Goal: Task Accomplishment & Management: Use online tool/utility

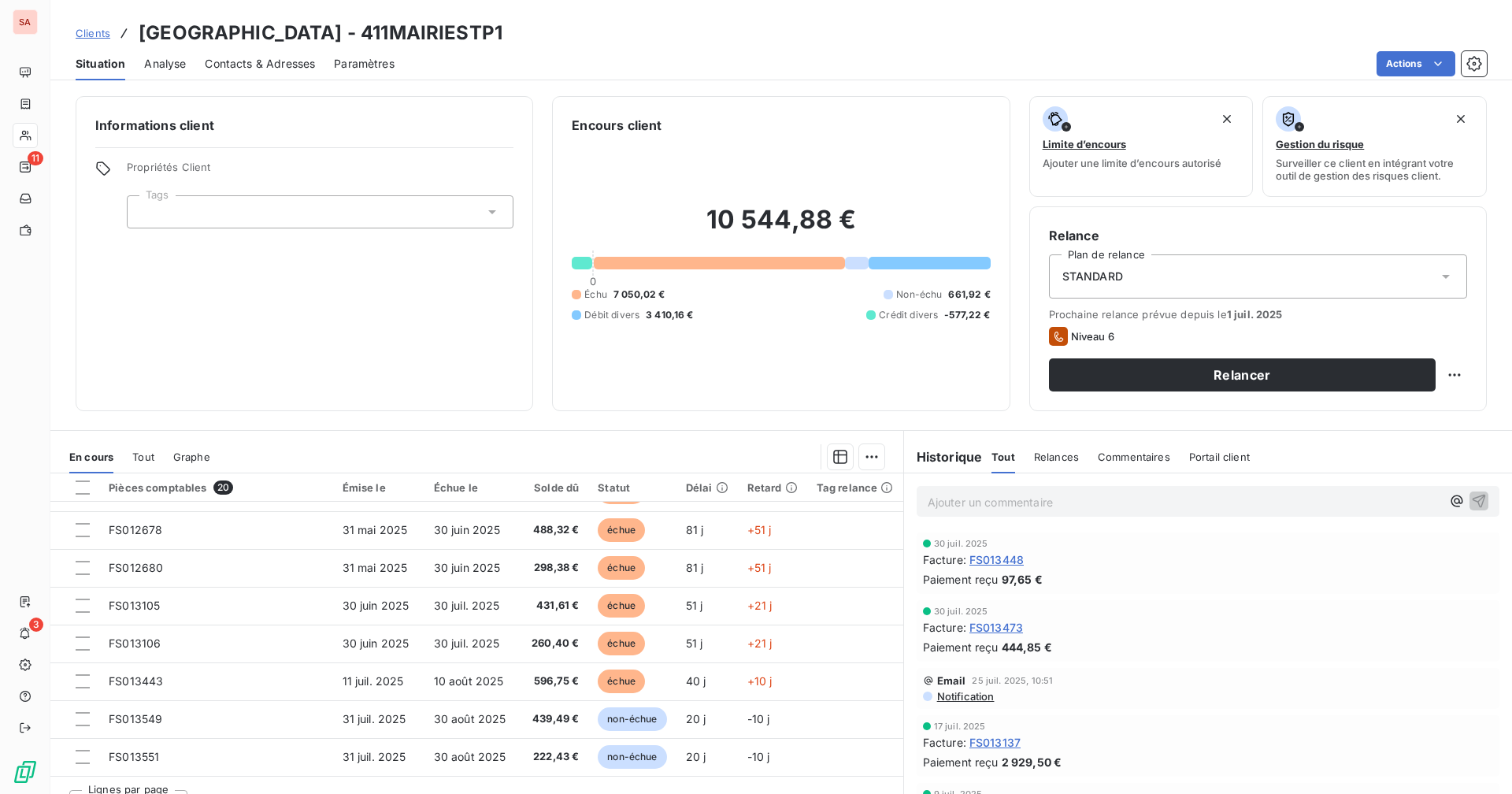
scroll to position [487, 0]
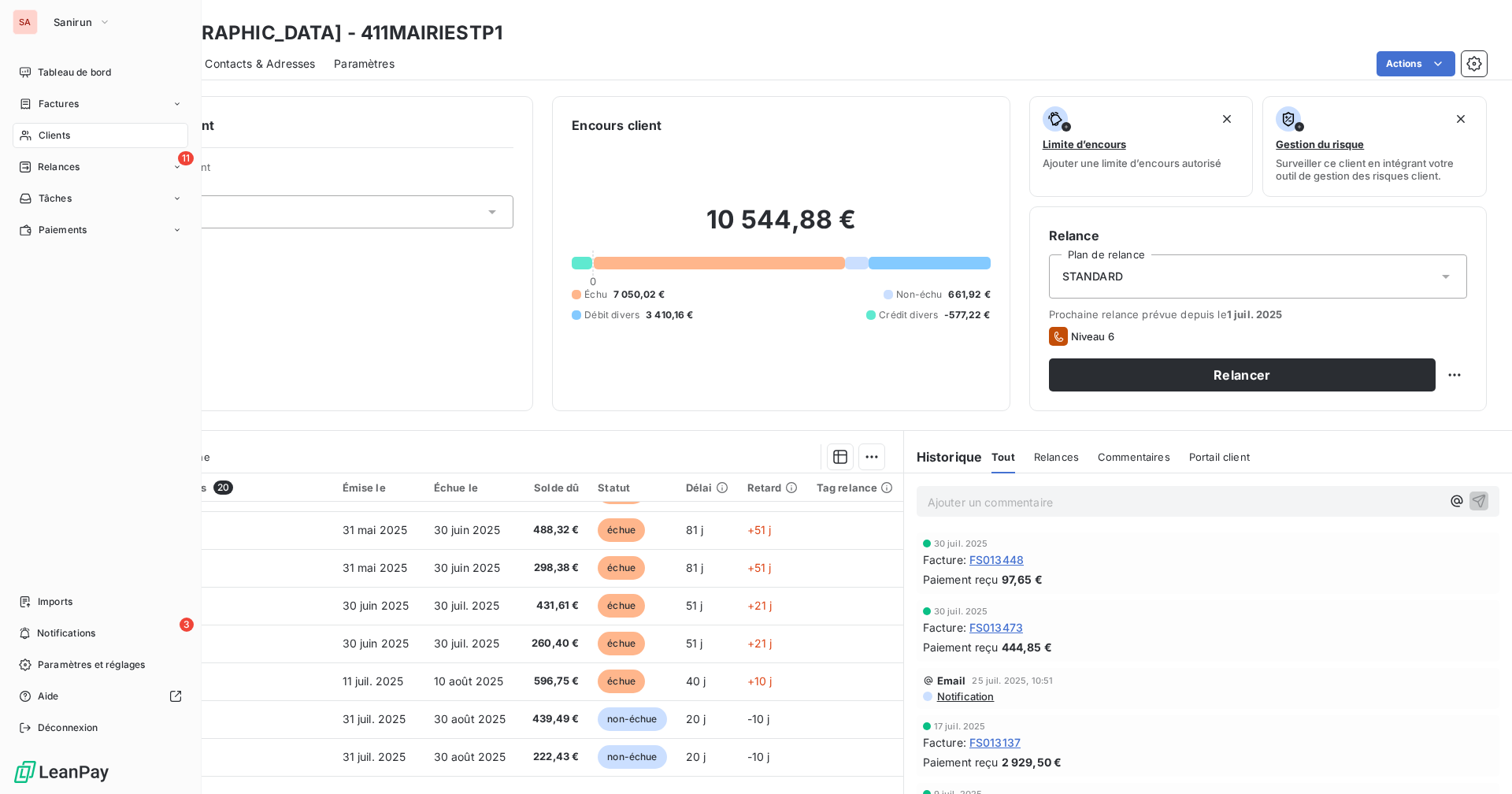
drag, startPoint x: 56, startPoint y: 137, endPoint x: 108, endPoint y: 134, distance: 52.1
click at [56, 137] on span "Clients" at bounding box center [55, 136] width 32 height 14
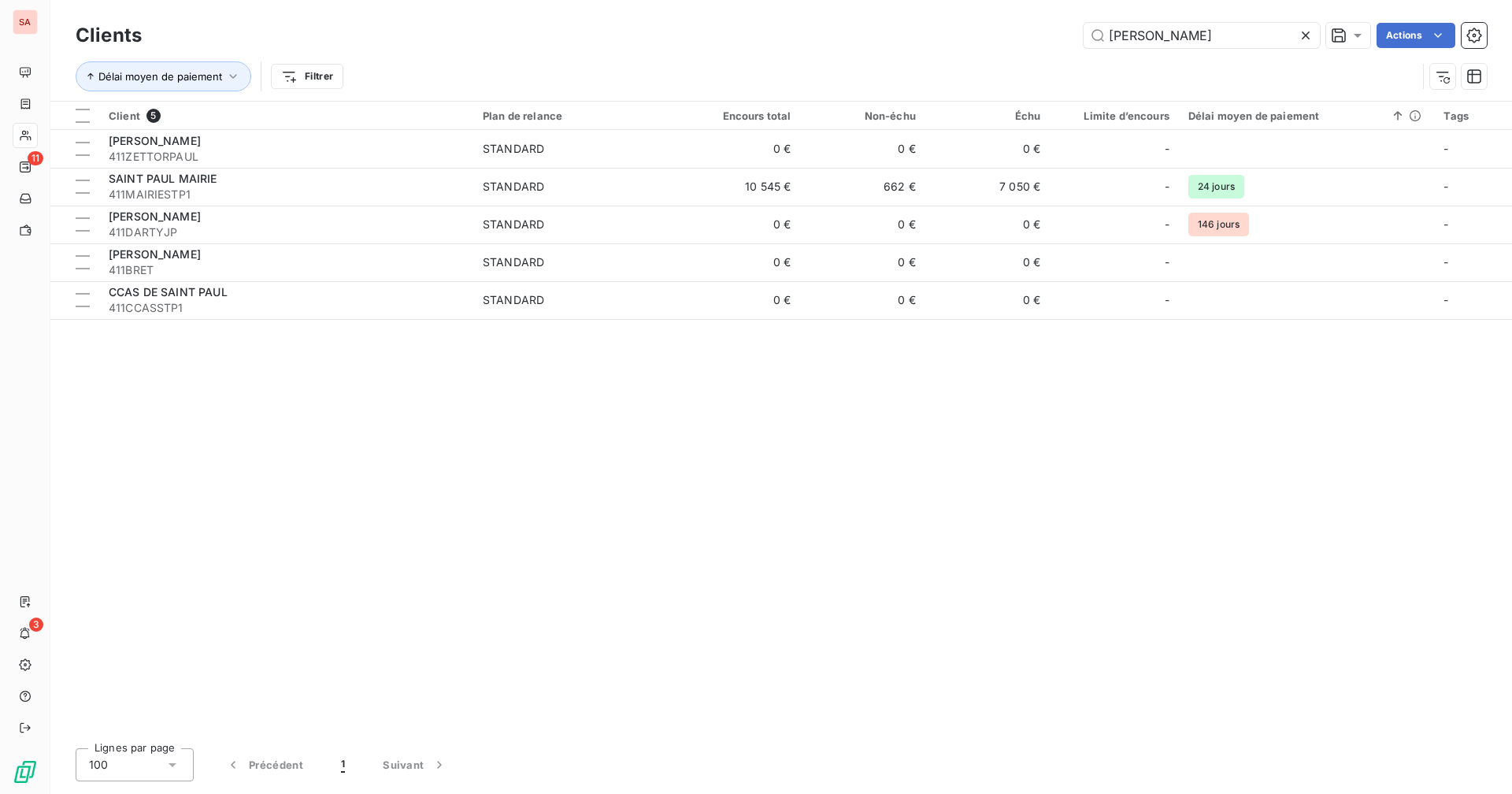
drag, startPoint x: 1148, startPoint y: 39, endPoint x: 1051, endPoint y: 39, distance: 97.0
click at [1051, 39] on div "paul Actions" at bounding box center [823, 35] width 1326 height 25
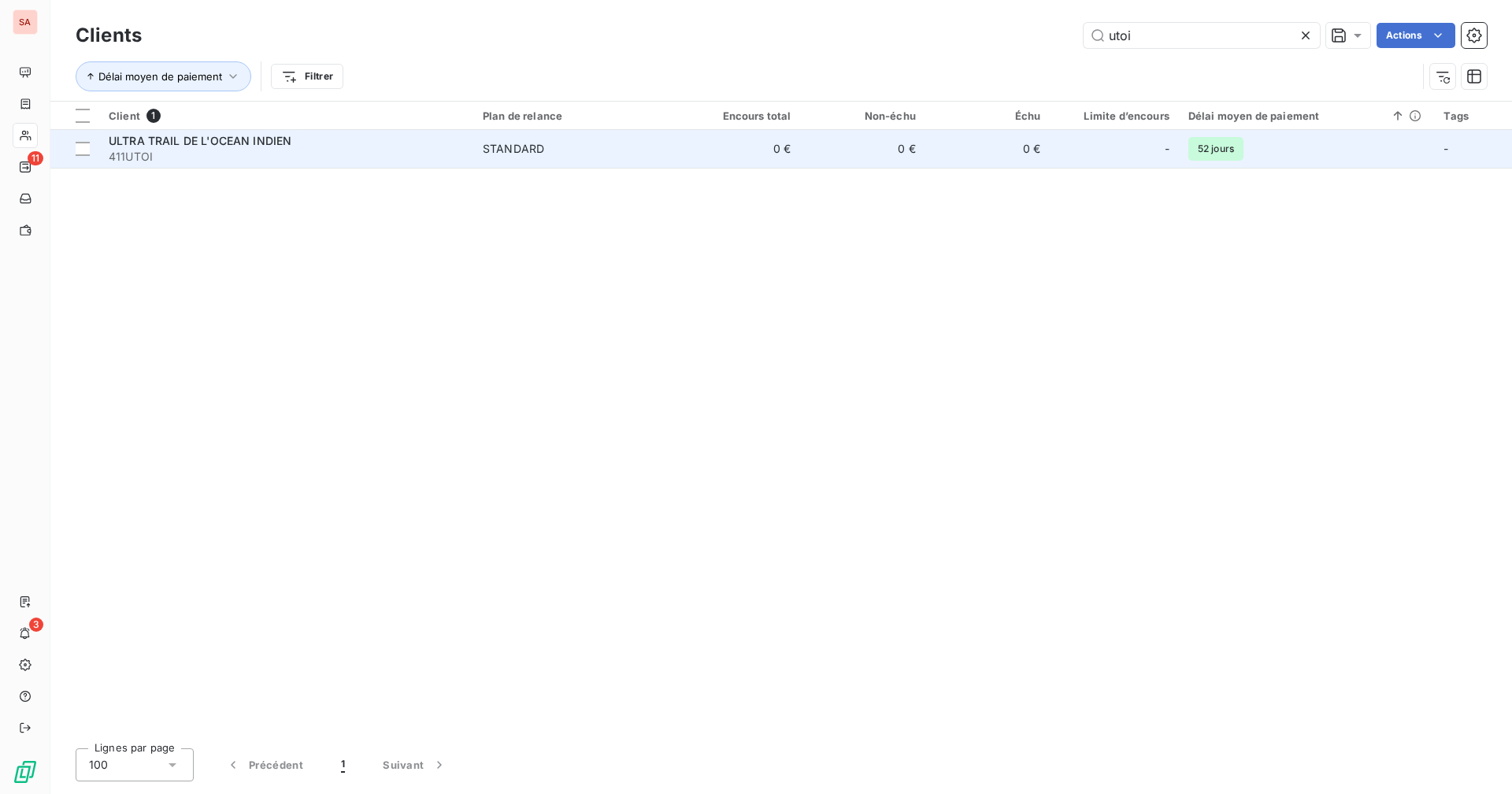
type input "utoi"
click at [744, 138] on td "0 €" at bounding box center [738, 149] width 124 height 38
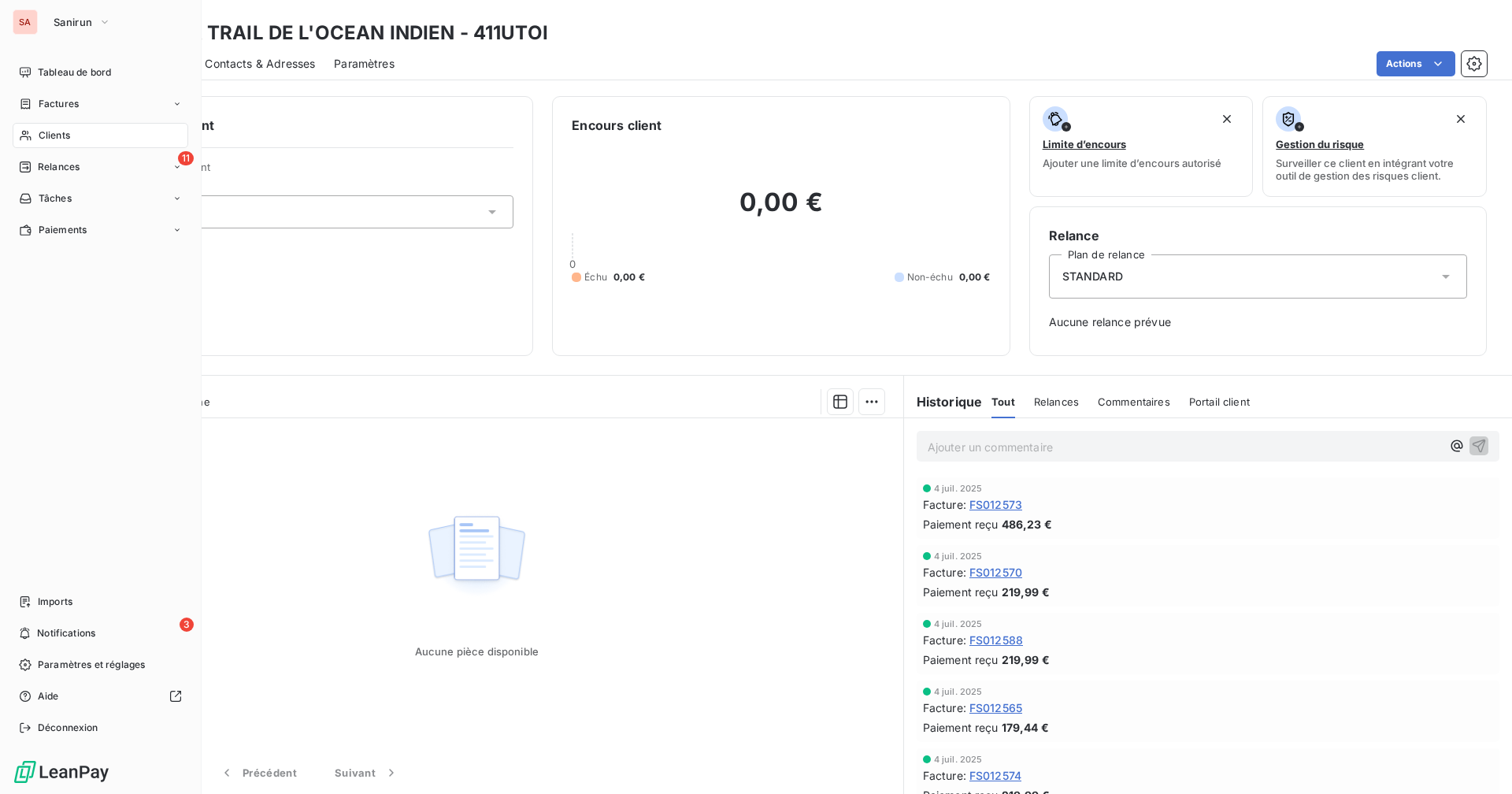
click at [39, 27] on div "SA Sanirun" at bounding box center [100, 22] width 175 height 25
click at [75, 26] on span "Sanirun" at bounding box center [73, 22] width 39 height 12
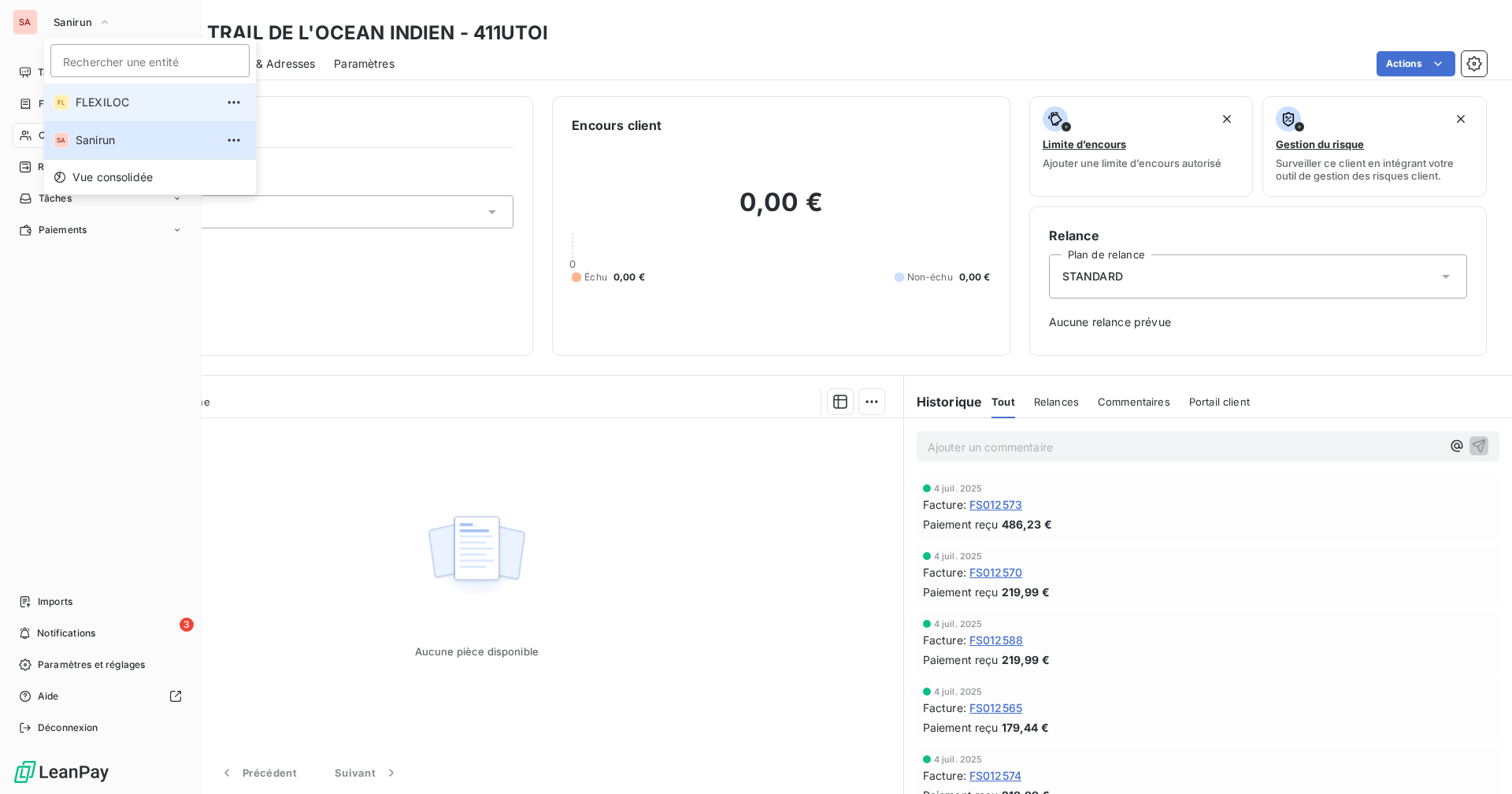
click at [120, 109] on span "FLEXILOC" at bounding box center [144, 103] width 139 height 16
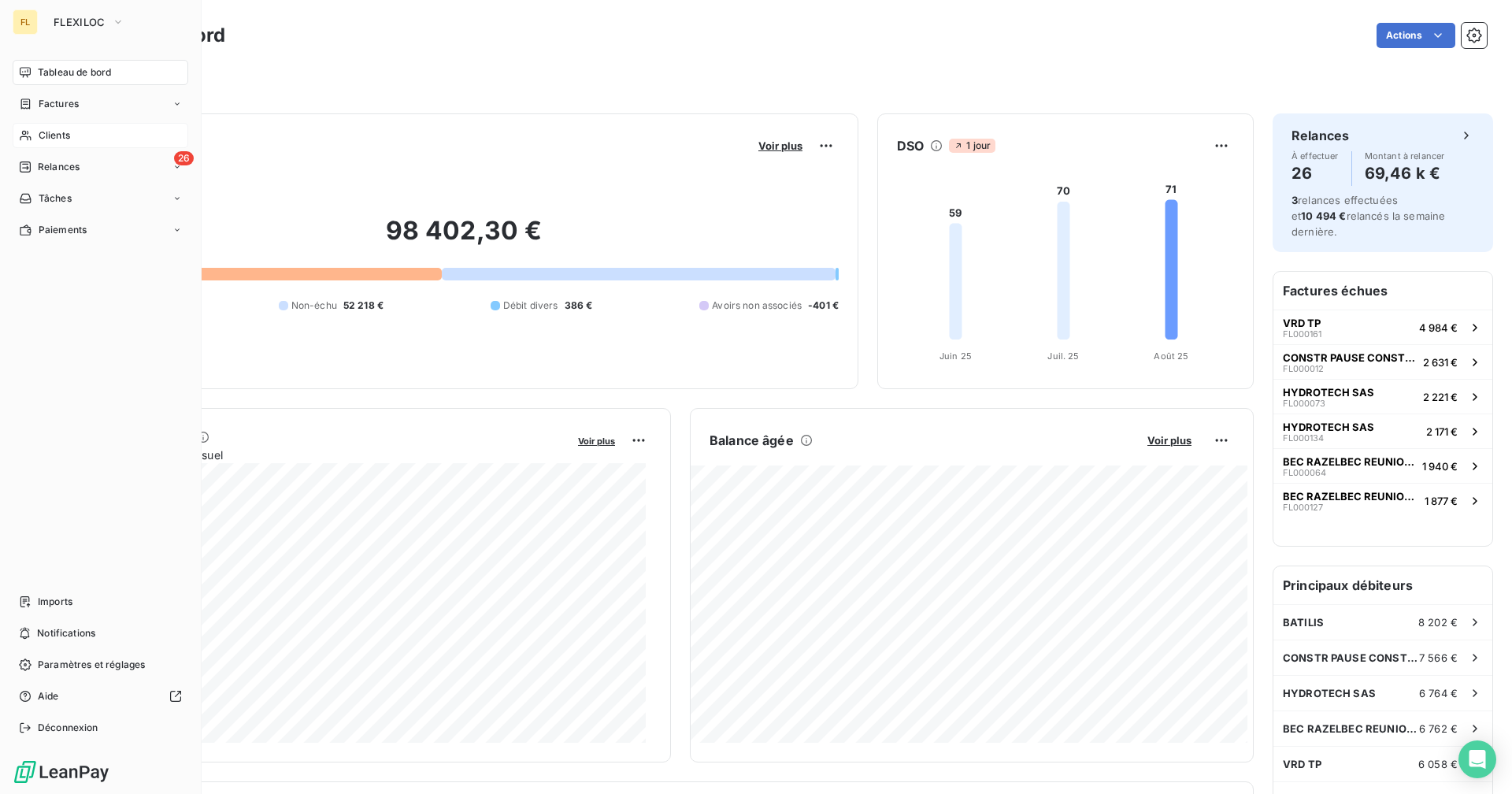
click at [36, 137] on div "Clients" at bounding box center [100, 136] width 175 height 25
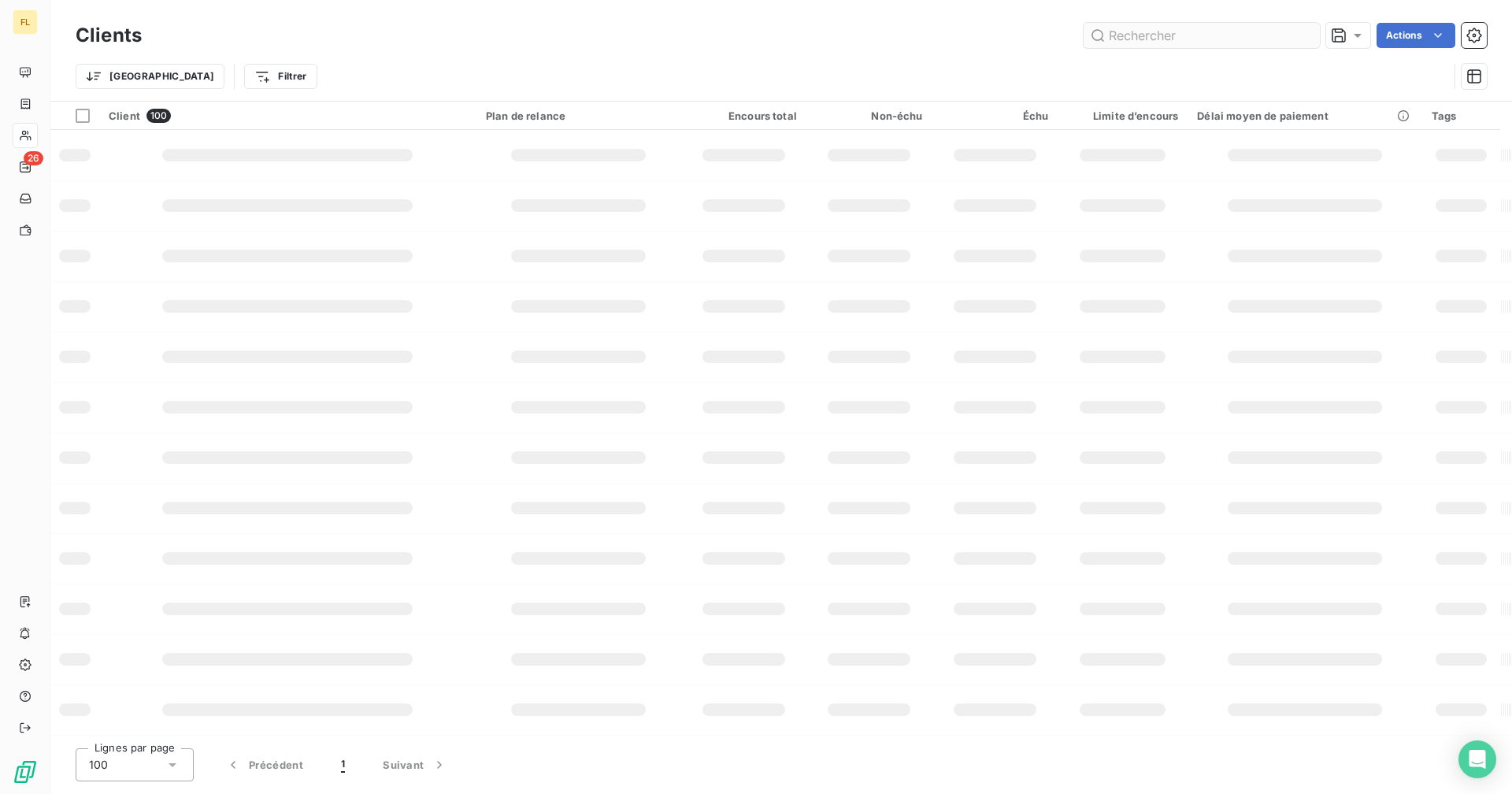
click at [1171, 43] on input "text" at bounding box center [1201, 35] width 236 height 25
type input "utoi"
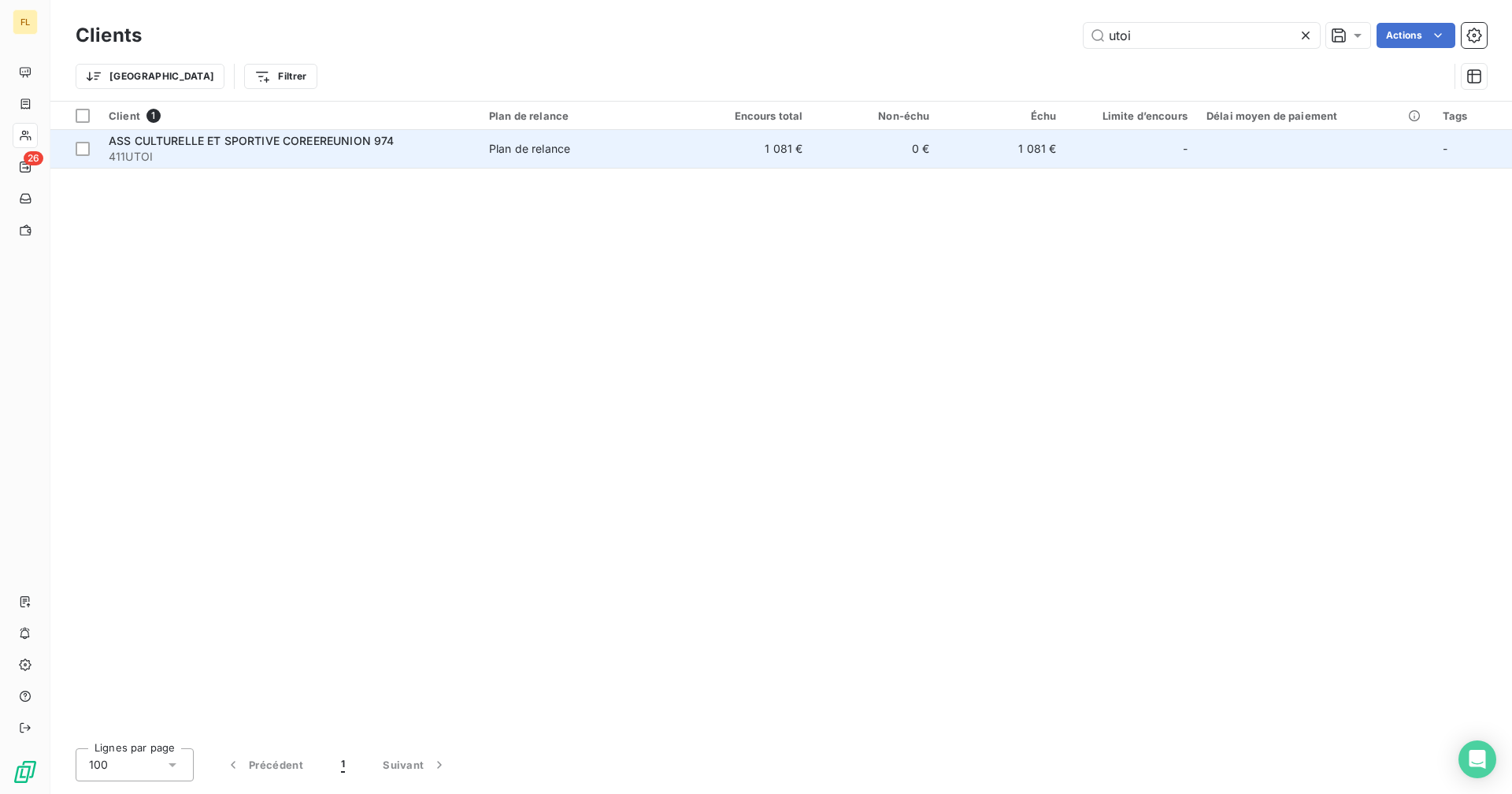
click at [996, 162] on td "1 081 €" at bounding box center [1001, 149] width 127 height 38
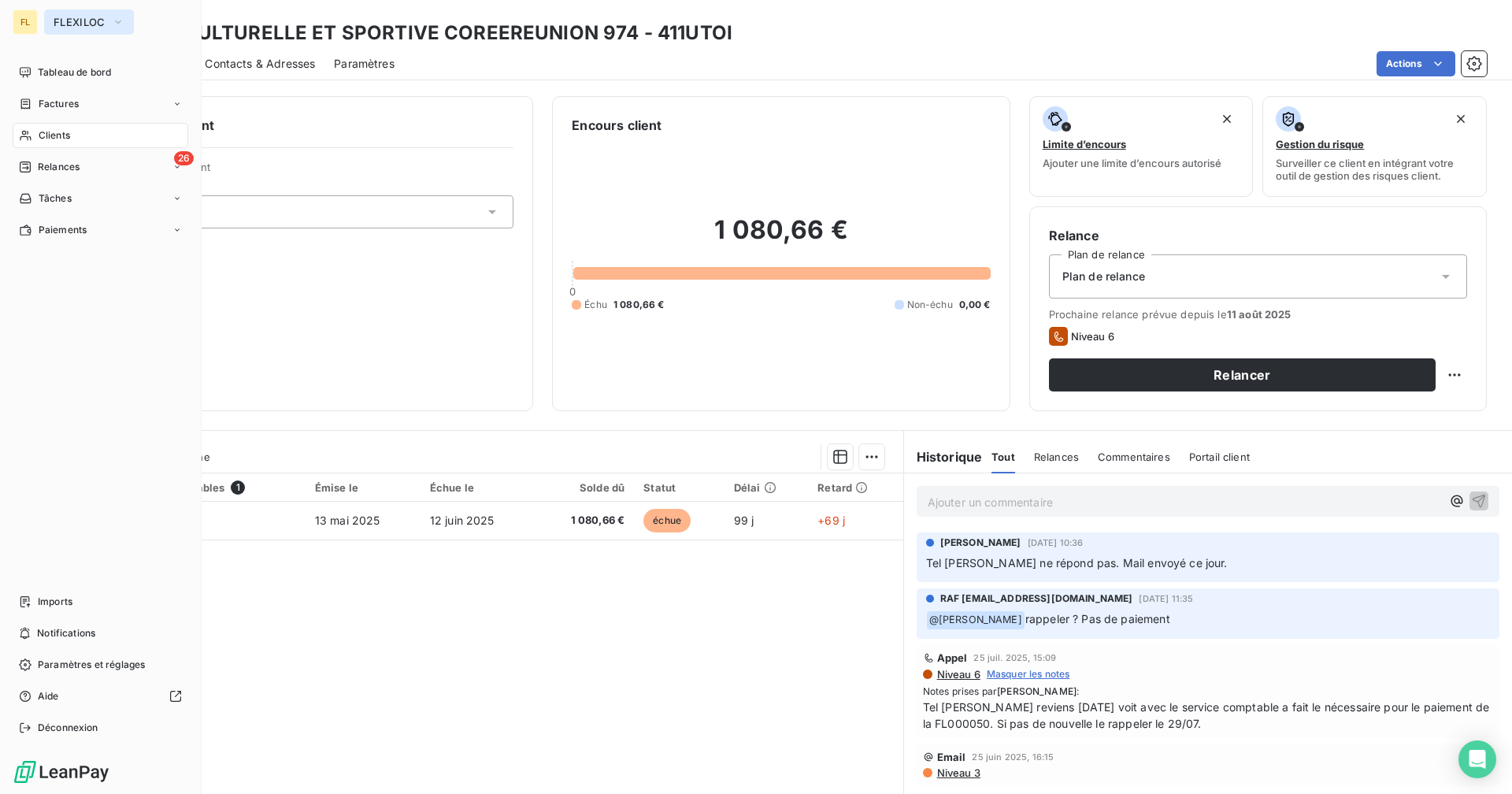
click at [81, 13] on button "FLEXILOC" at bounding box center [89, 22] width 89 height 25
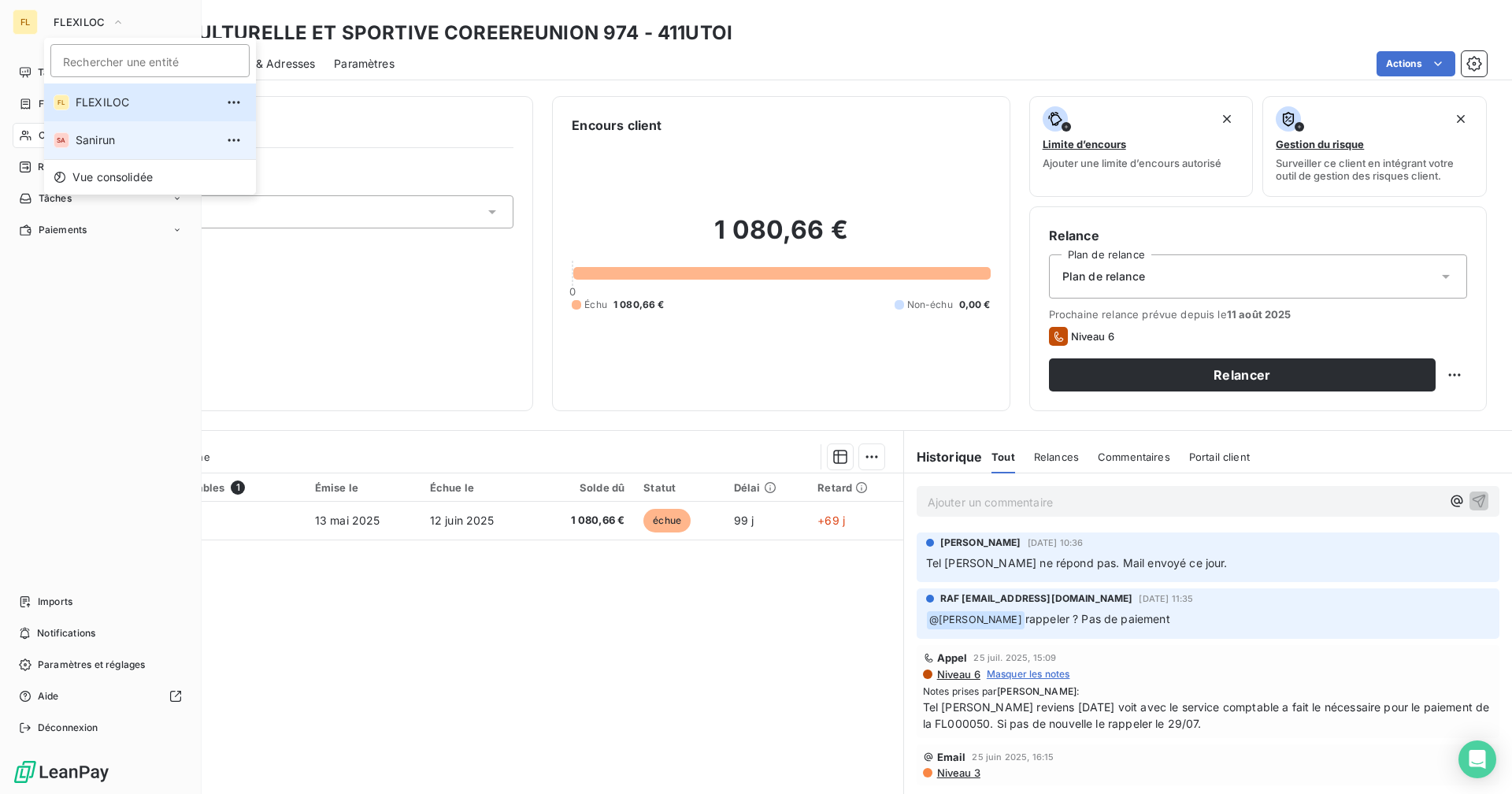
click at [112, 145] on span "Sanirun" at bounding box center [144, 140] width 139 height 16
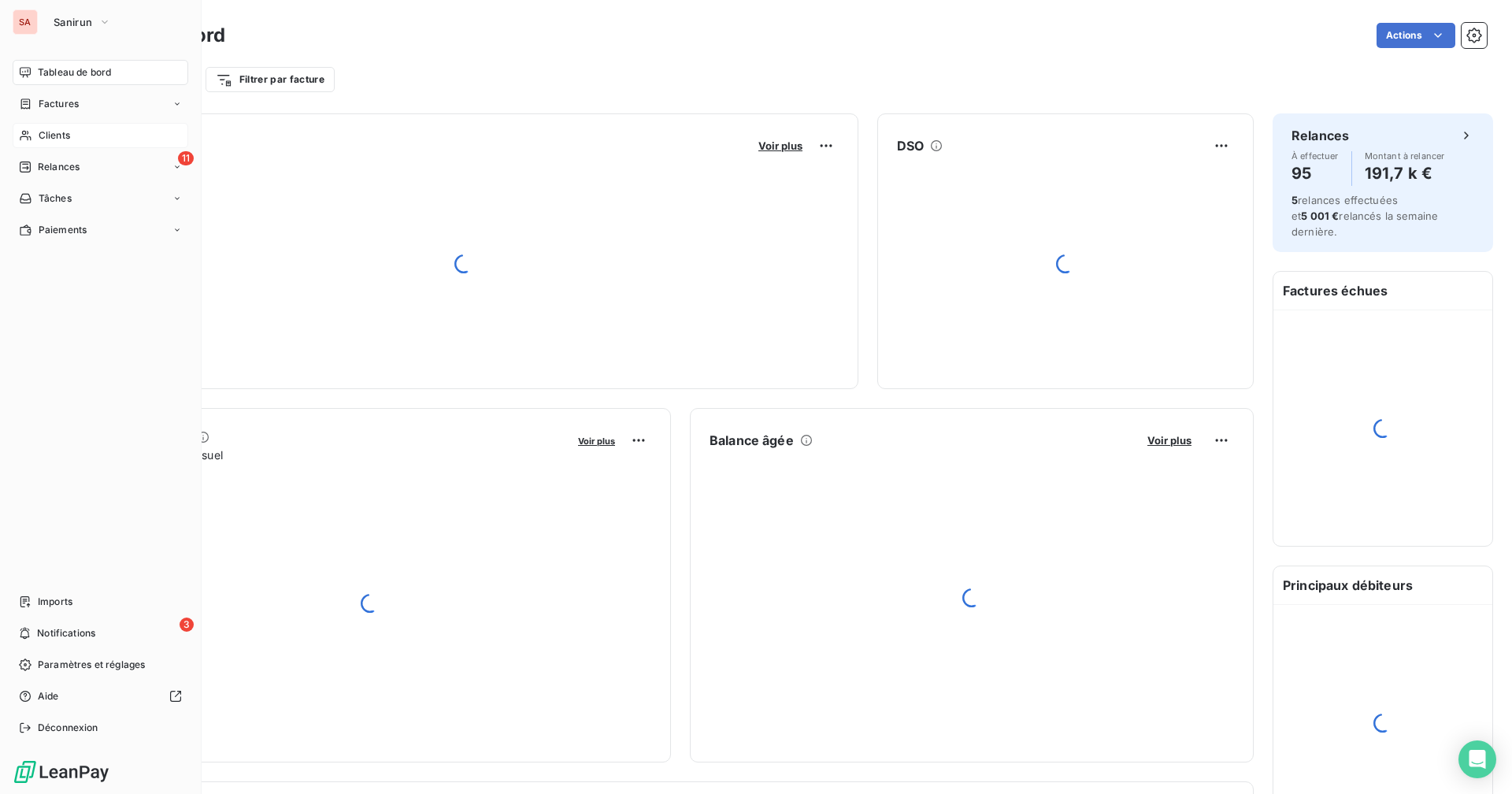
click at [72, 138] on div "Clients" at bounding box center [100, 136] width 175 height 25
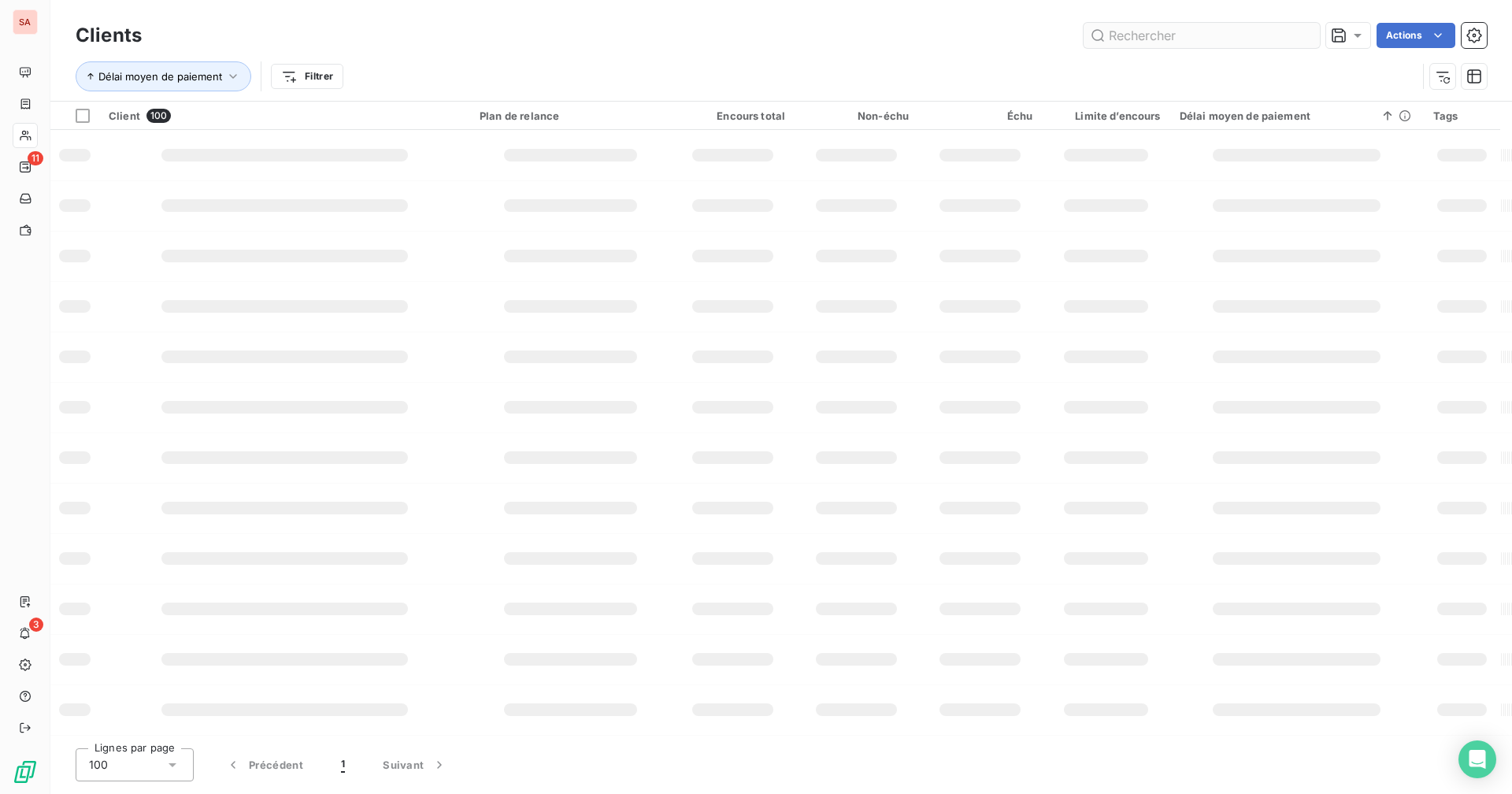
click at [1173, 31] on input "text" at bounding box center [1201, 35] width 236 height 25
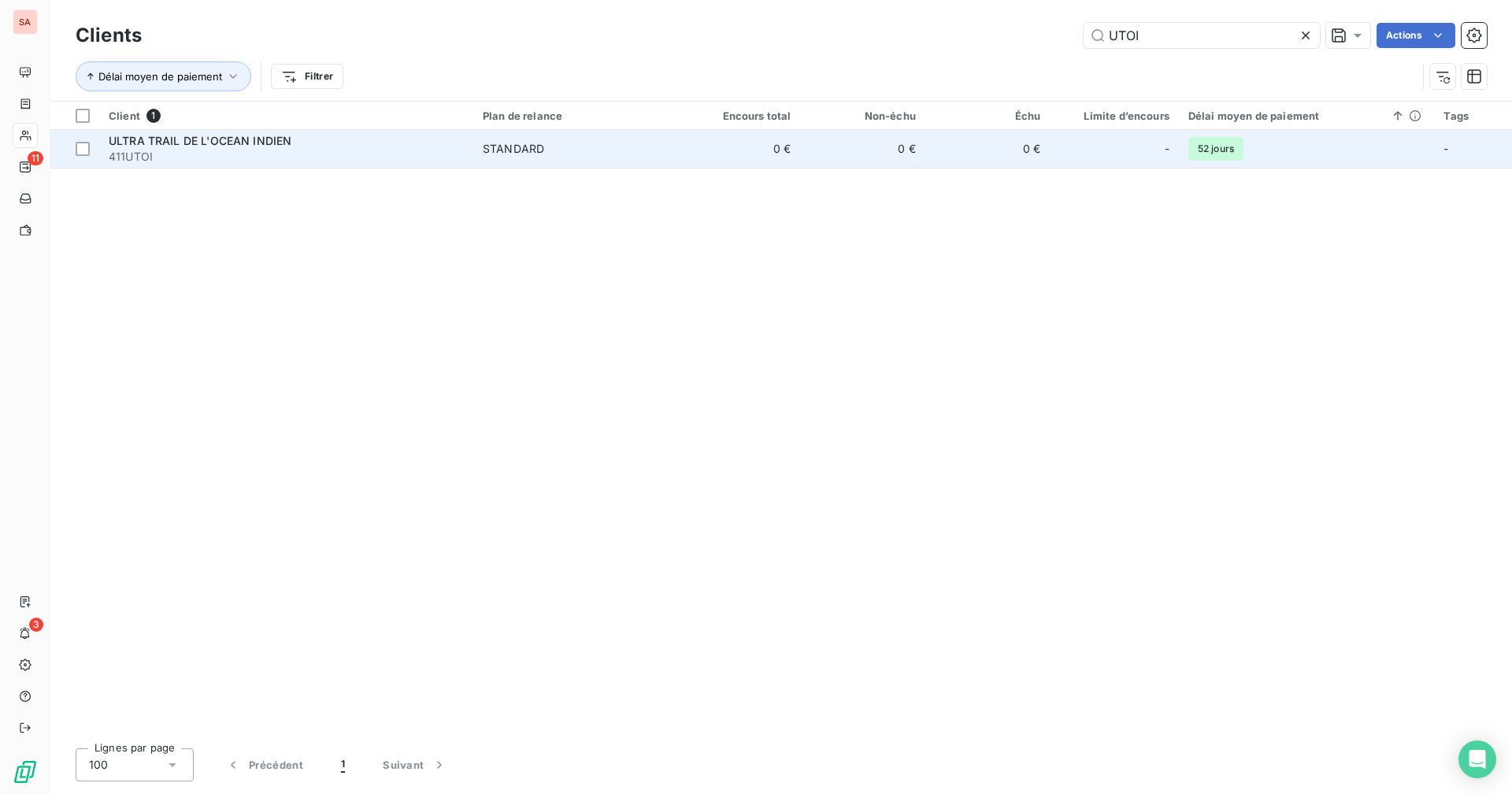
type input "UTOI"
click at [712, 149] on td "0 €" at bounding box center [738, 149] width 124 height 38
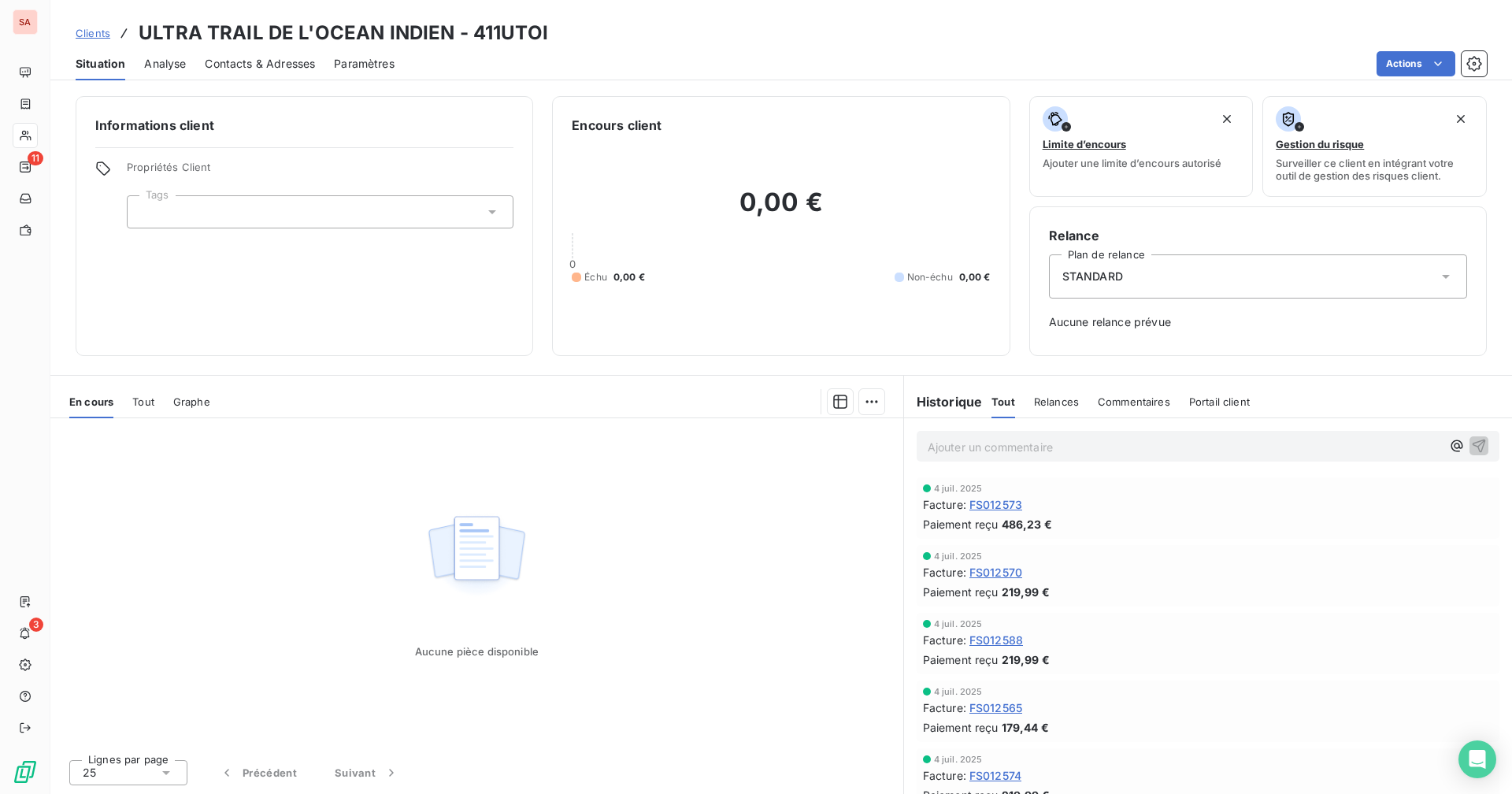
click at [144, 409] on div "Tout" at bounding box center [143, 401] width 22 height 33
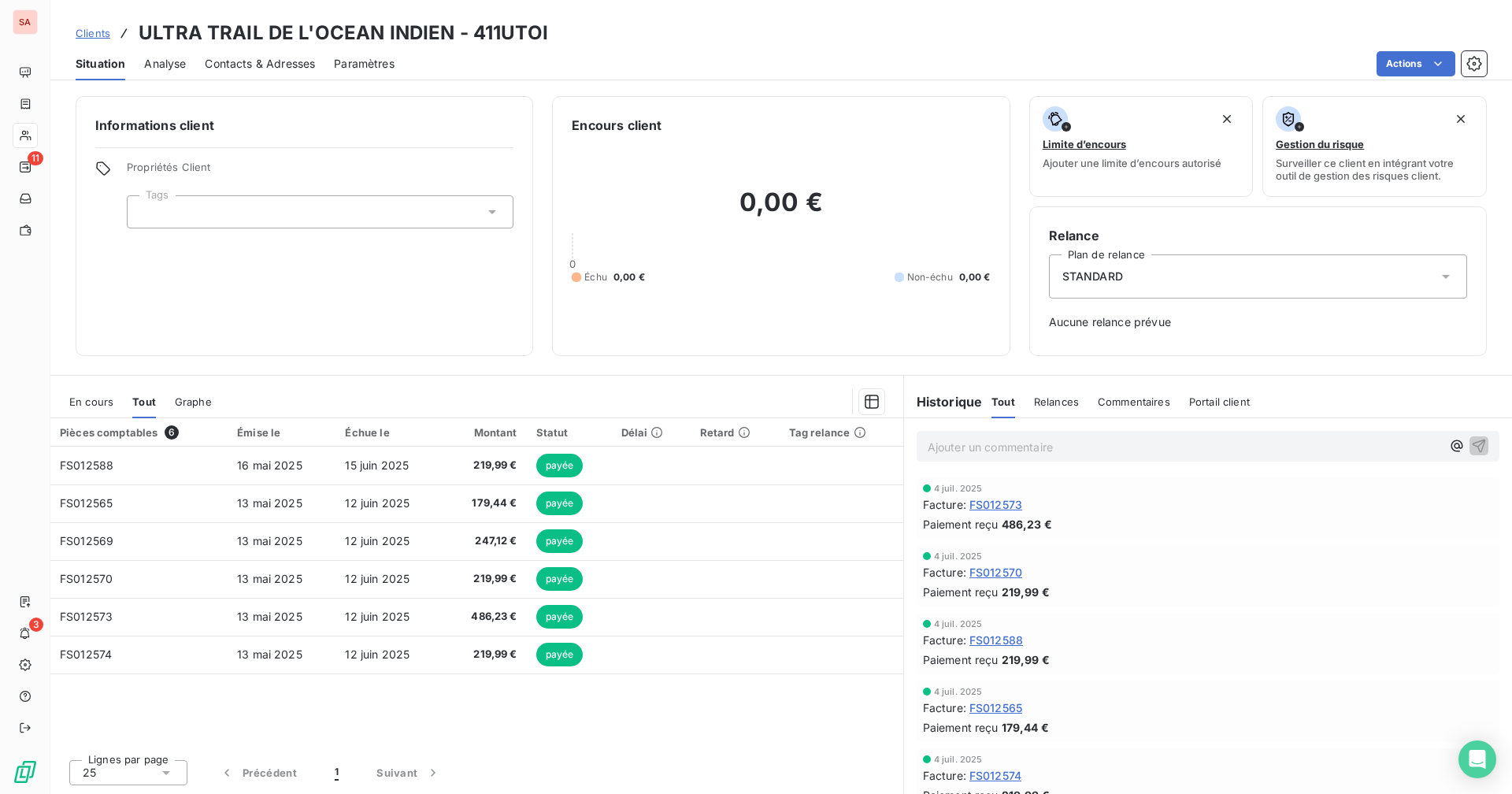
click at [96, 408] on span "En cours" at bounding box center [91, 401] width 44 height 12
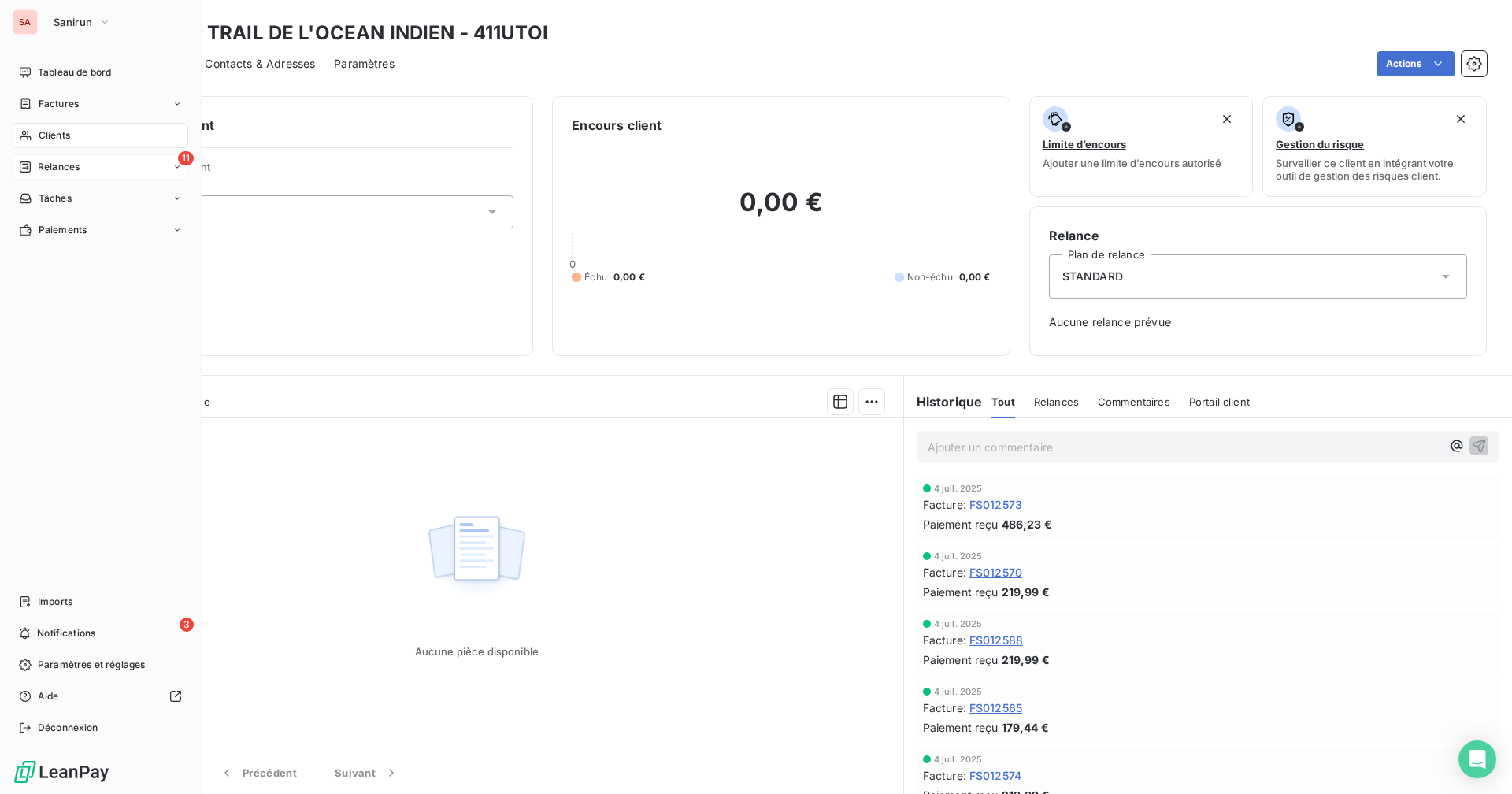
click at [50, 170] on span "Relances" at bounding box center [58, 167] width 42 height 14
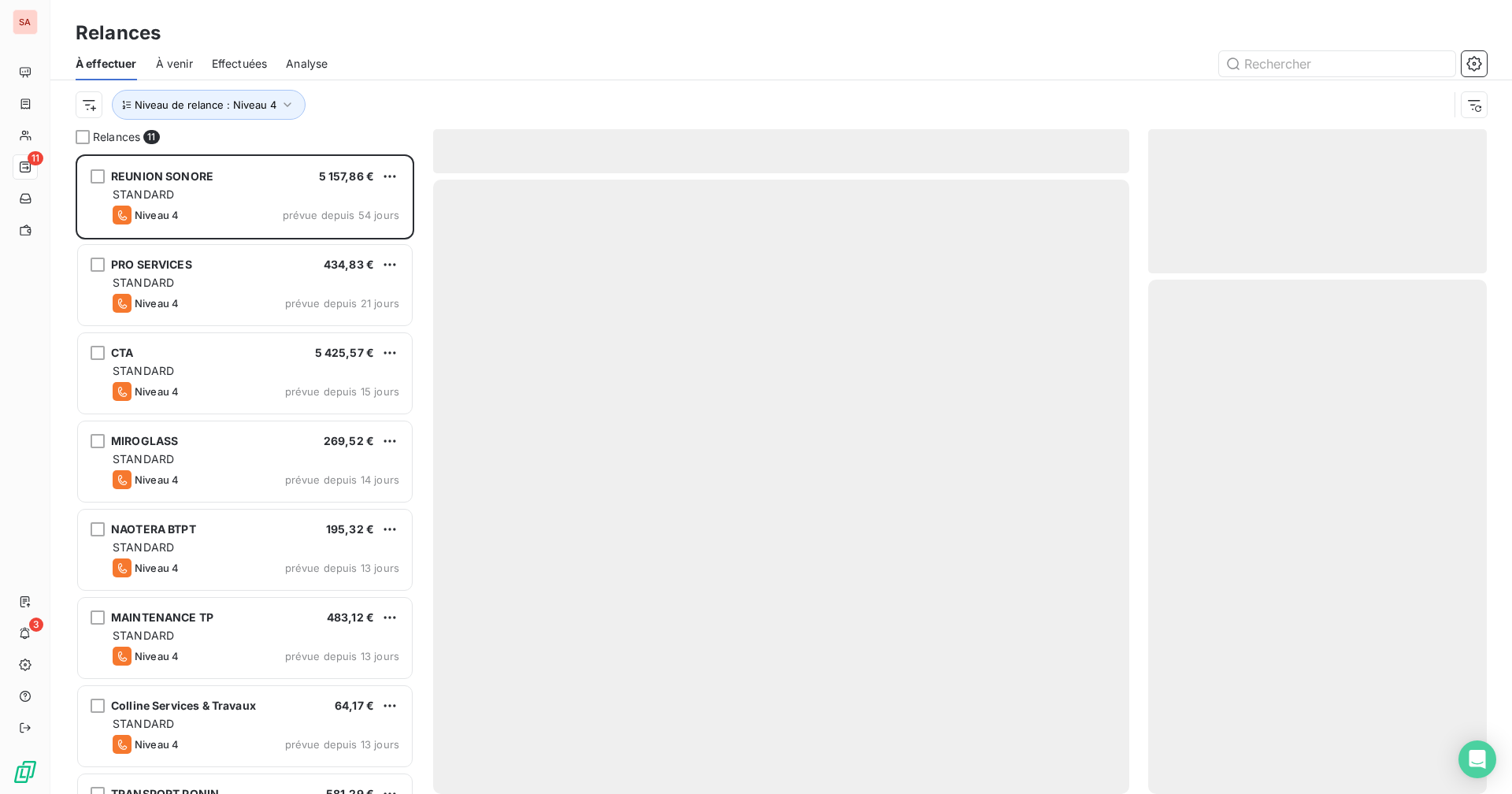
scroll to position [627, 327]
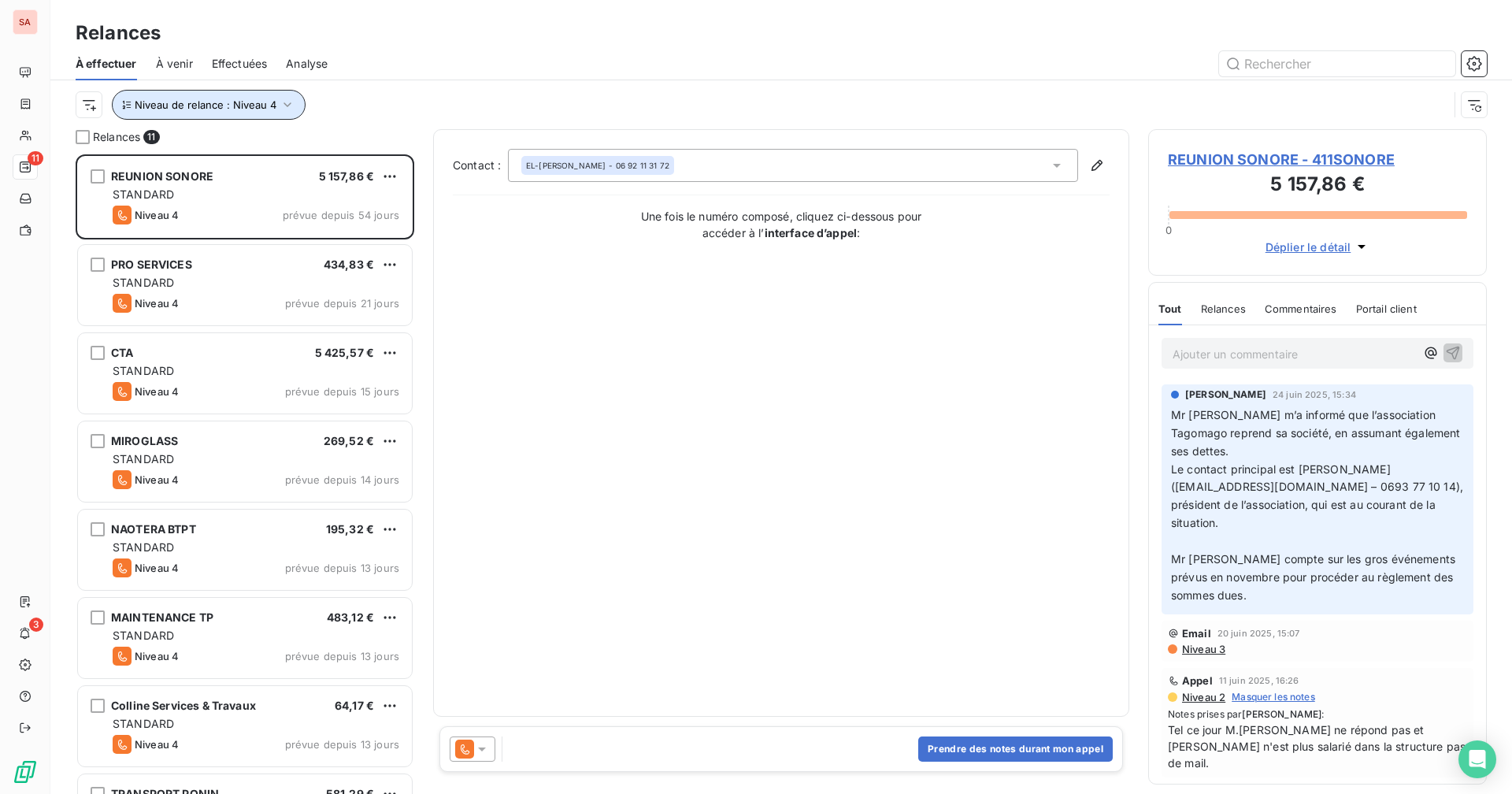
click at [283, 110] on icon "button" at bounding box center [288, 105] width 16 height 16
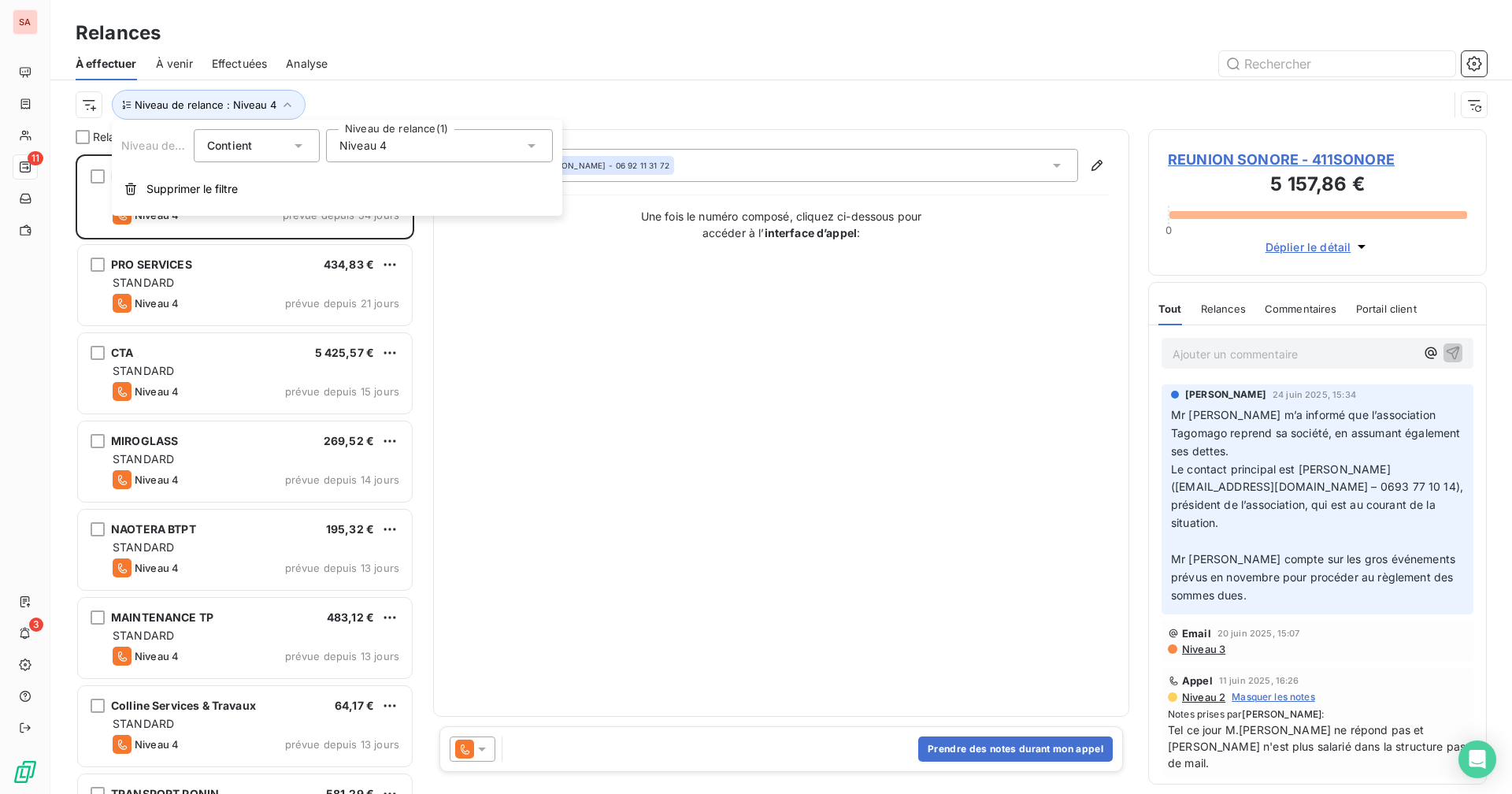
click at [392, 147] on div "Niveau 4" at bounding box center [439, 145] width 227 height 33
click at [344, 290] on icon at bounding box center [342, 292] width 10 height 10
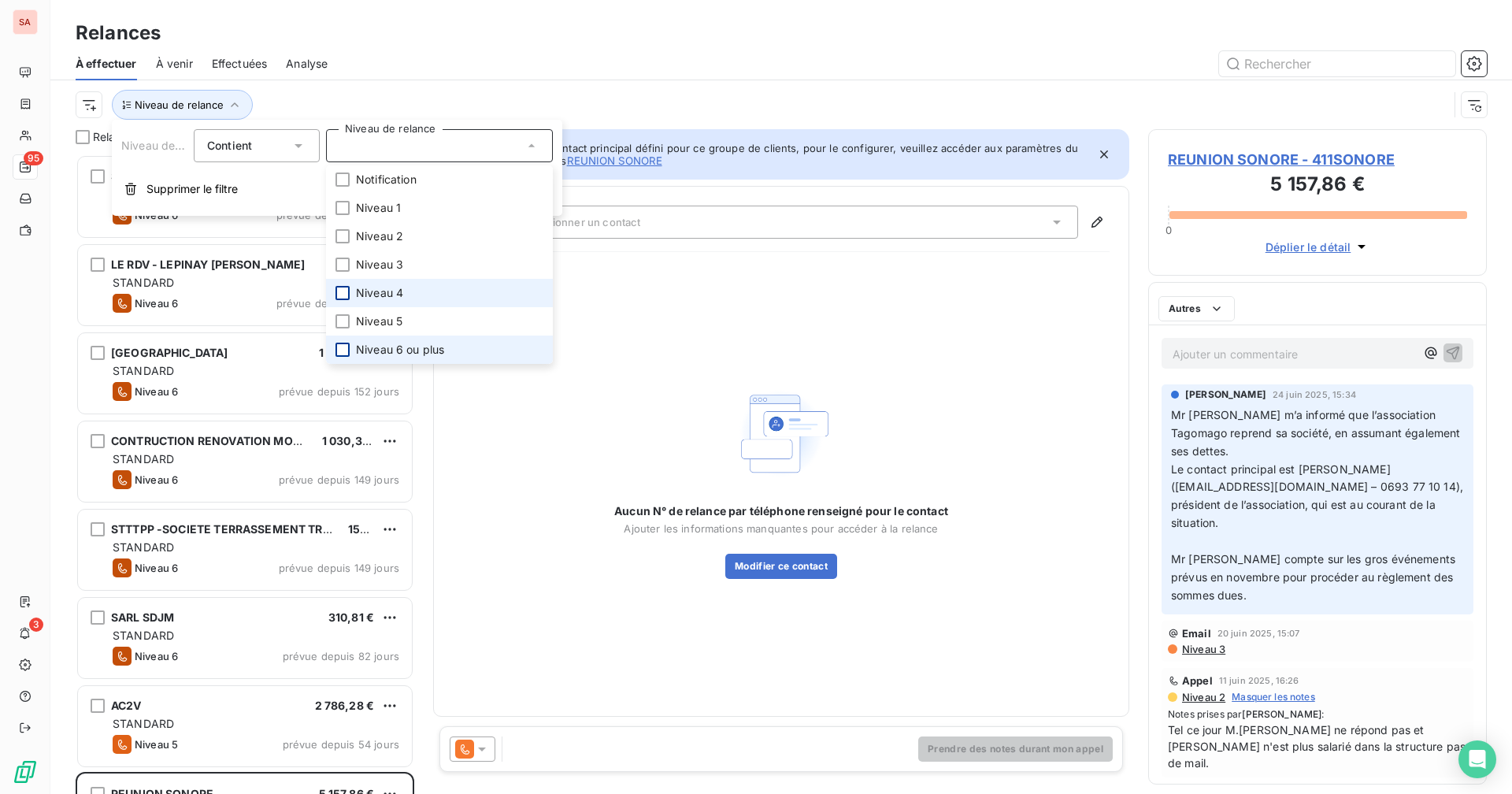
click at [340, 346] on div at bounding box center [343, 350] width 14 height 14
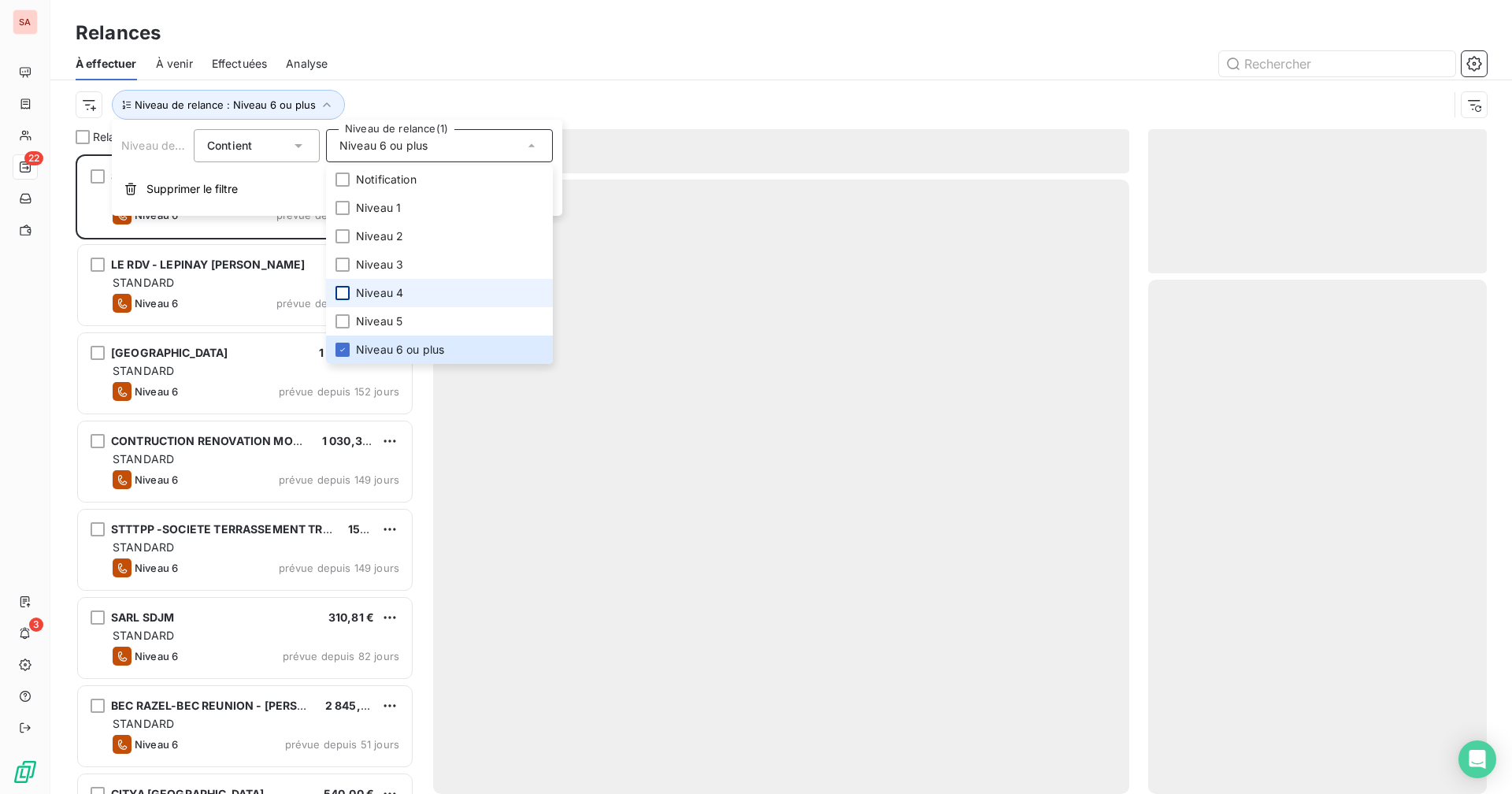
scroll to position [627, 327]
click at [403, 54] on div at bounding box center [916, 64] width 1140 height 25
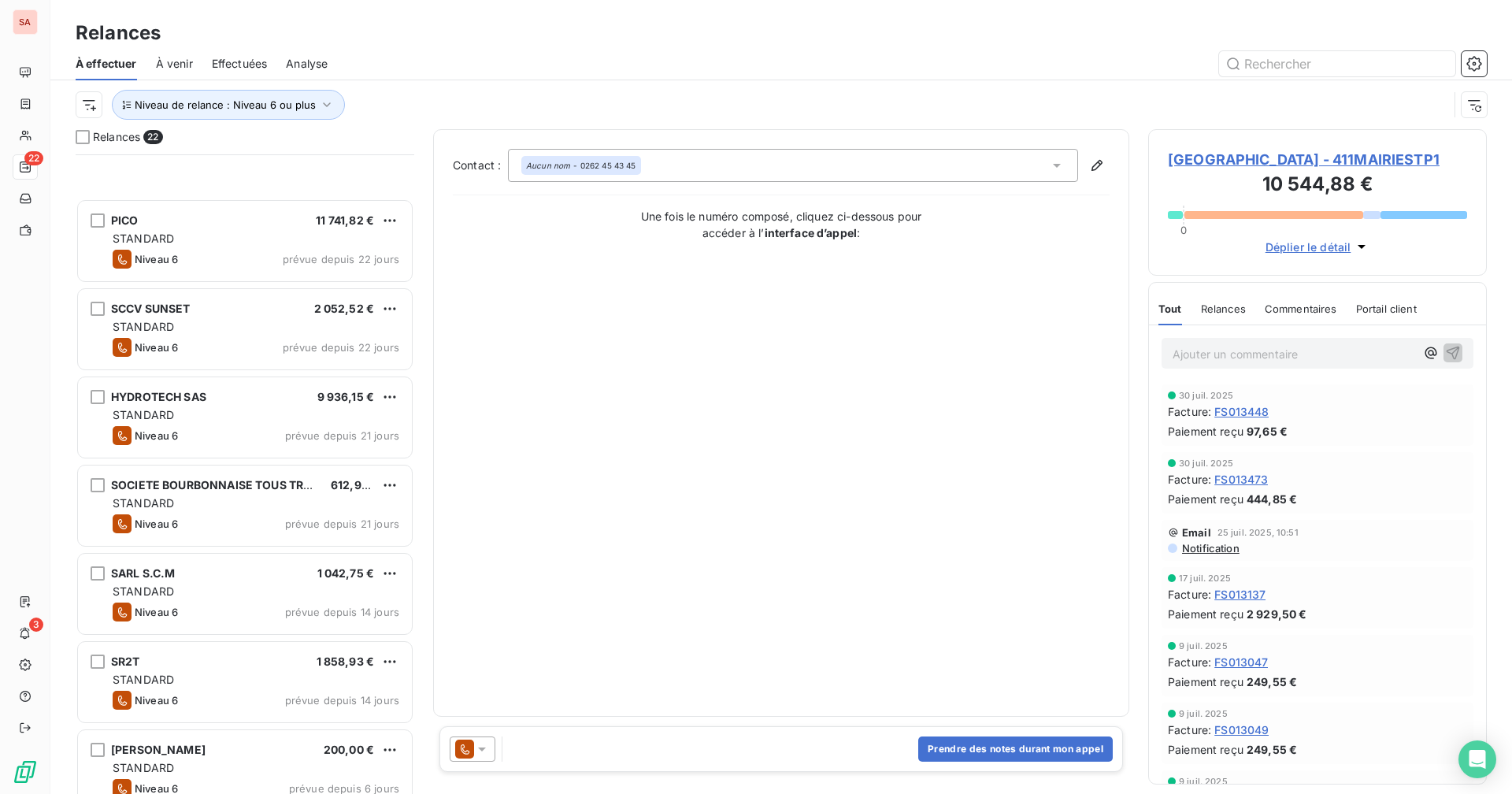
scroll to position [1261, 0]
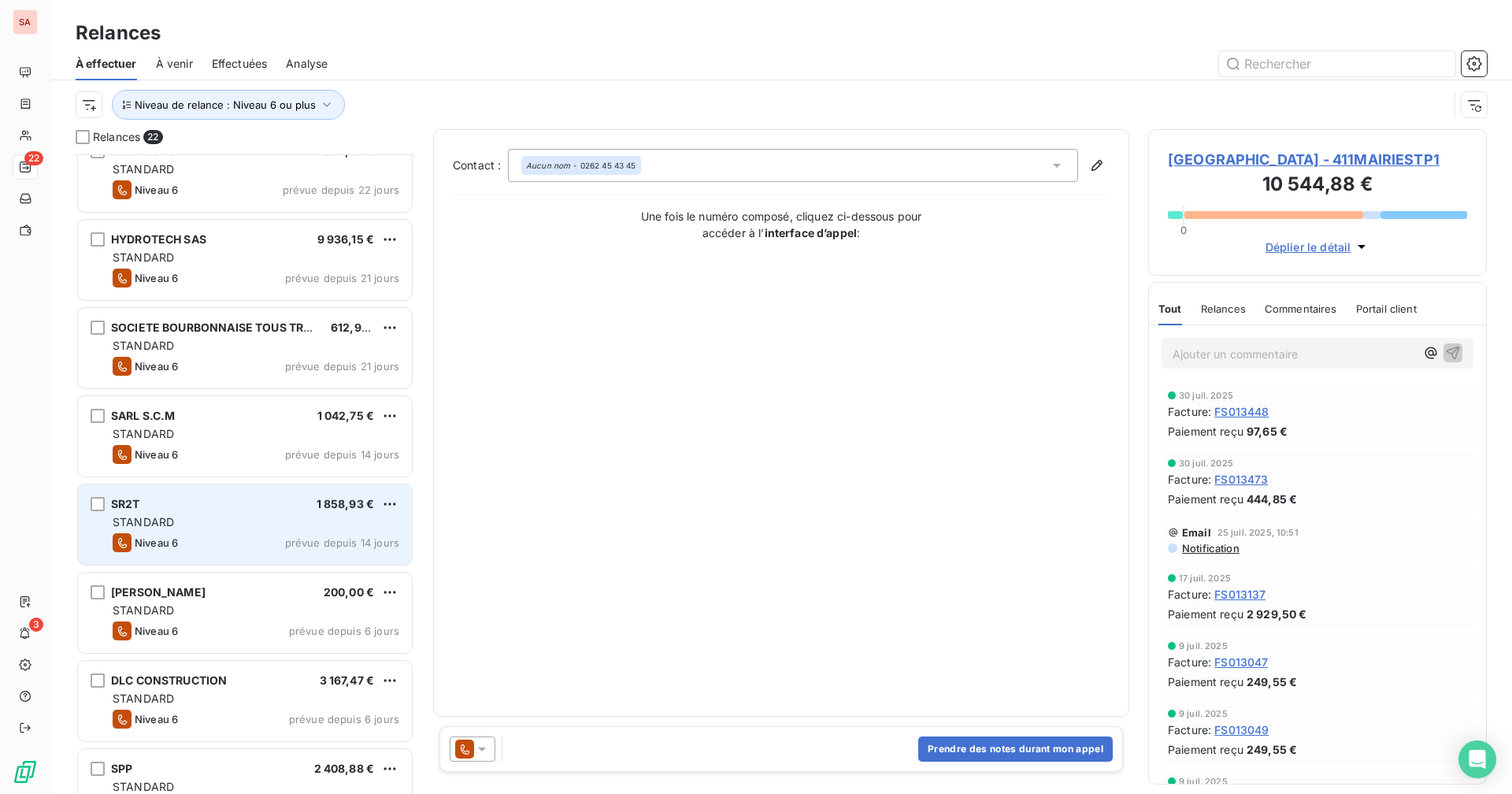
click at [239, 515] on div "STANDARD" at bounding box center [256, 522] width 287 height 16
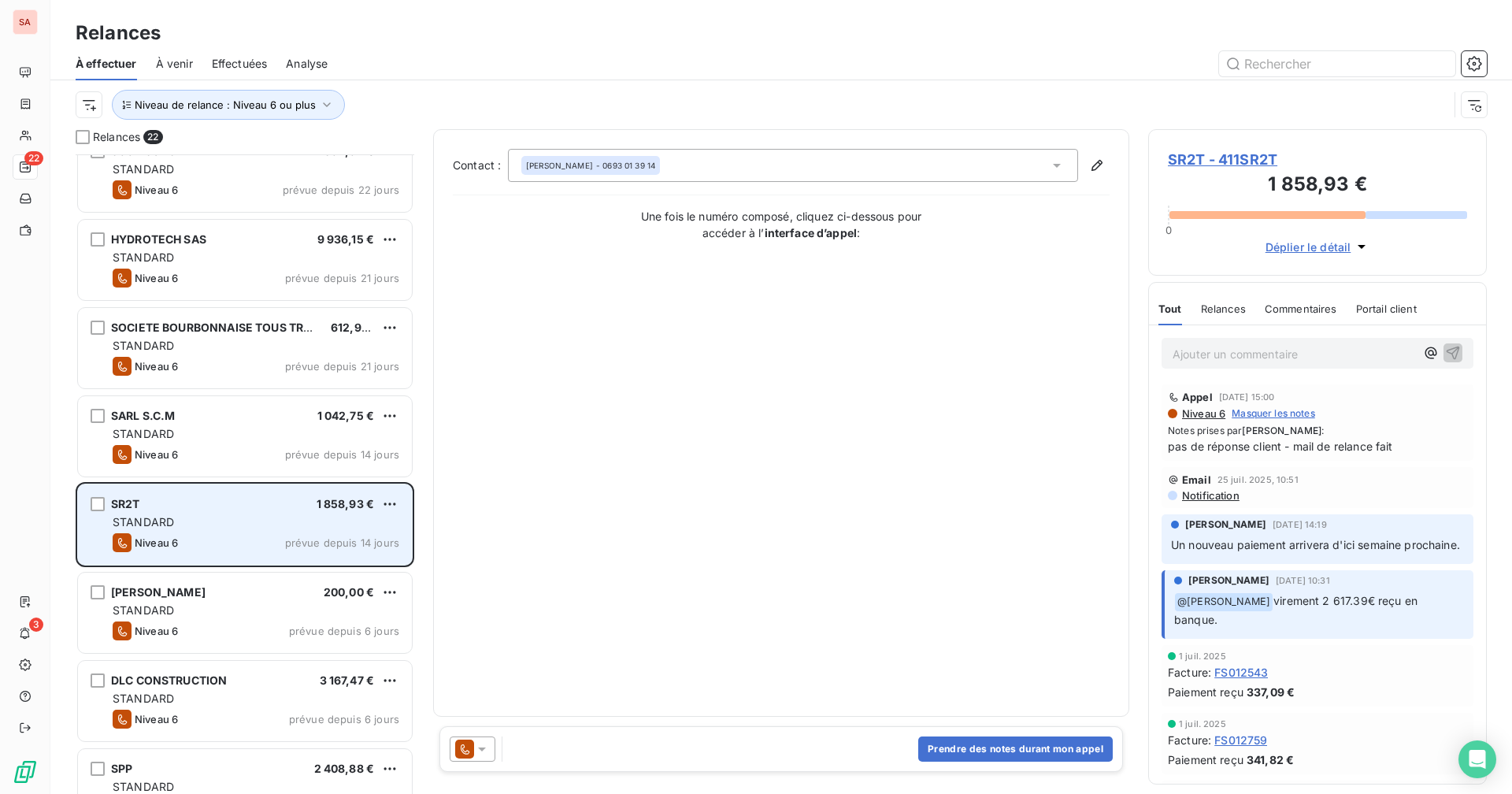
scroll to position [1302, 0]
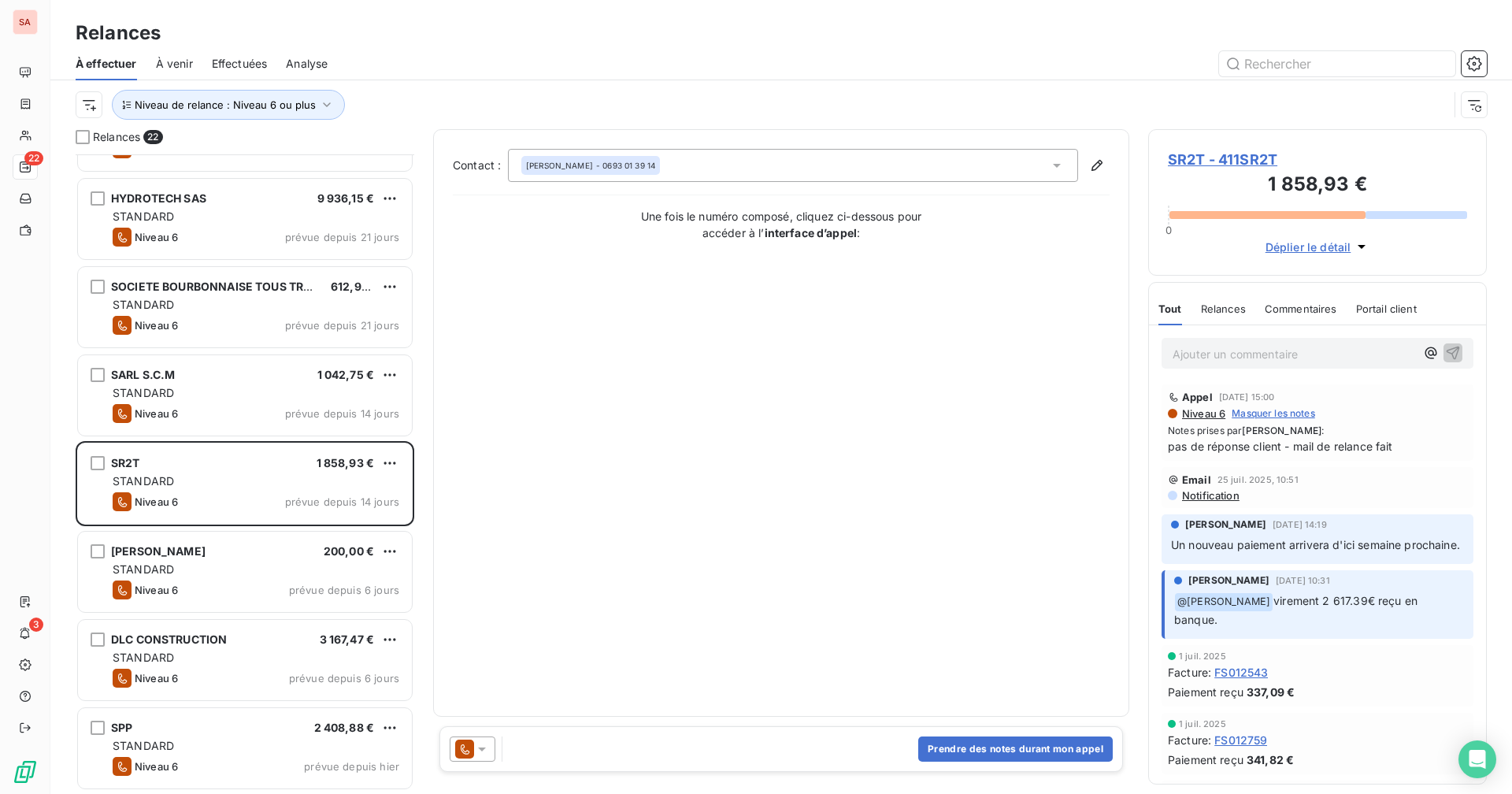
click at [1188, 153] on span "SR2T - 411SR2T" at bounding box center [1317, 160] width 299 height 21
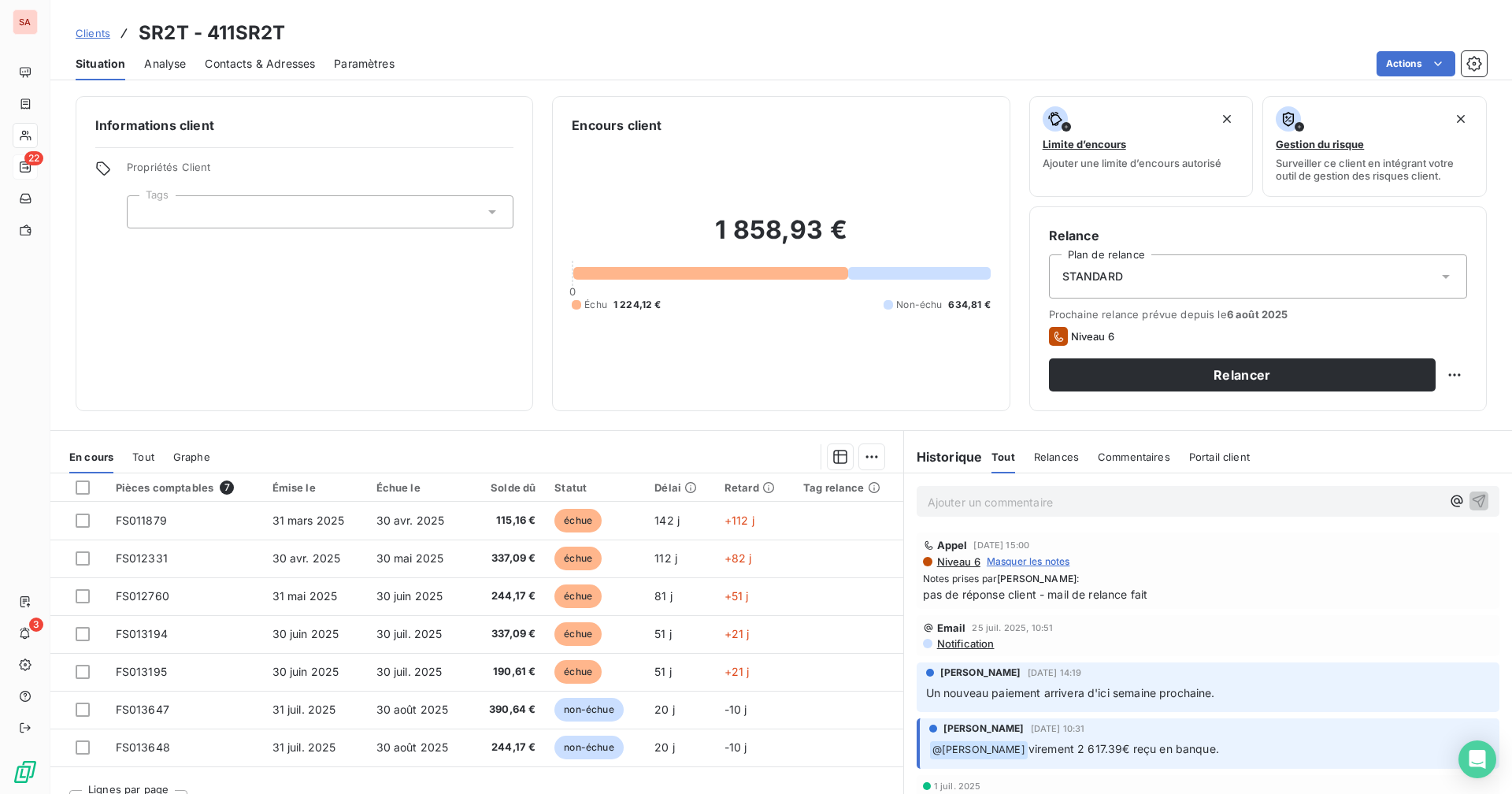
click at [255, 72] on div "Contacts & Adresses" at bounding box center [260, 63] width 110 height 33
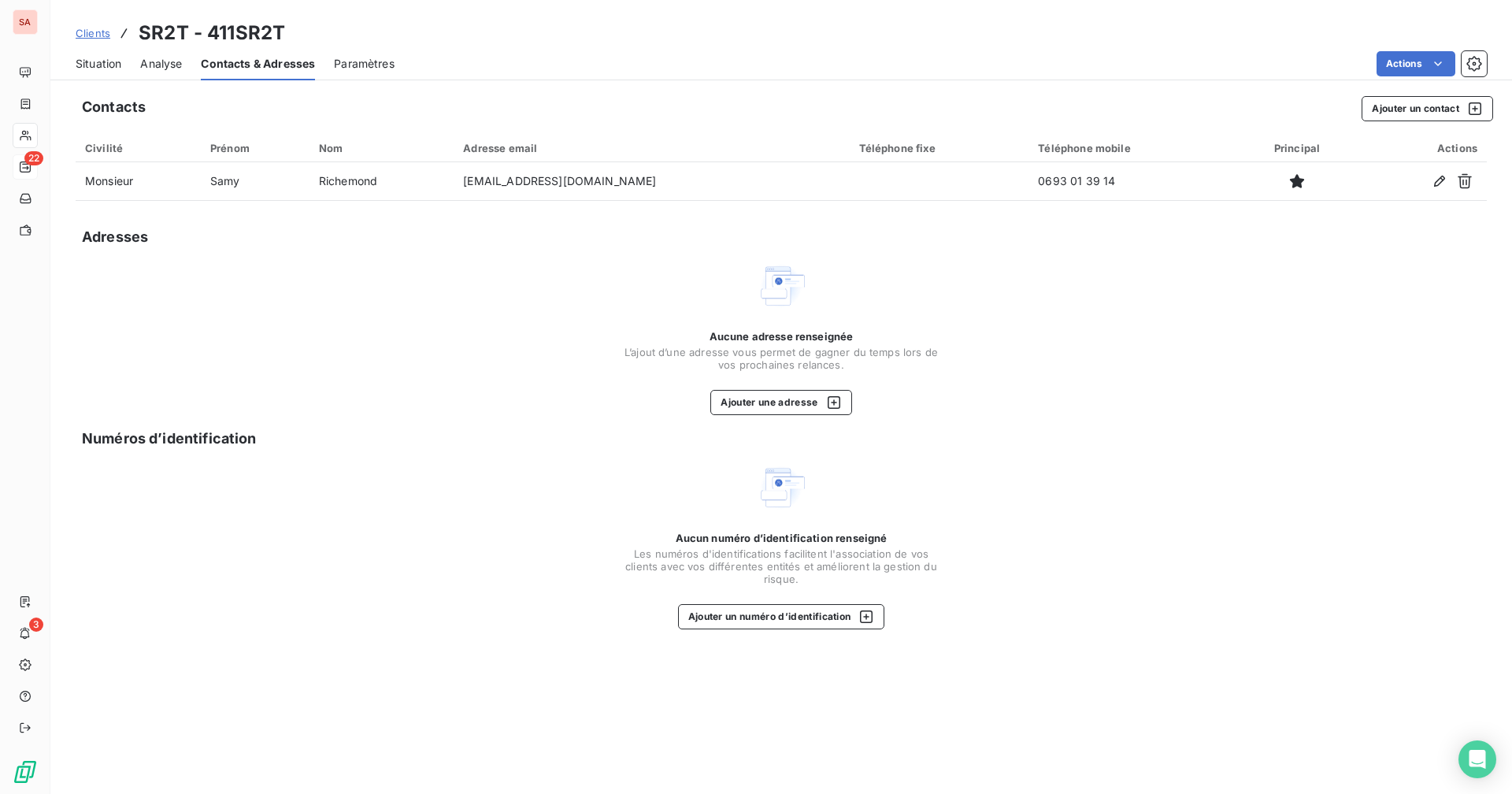
click at [32, 167] on div at bounding box center [25, 167] width 12 height 12
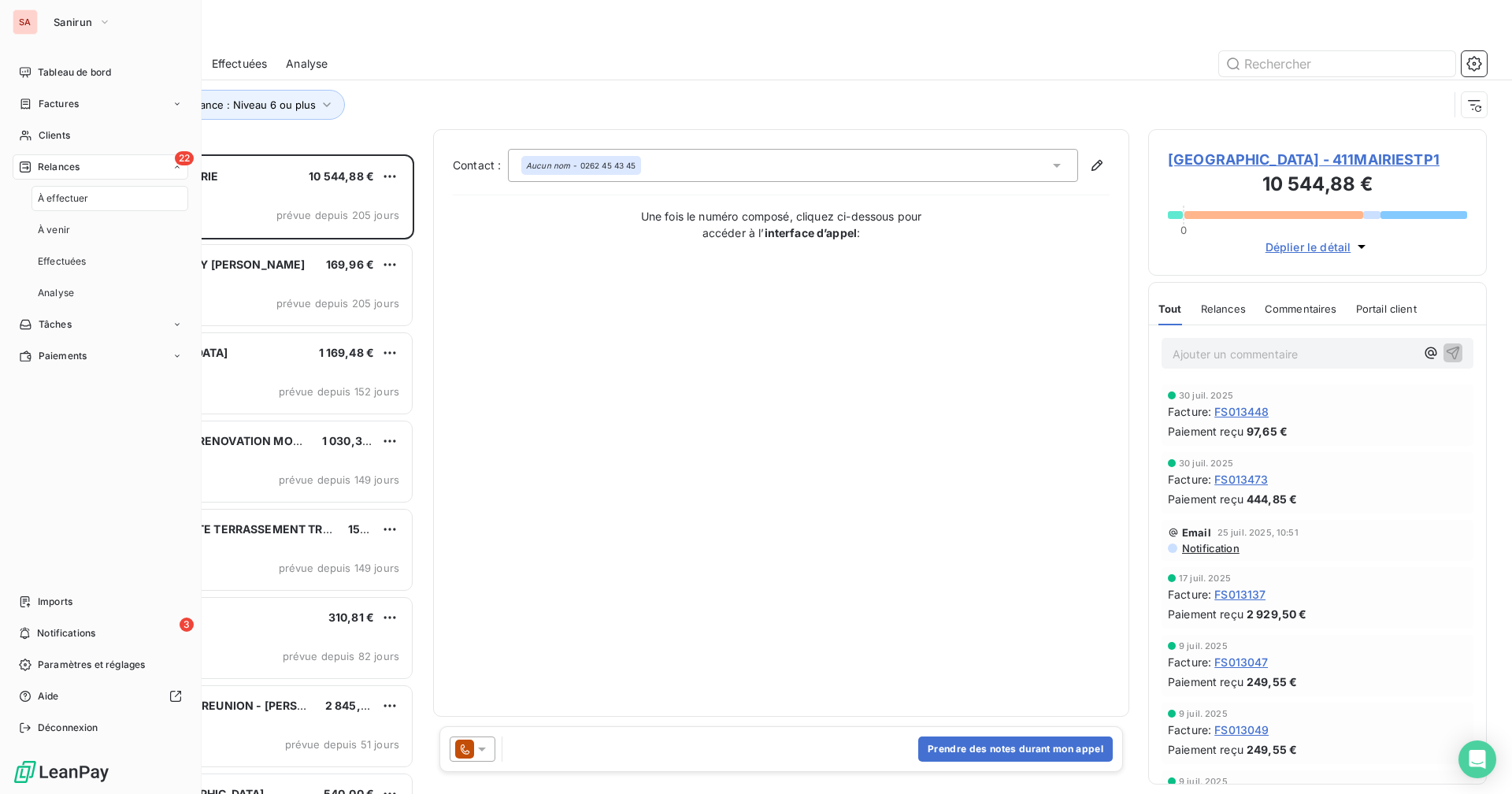
scroll to position [627, 327]
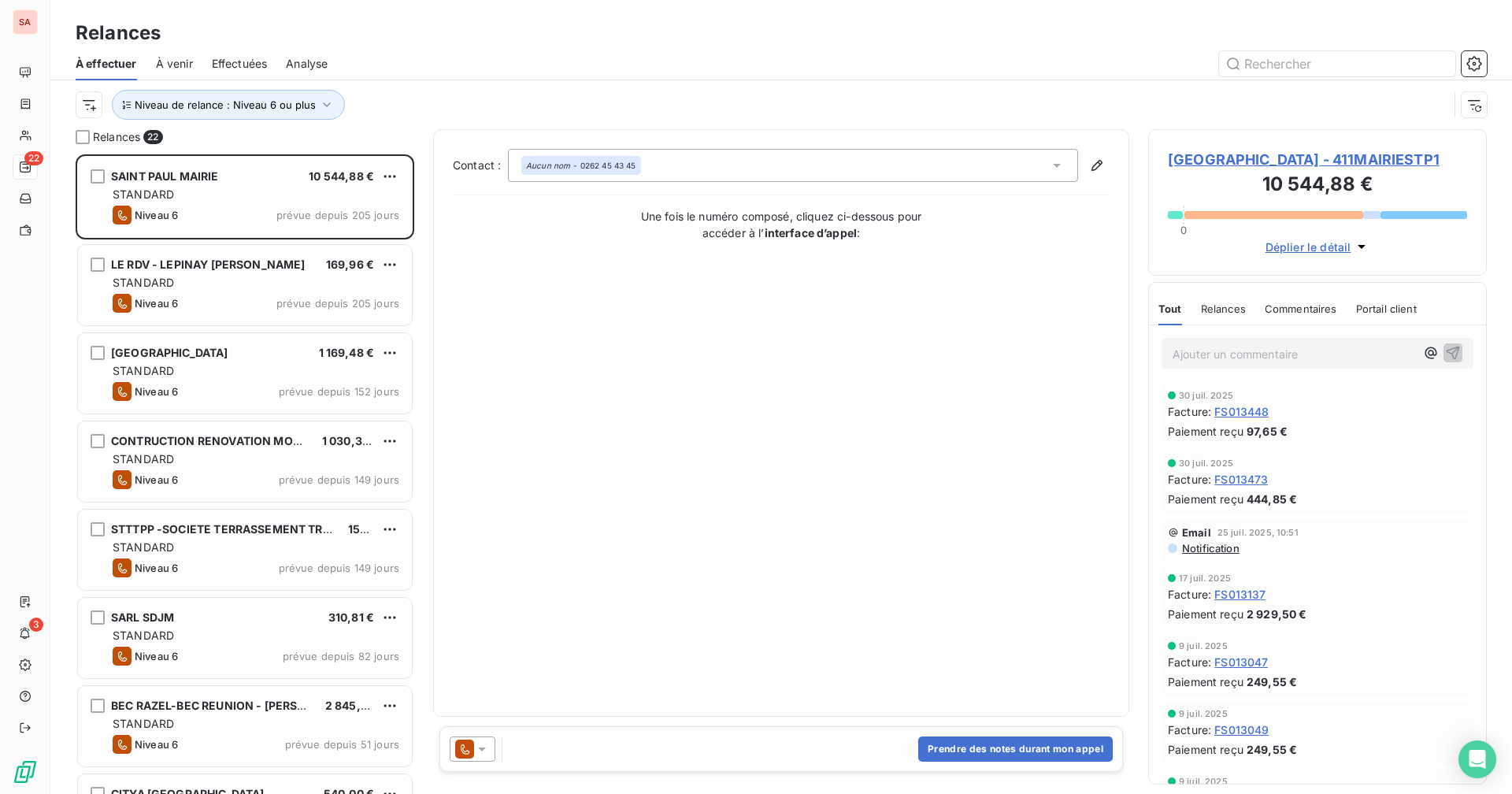
click at [438, 102] on div "Niveau de relance : Niveau 6 ou plus" at bounding box center [761, 105] width 1372 height 30
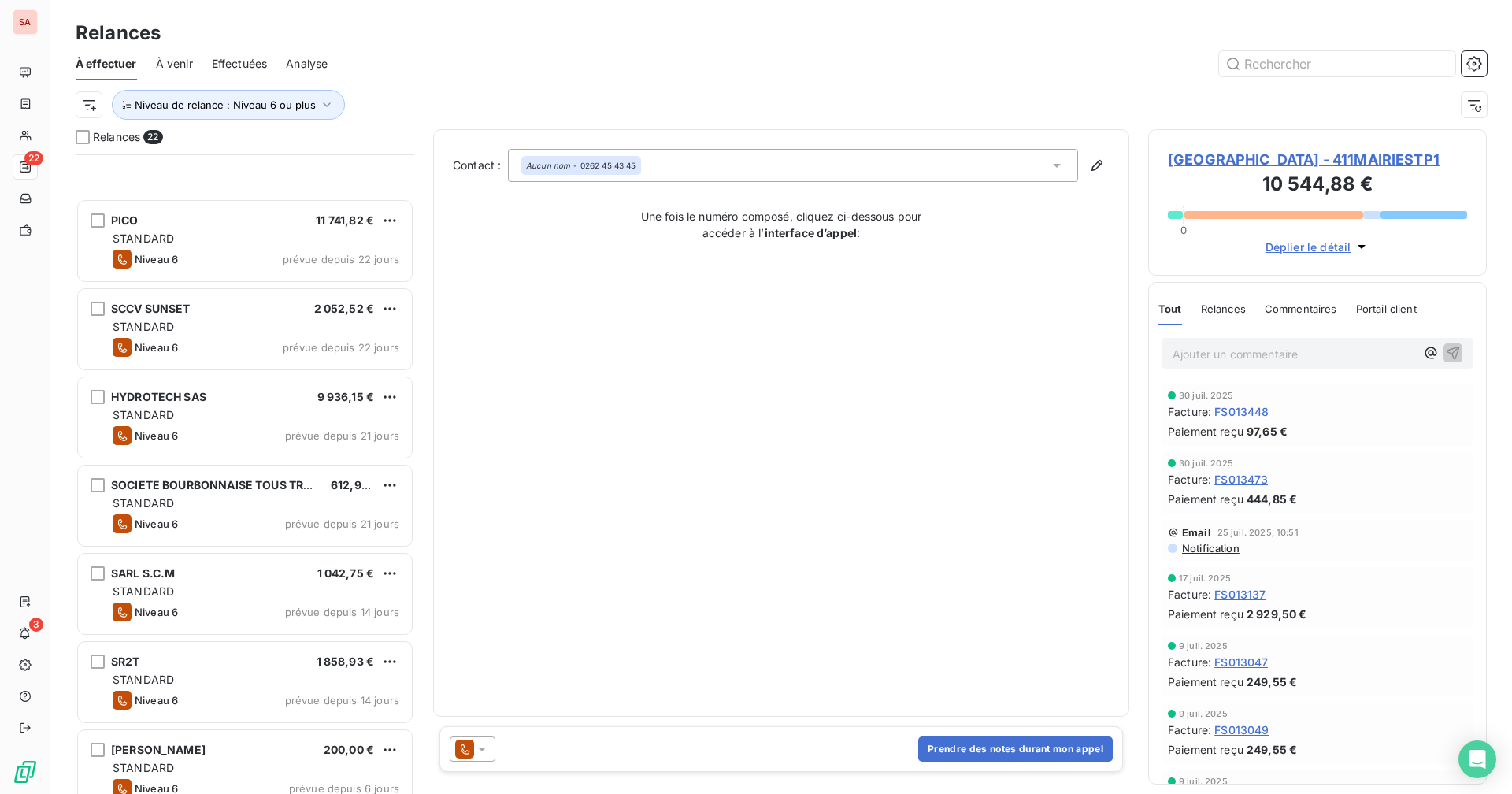
scroll to position [1302, 0]
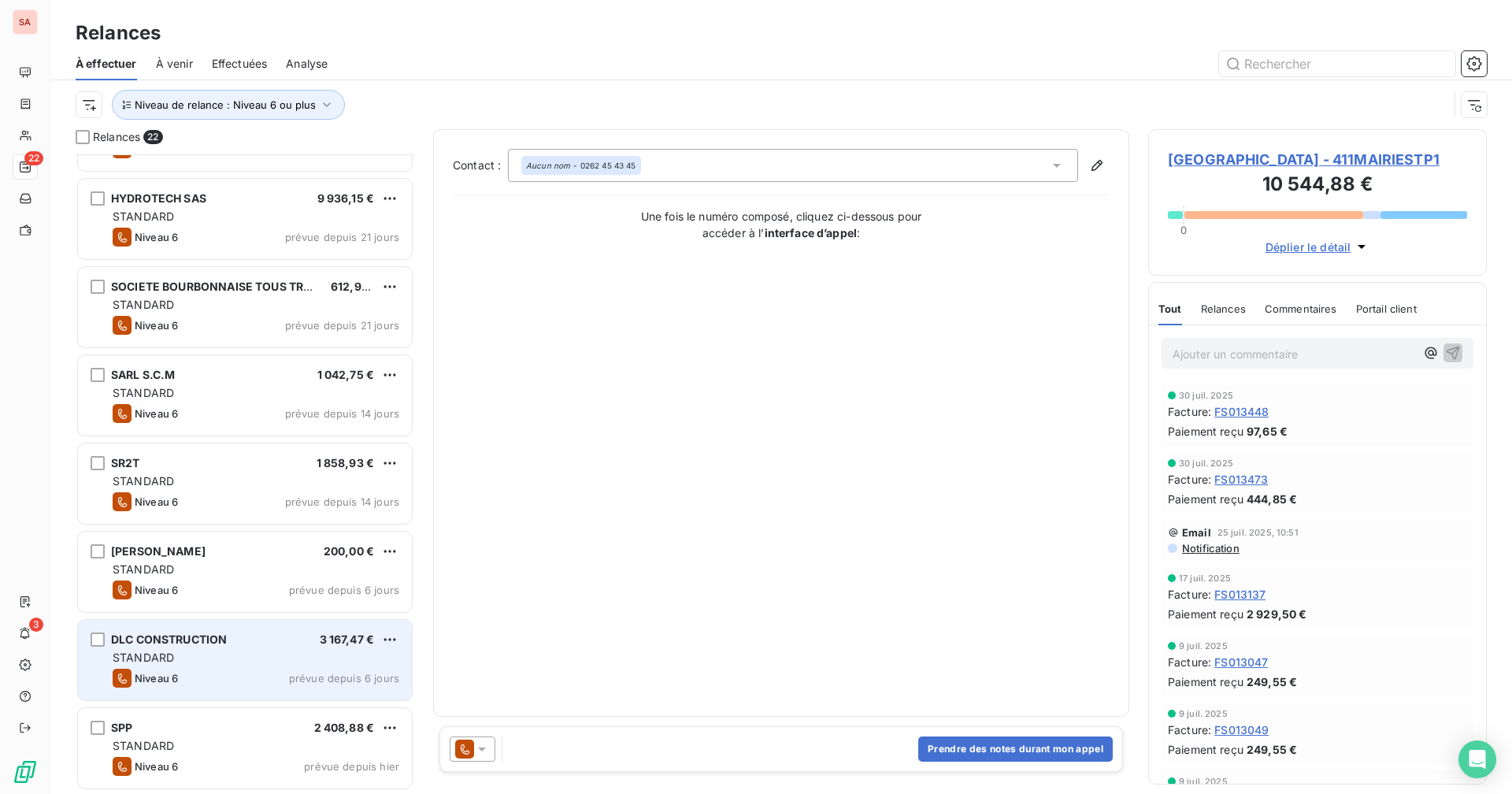
click at [196, 672] on div "Niveau 6 prévue depuis 6 jours" at bounding box center [256, 678] width 287 height 19
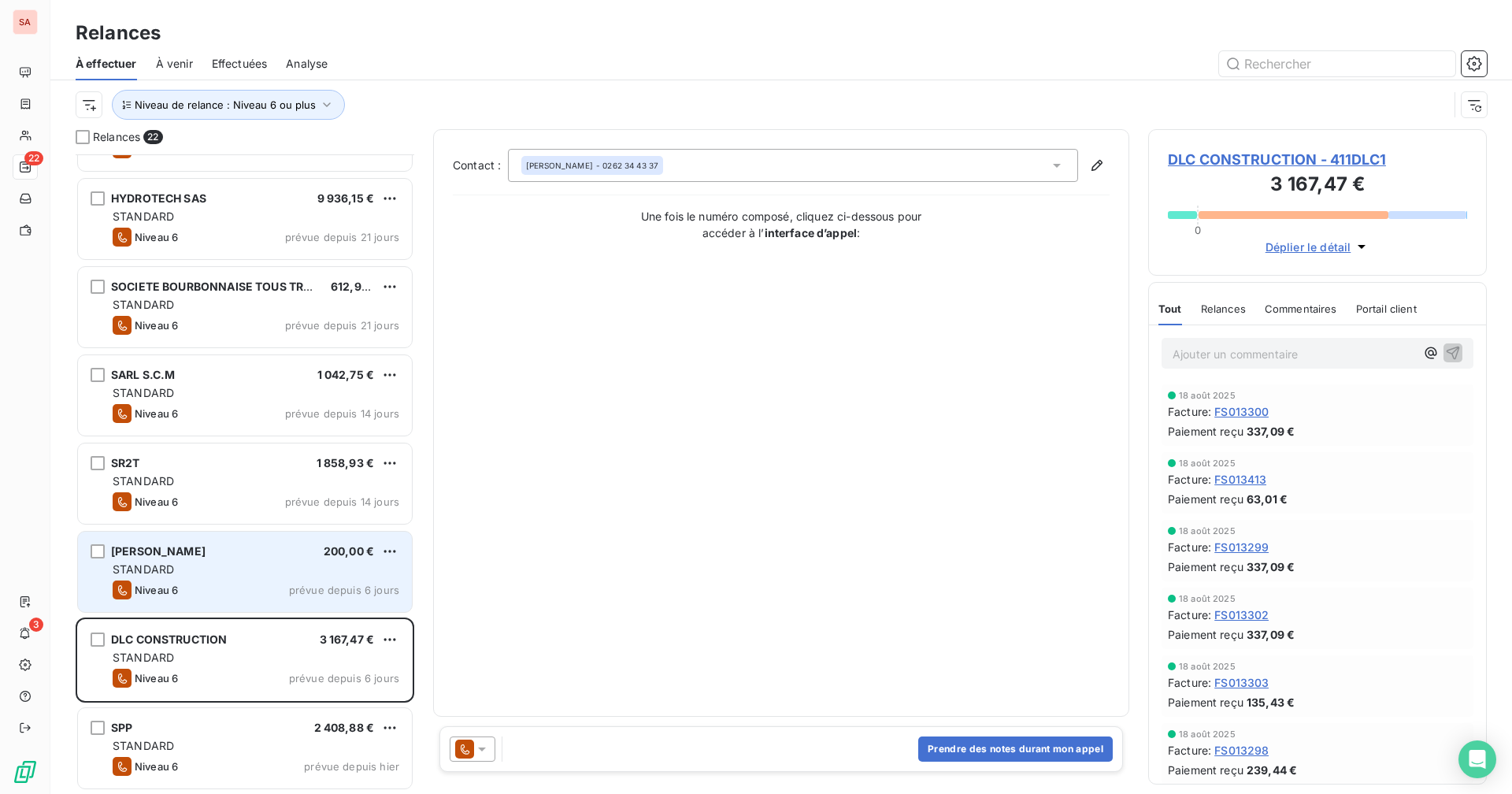
click at [200, 565] on div "STANDARD" at bounding box center [256, 570] width 287 height 16
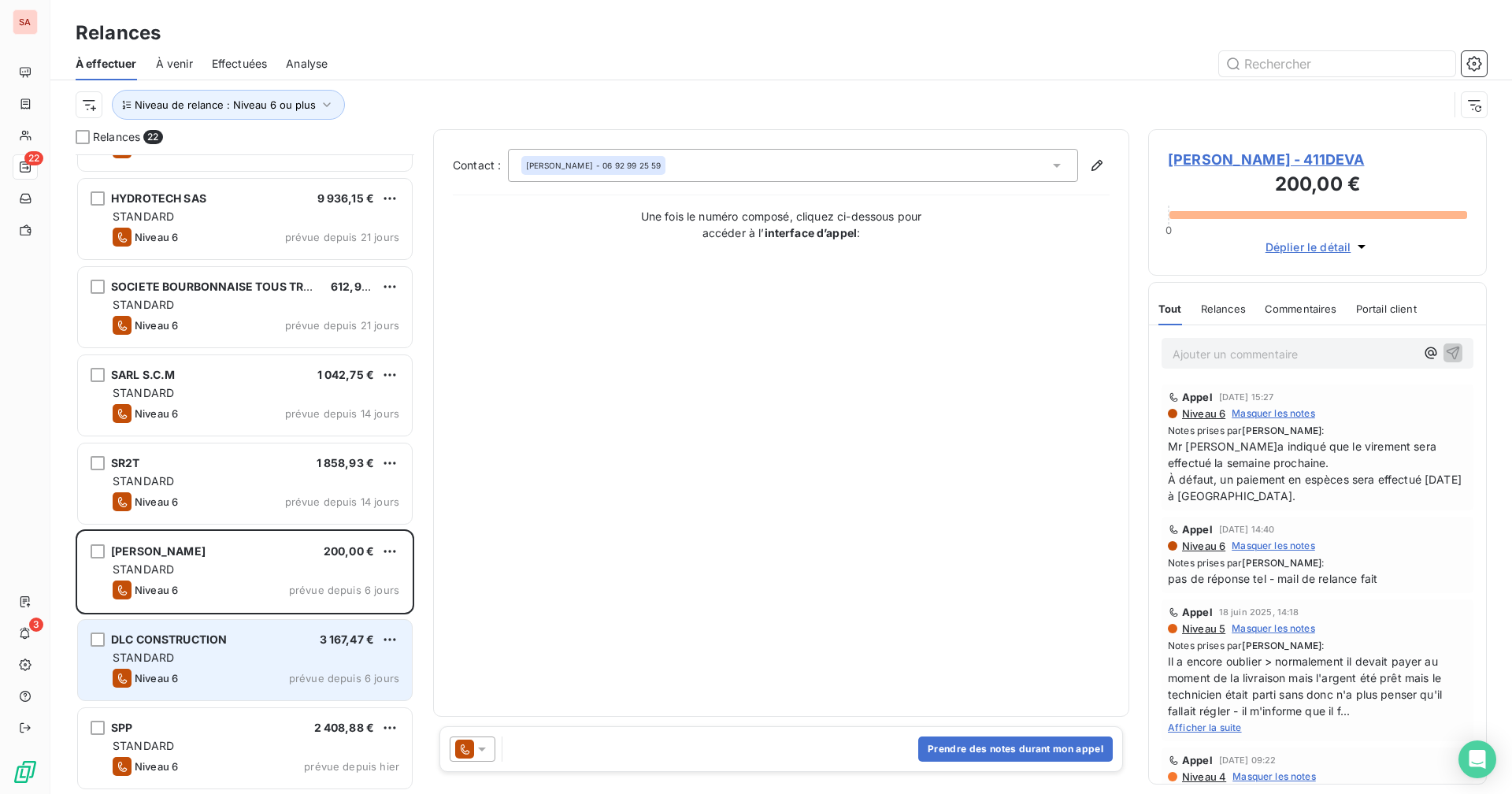
click at [194, 645] on span "DLC CONSTRUCTION" at bounding box center [168, 639] width 116 height 13
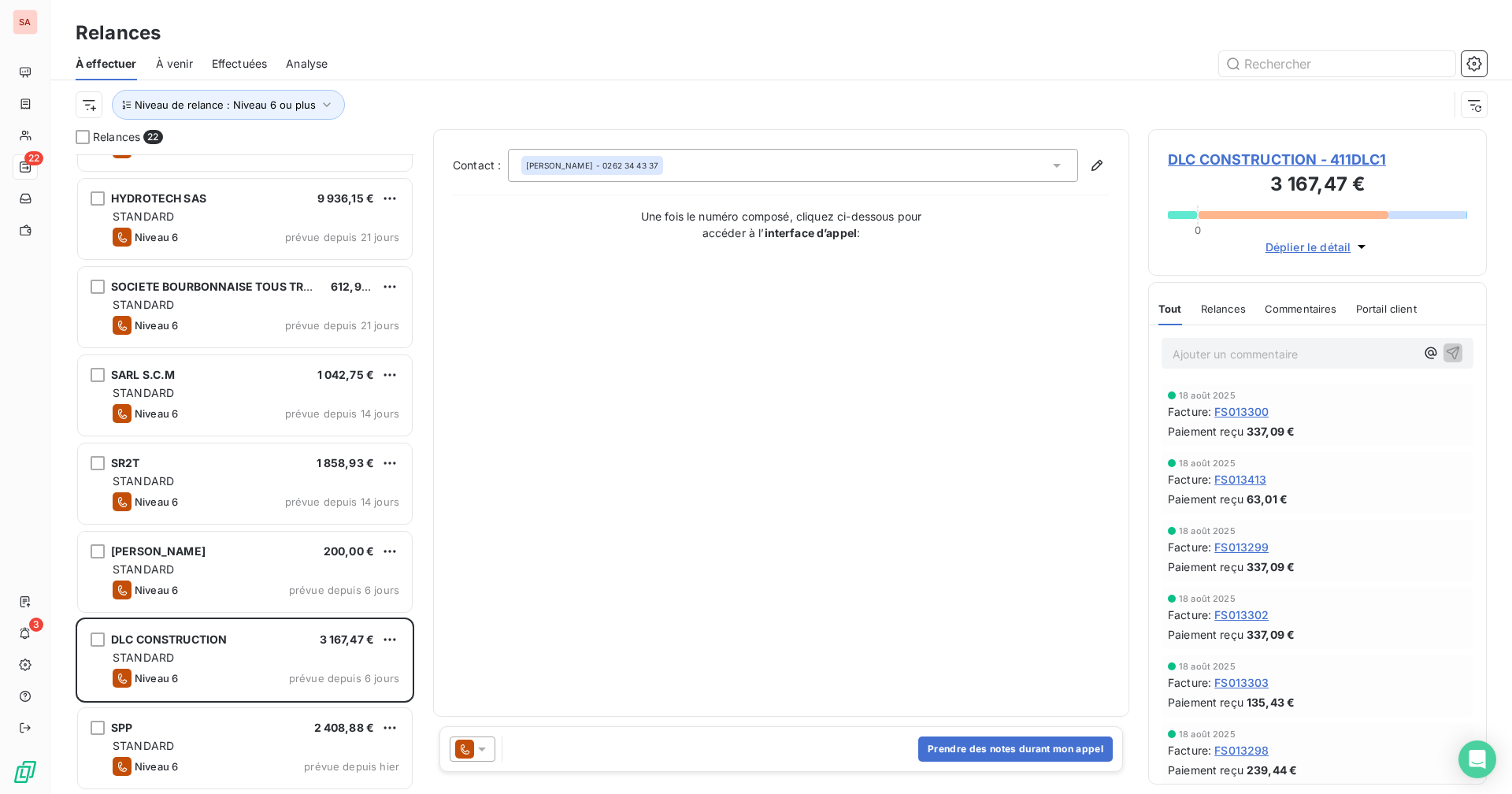
click at [440, 84] on div "Niveau de relance : Niveau 6 ou plus" at bounding box center [780, 105] width 1411 height 49
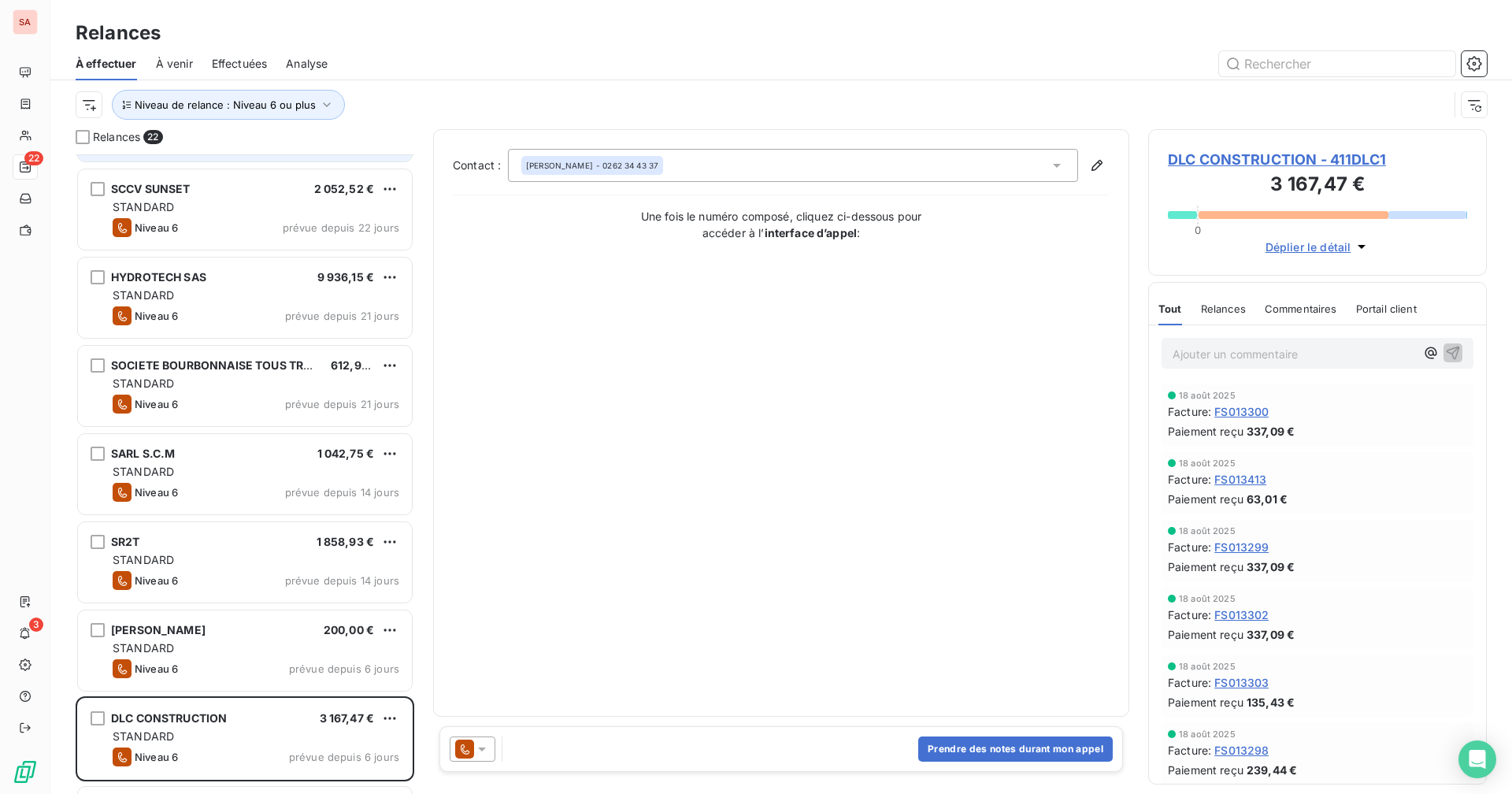
scroll to position [1144, 0]
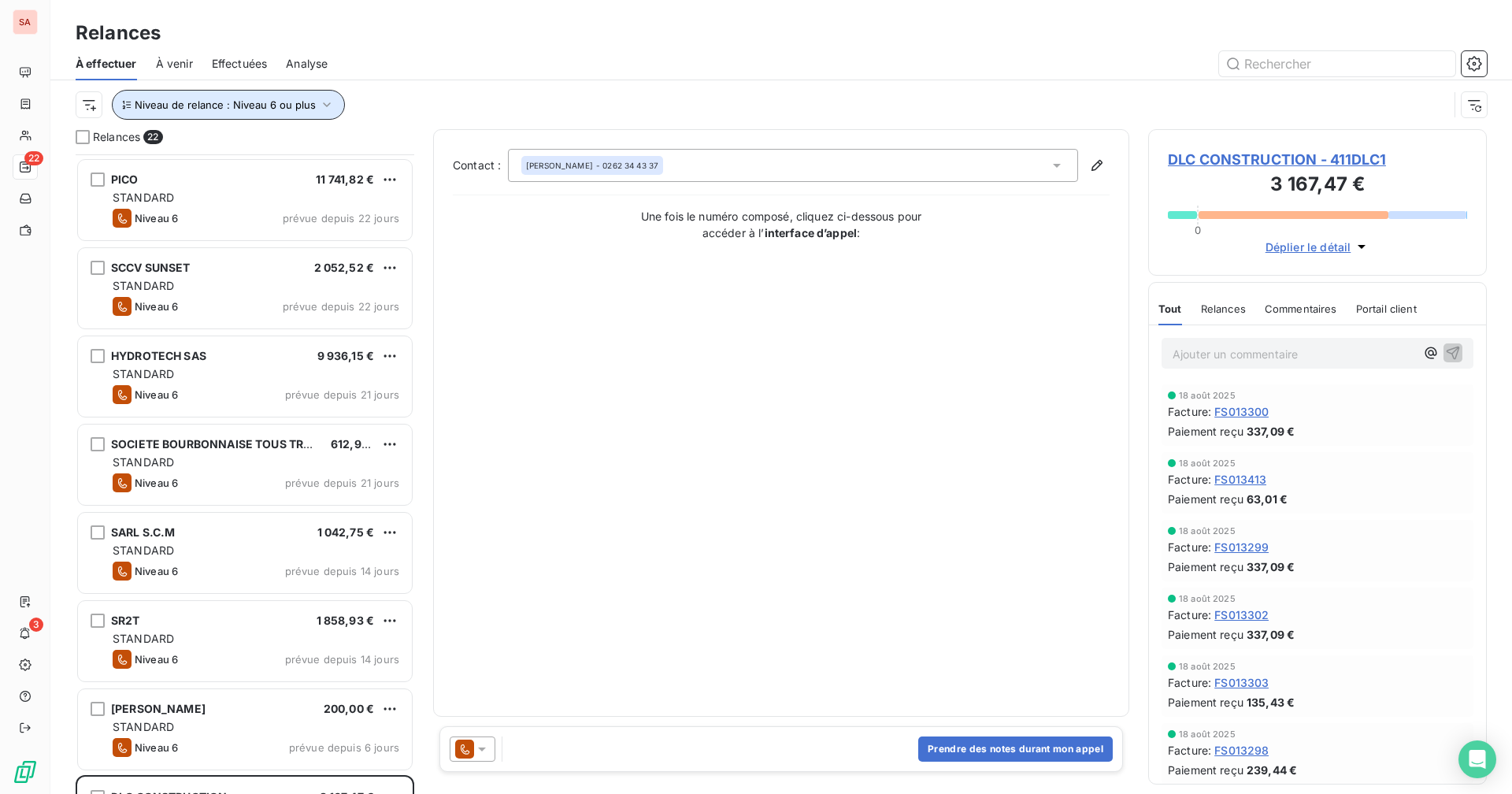
click at [305, 112] on button "Niveau de relance : Niveau 6 ou plus" at bounding box center [228, 105] width 233 height 30
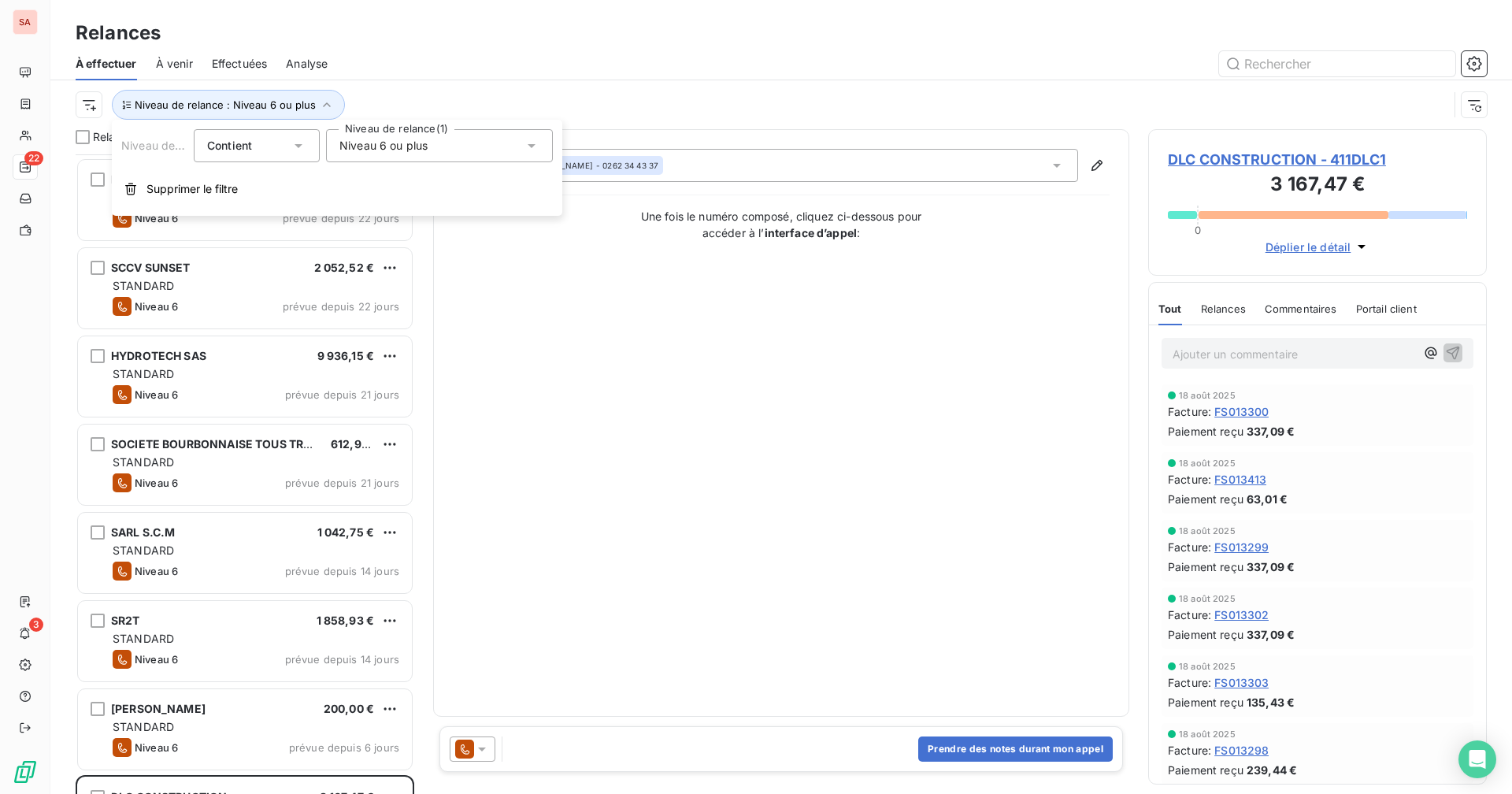
click at [350, 146] on span "Niveau 6 ou plus" at bounding box center [384, 146] width 89 height 16
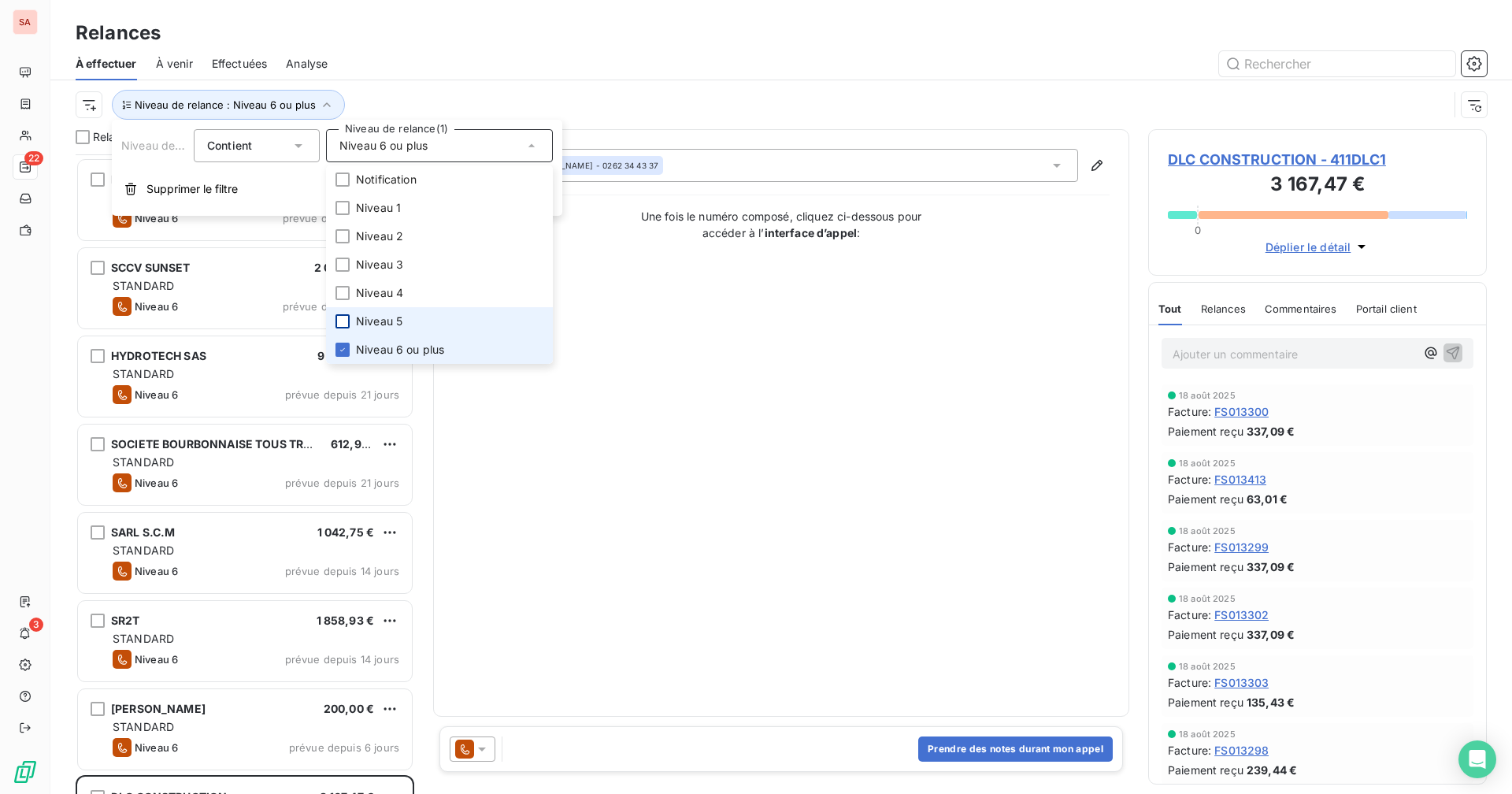
drag, startPoint x: 337, startPoint y: 349, endPoint x: 349, endPoint y: 323, distance: 28.6
click at [338, 349] on icon at bounding box center [342, 349] width 10 height 10
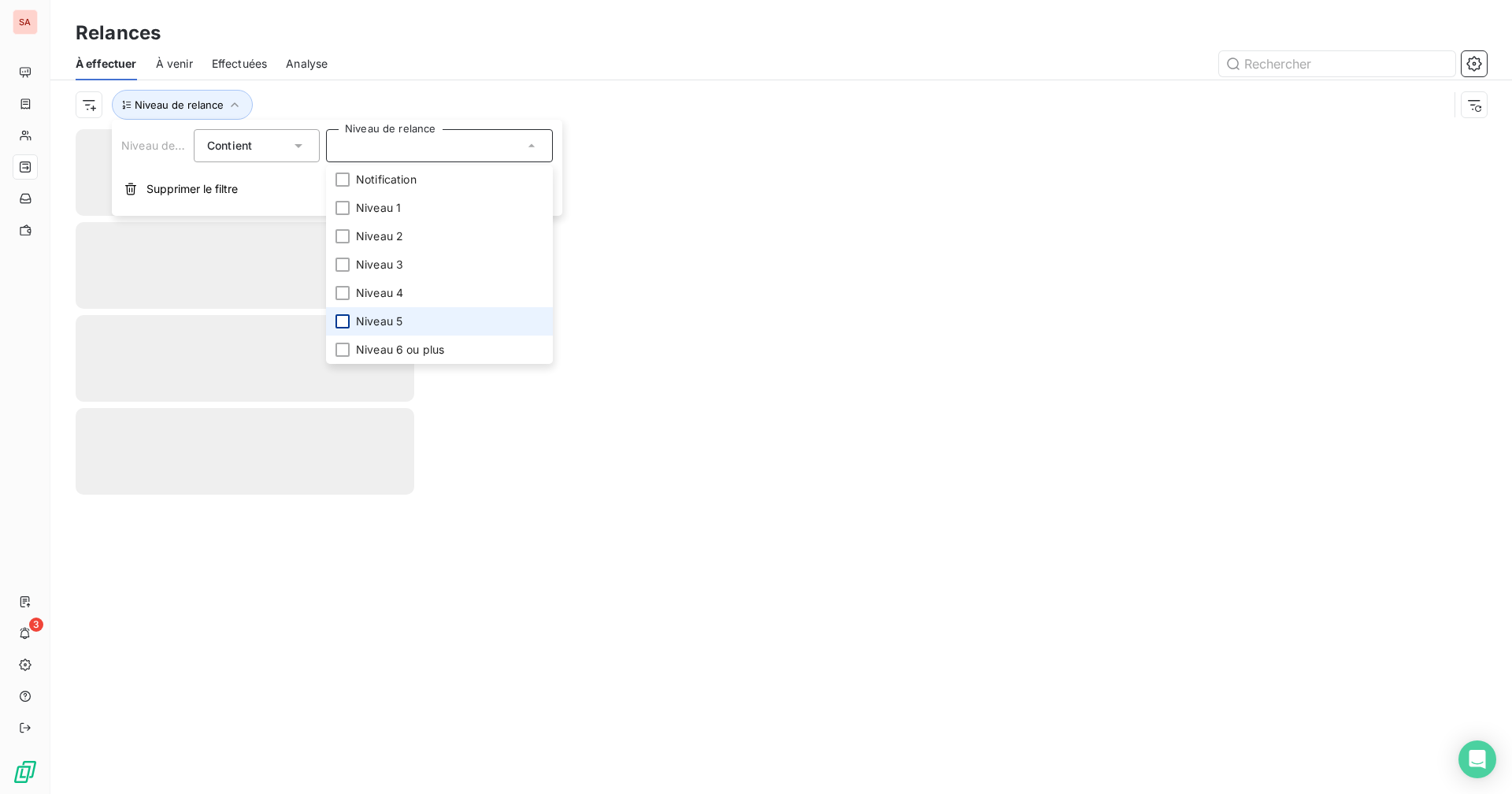
click at [348, 316] on div at bounding box center [343, 322] width 14 height 14
click at [473, 46] on div "Relances" at bounding box center [781, 33] width 1462 height 28
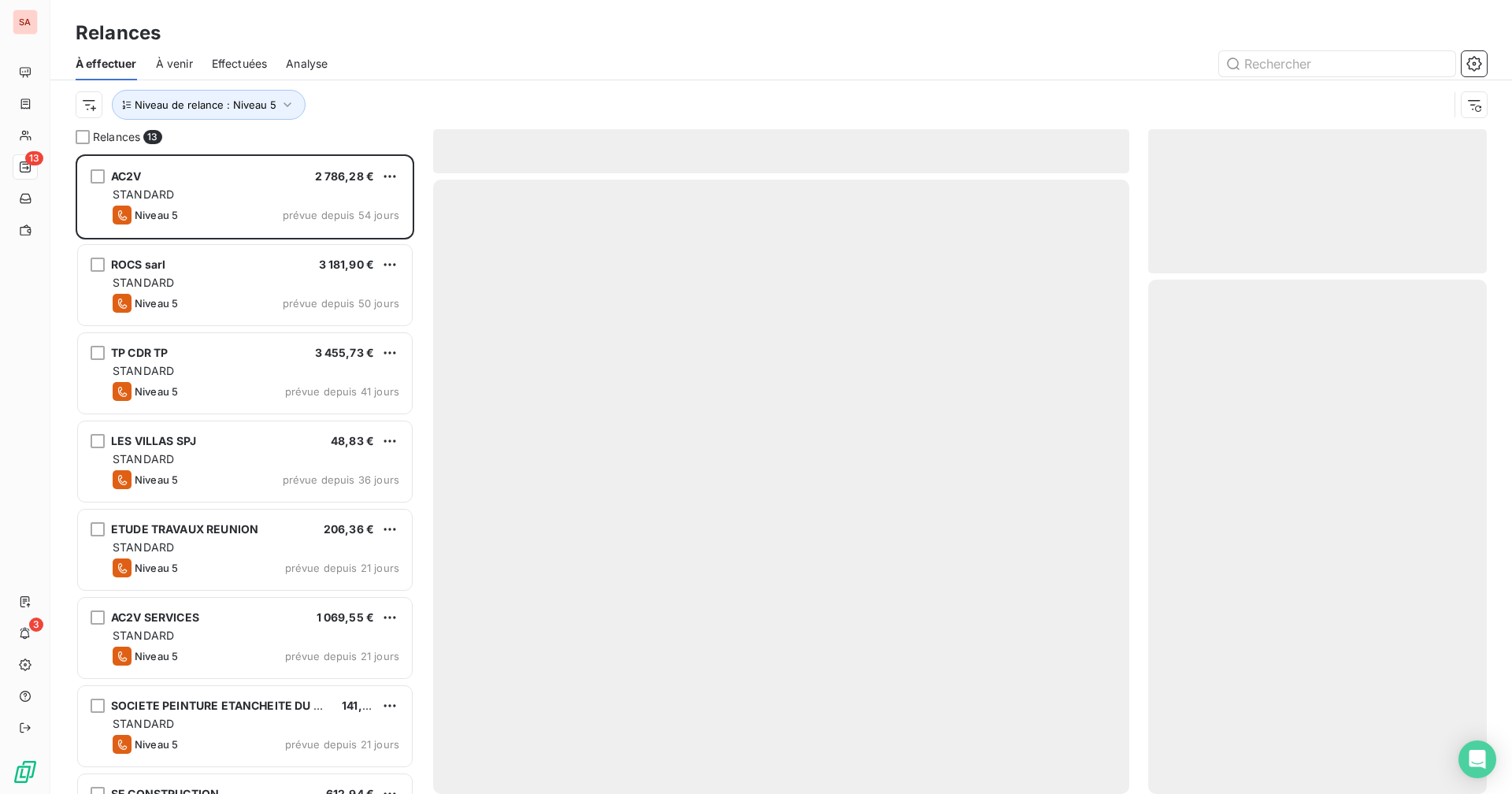
scroll to position [627, 327]
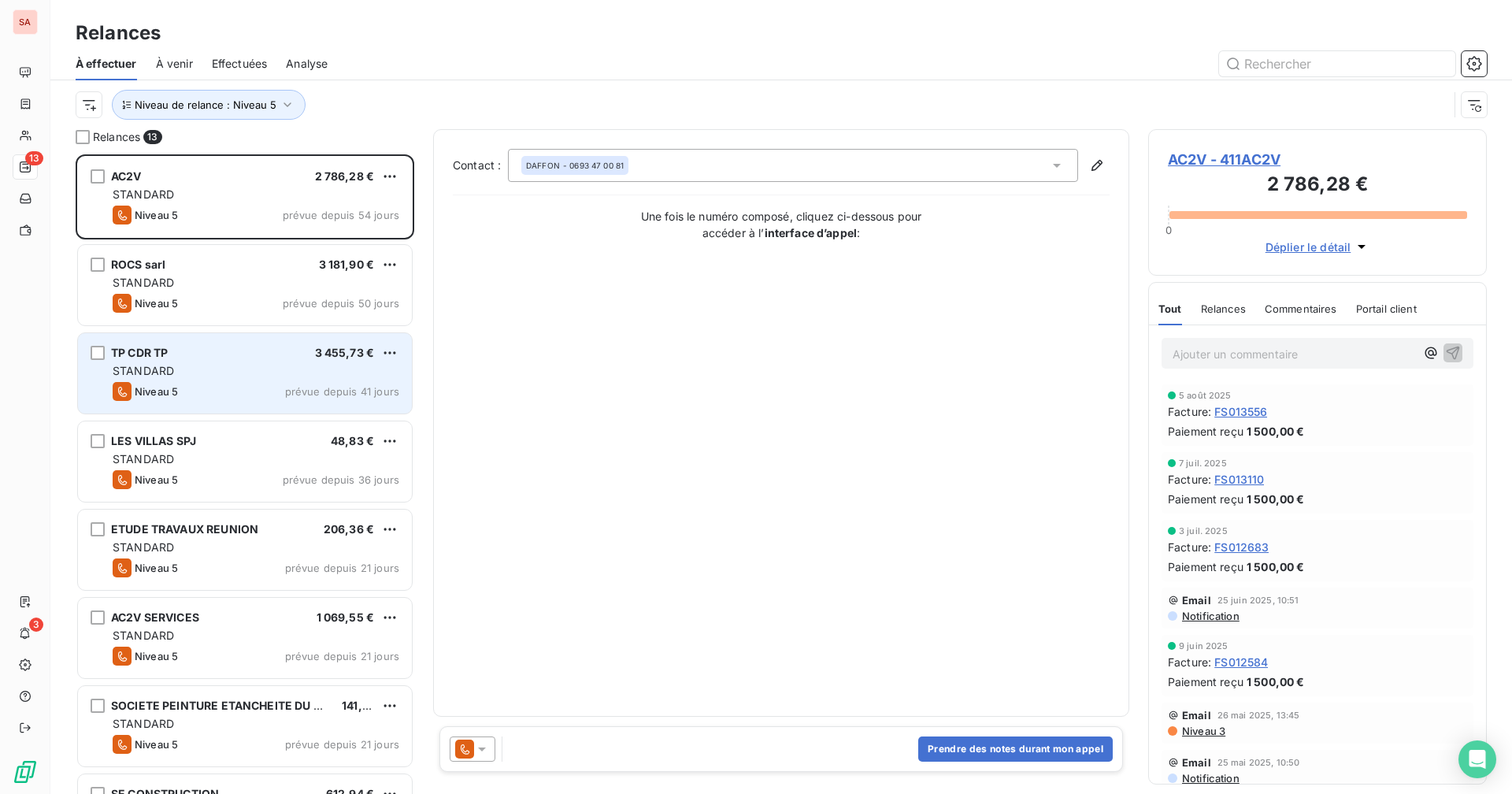
click at [225, 370] on div "STANDARD" at bounding box center [256, 371] width 287 height 16
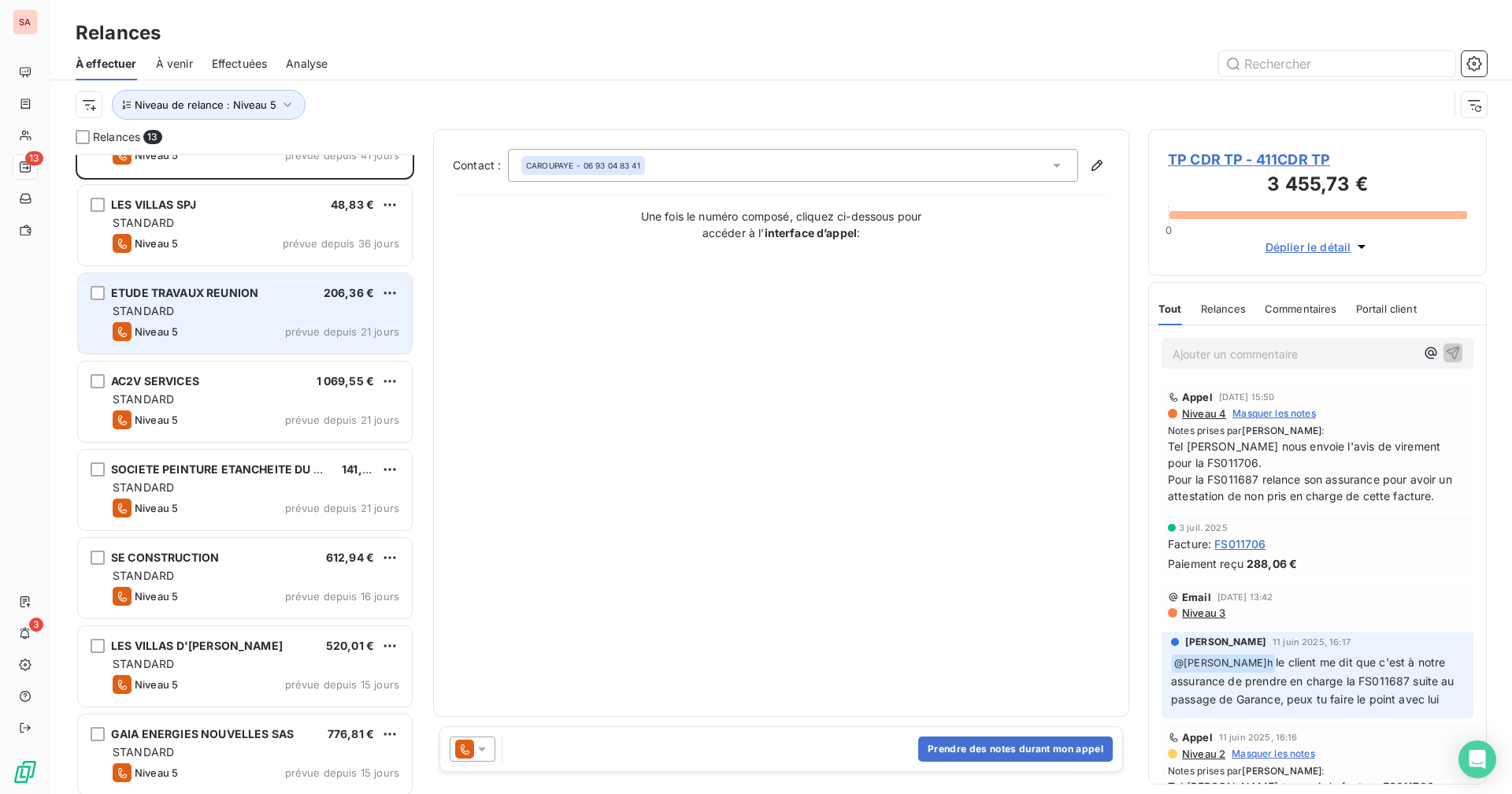
scroll to position [394, 0]
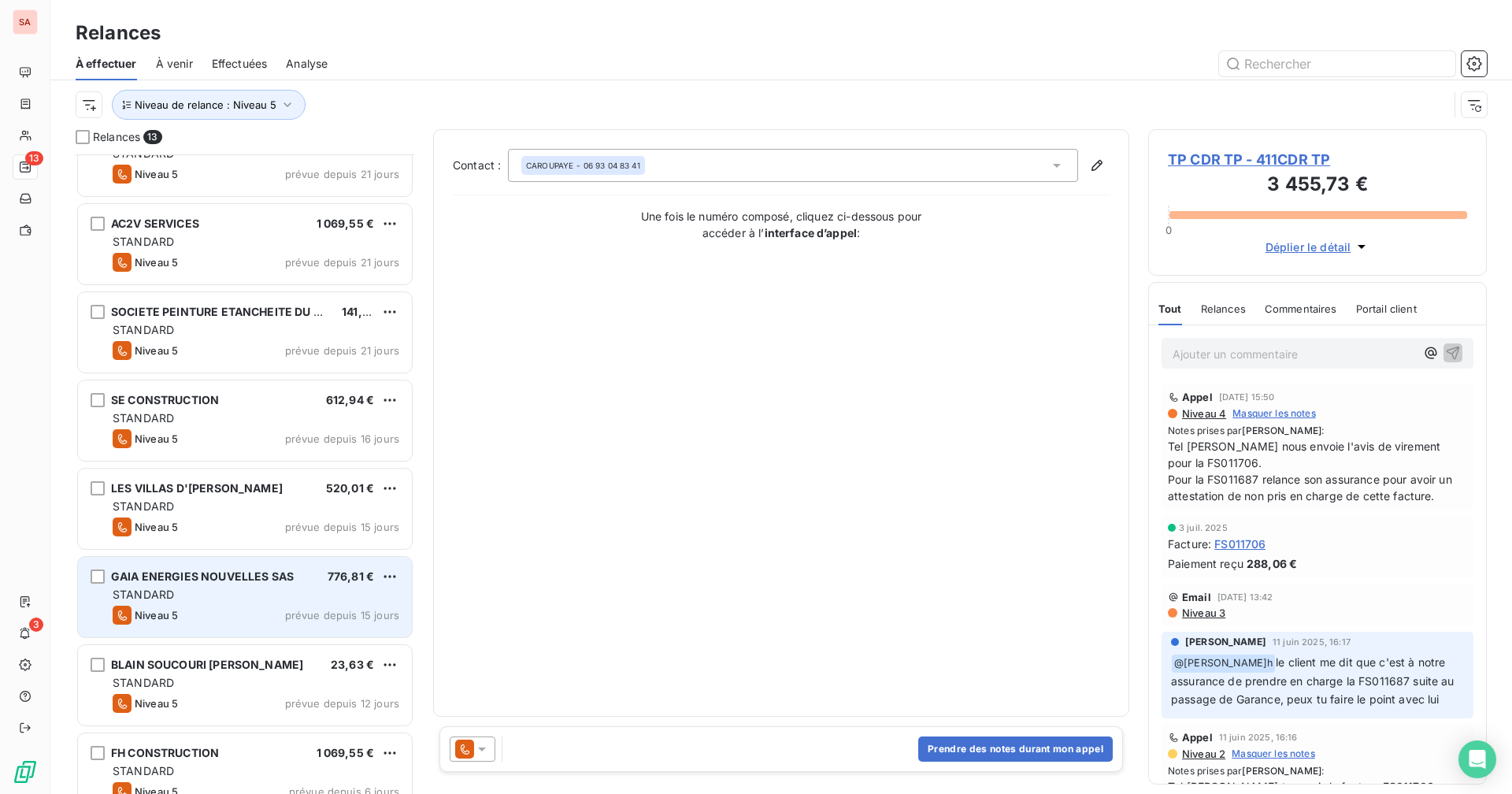
click at [233, 593] on div "STANDARD" at bounding box center [256, 595] width 287 height 16
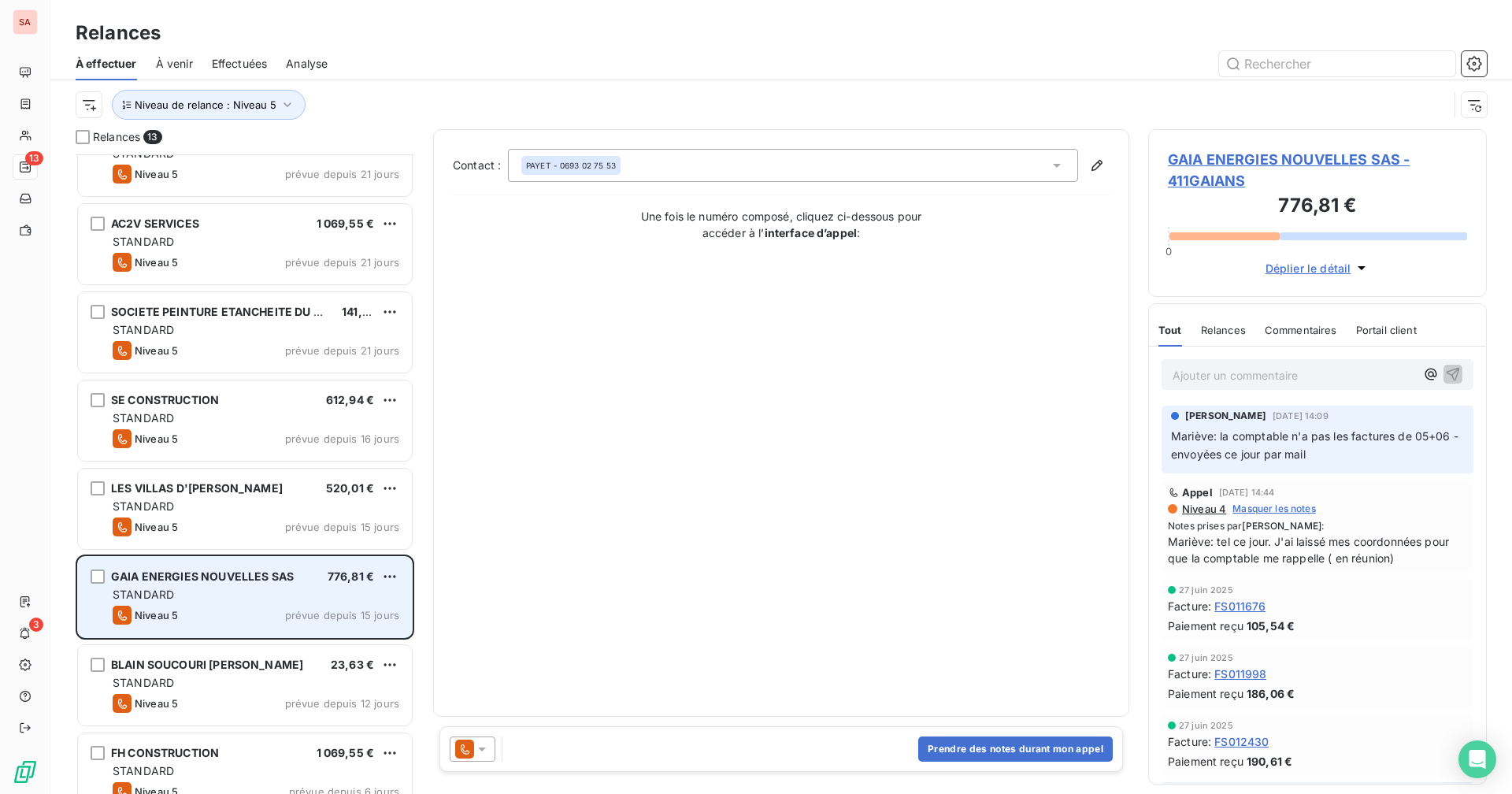
scroll to position [508, 0]
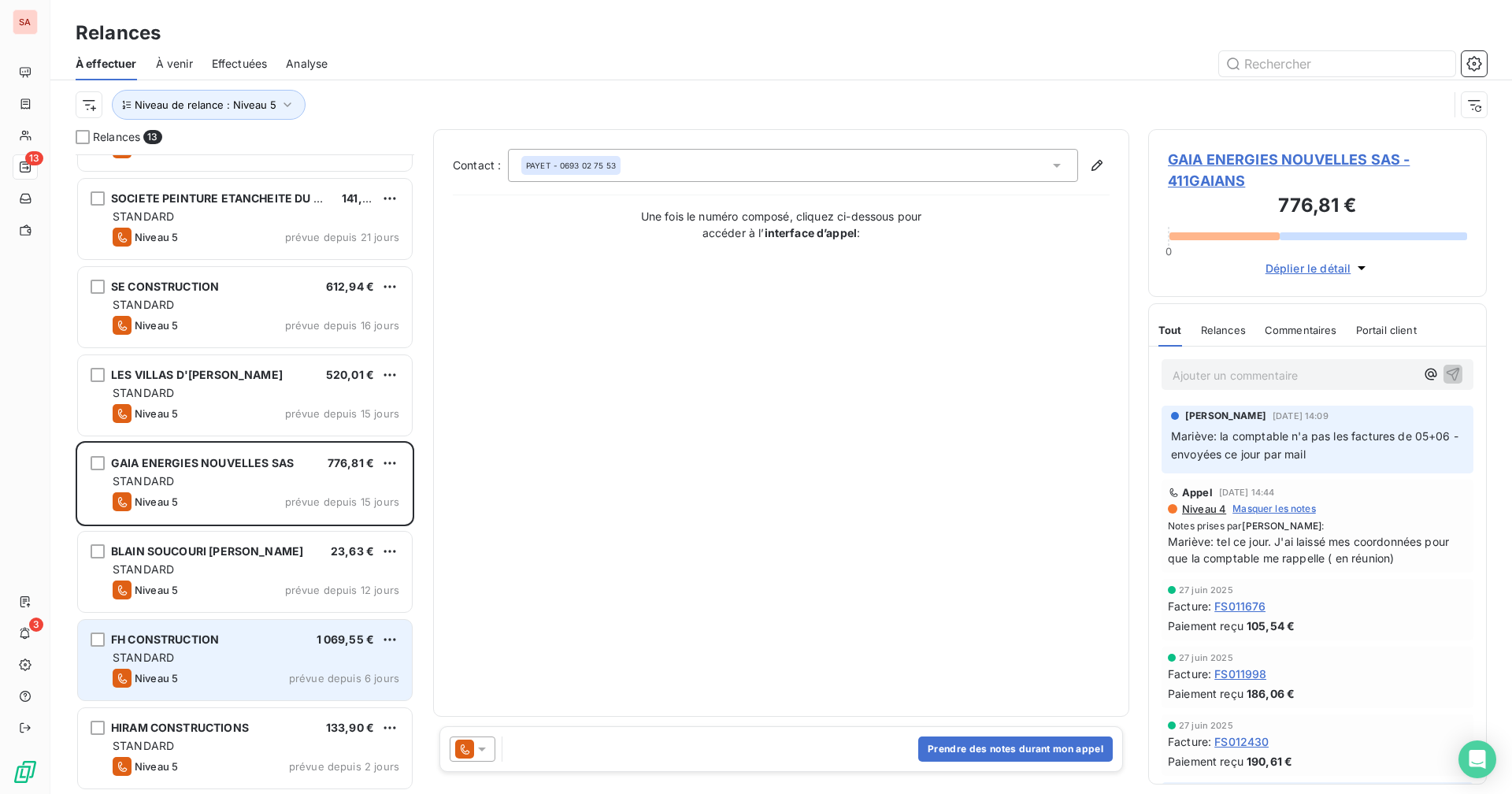
click at [231, 655] on div "STANDARD" at bounding box center [256, 658] width 287 height 16
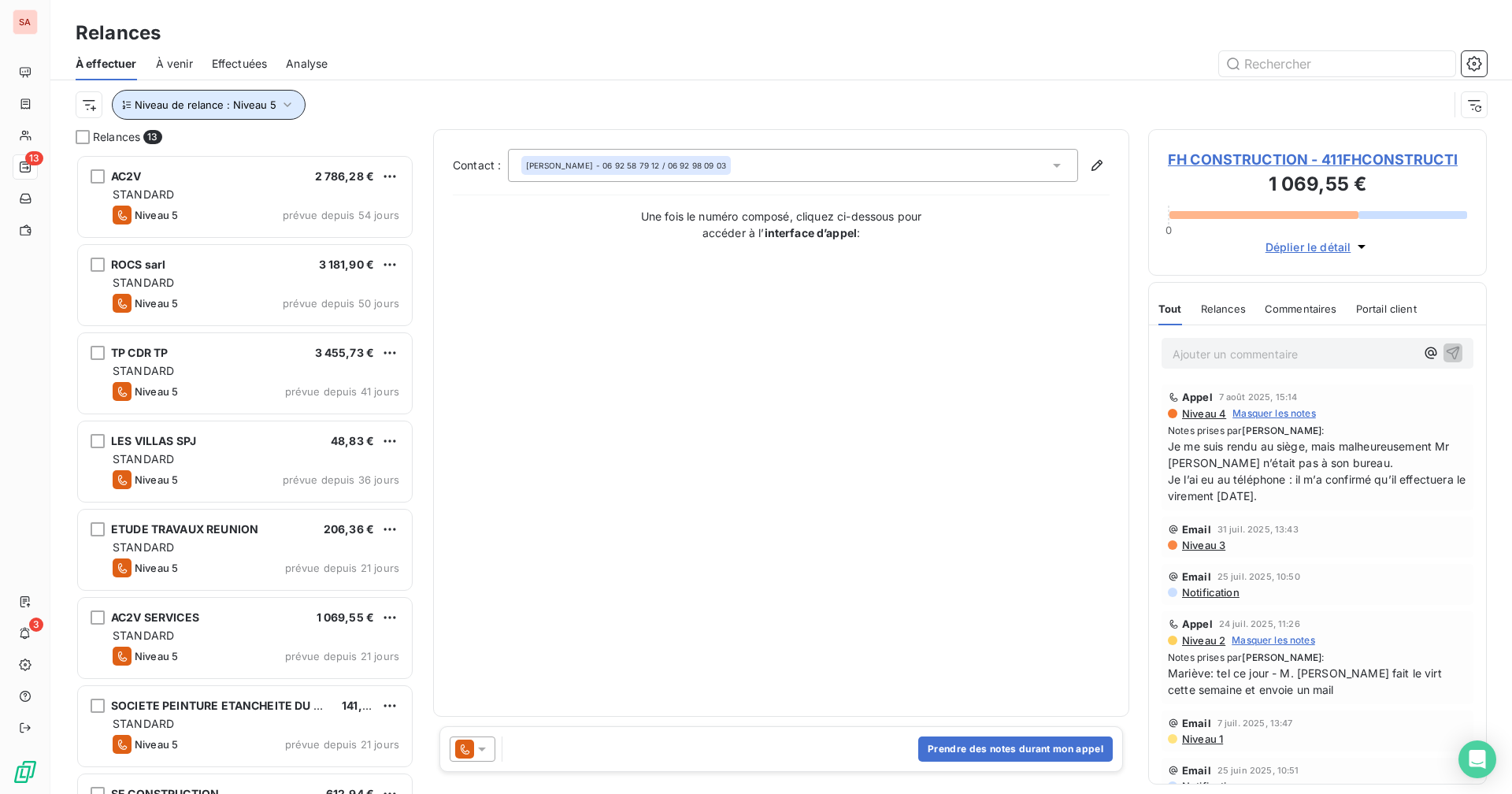
click at [280, 97] on icon "button" at bounding box center [288, 105] width 16 height 16
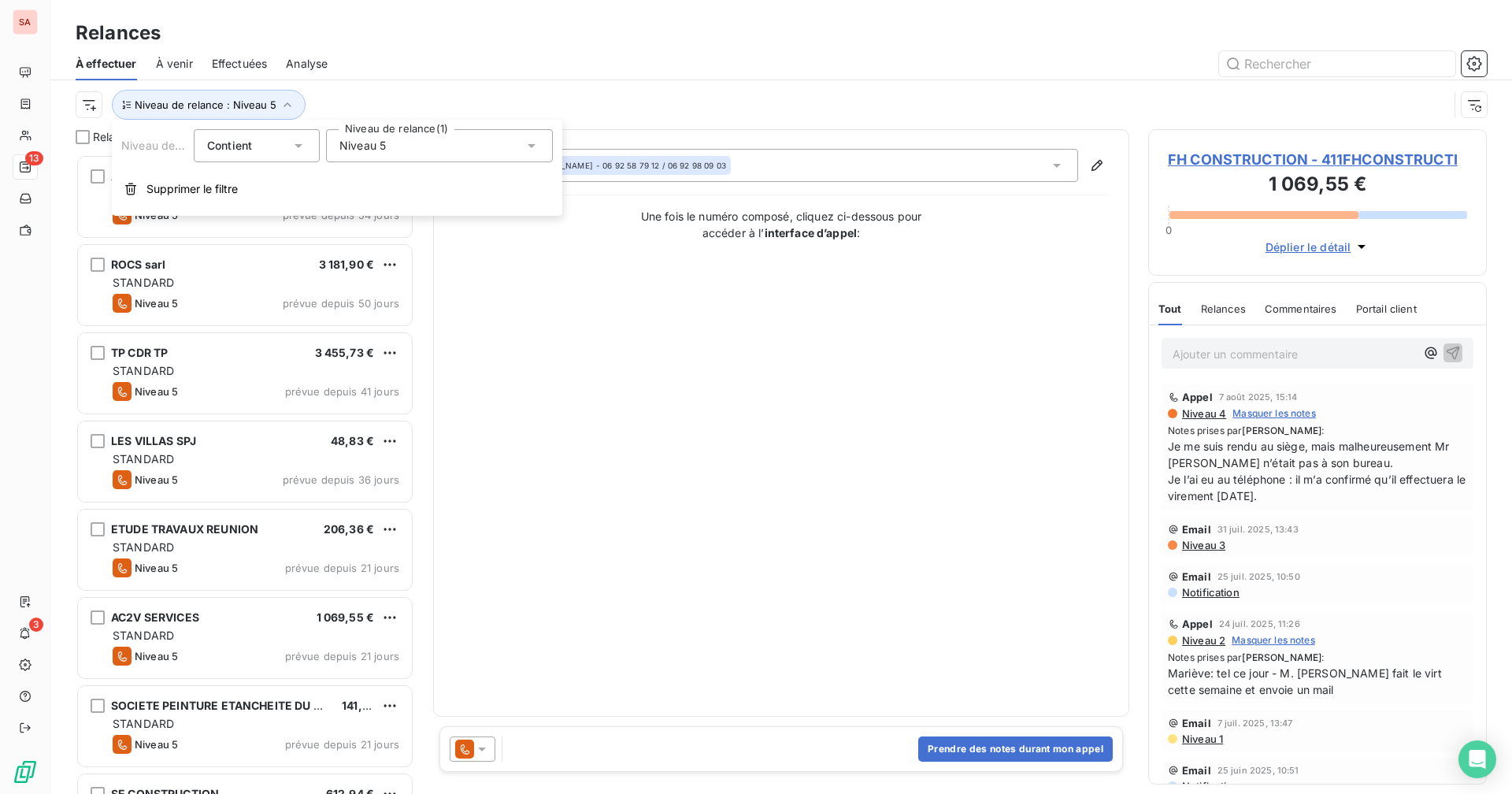
click at [354, 150] on span "Niveau 5" at bounding box center [362, 146] width 46 height 16
click at [344, 320] on icon at bounding box center [342, 321] width 10 height 10
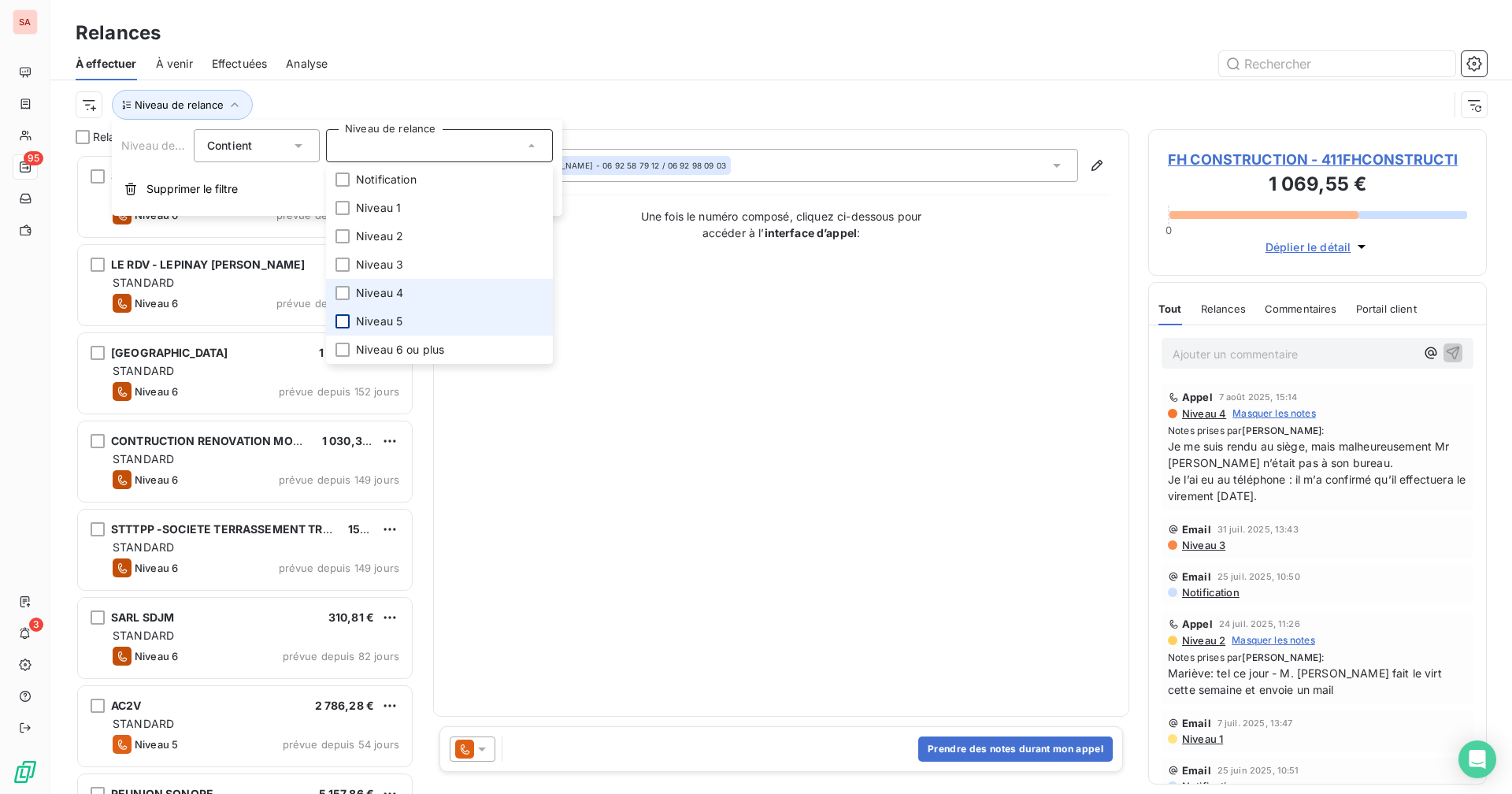
click at [341, 300] on li "Niveau 4" at bounding box center [439, 293] width 227 height 28
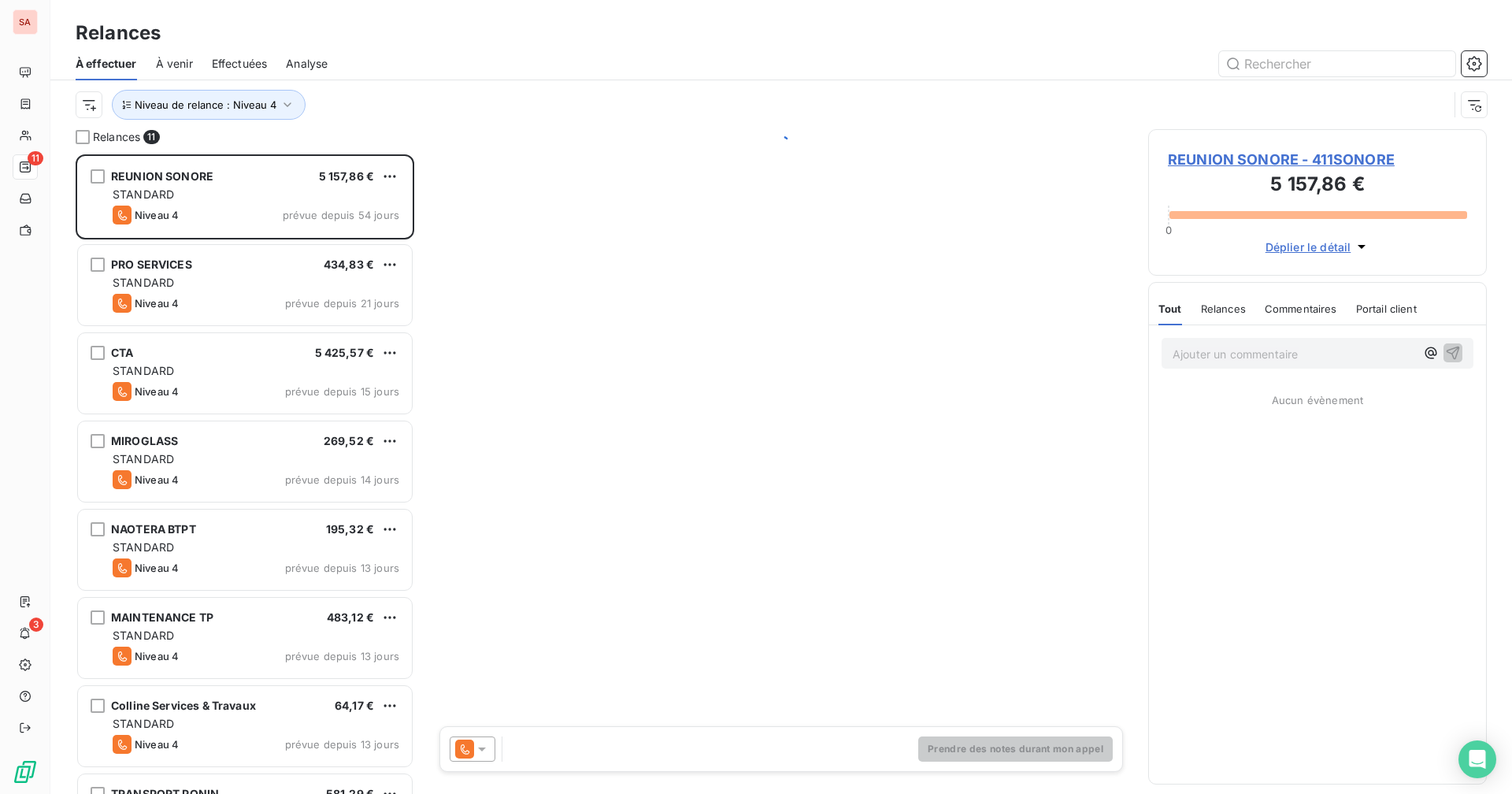
scroll to position [627, 327]
click at [476, 44] on div "Relances" at bounding box center [781, 33] width 1462 height 28
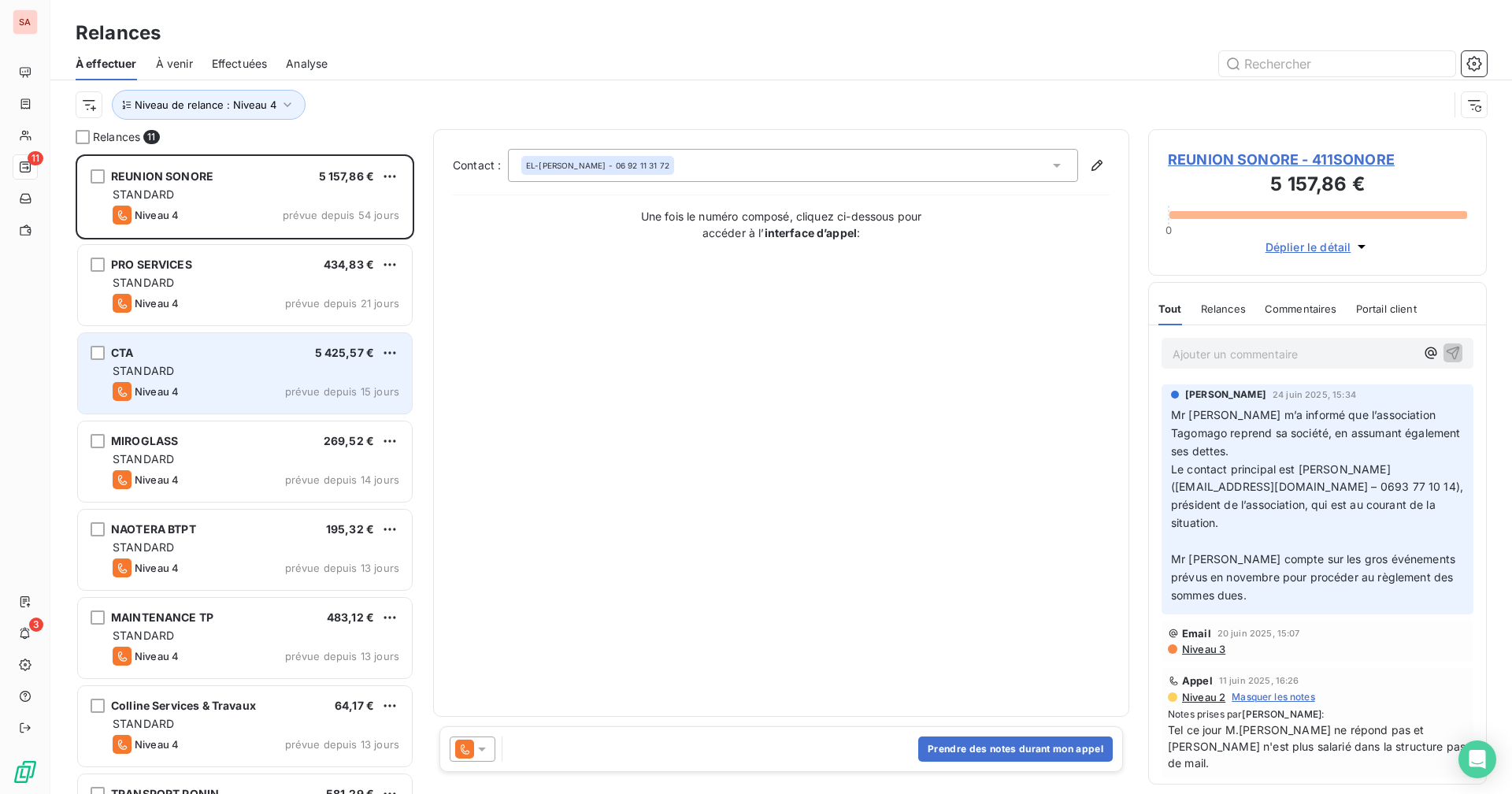
click at [252, 374] on div "STANDARD" at bounding box center [256, 371] width 287 height 16
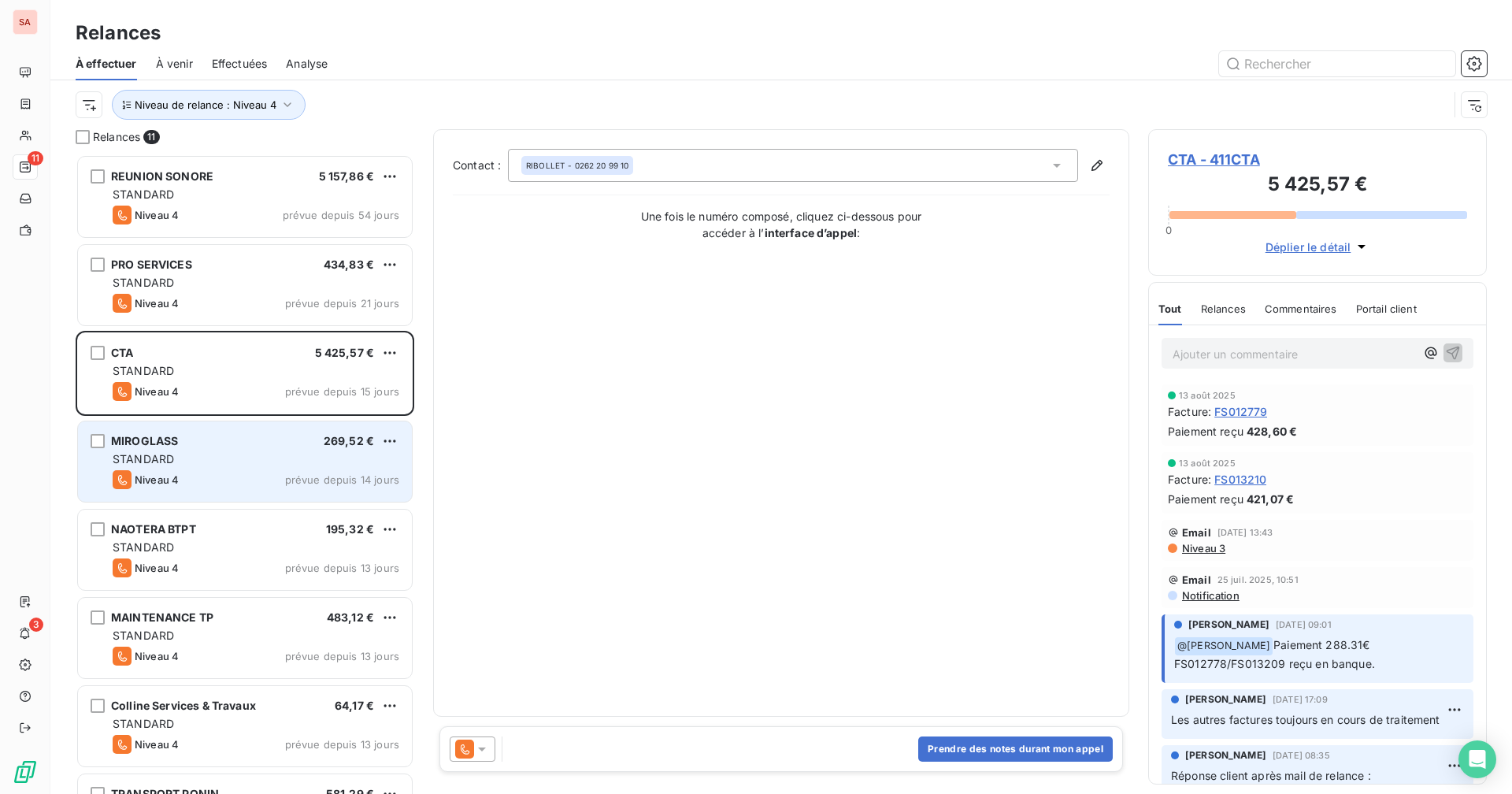
click at [223, 471] on div "Niveau 4 prévue depuis 14 jours" at bounding box center [256, 479] width 287 height 19
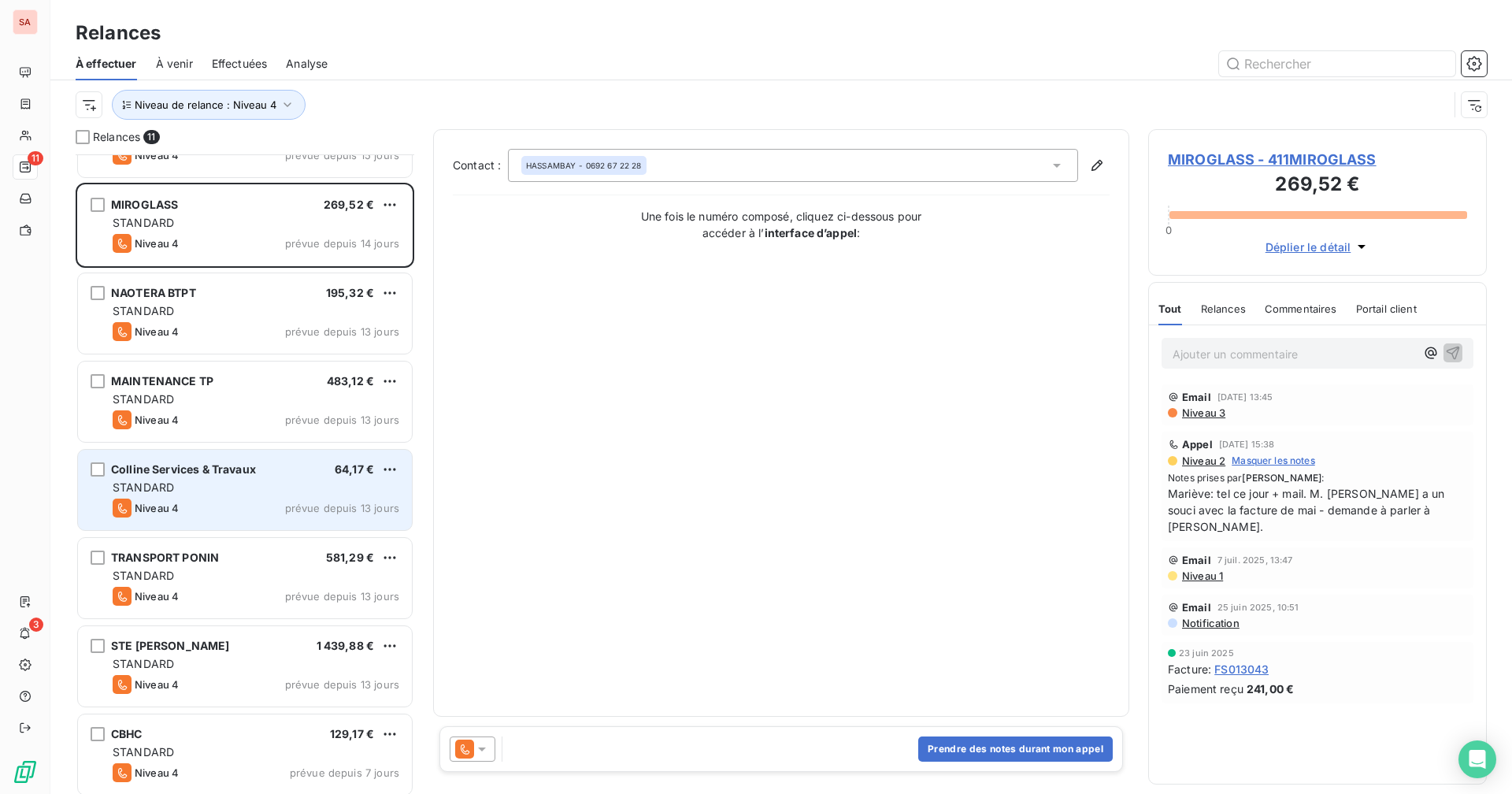
scroll to position [331, 0]
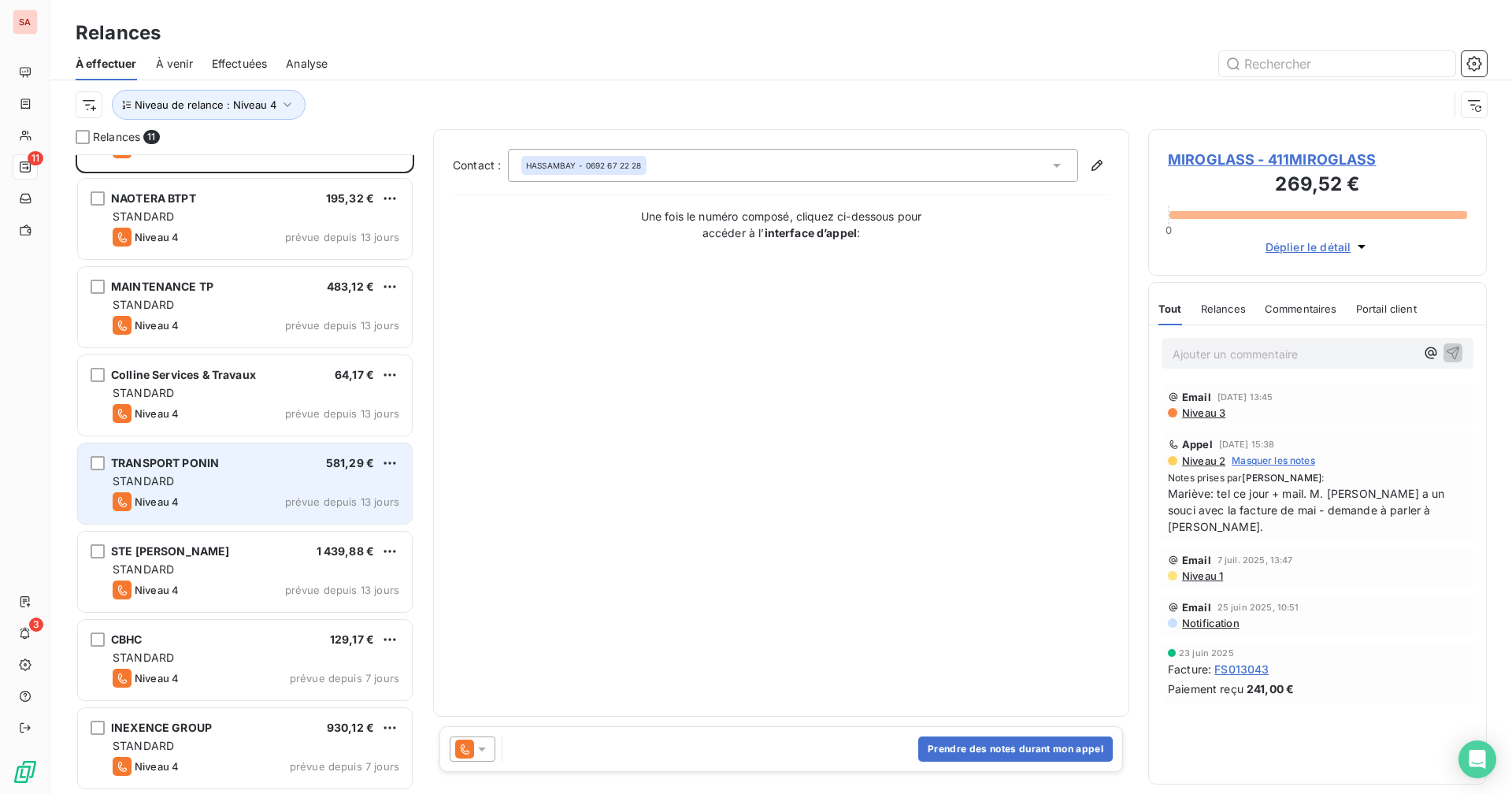
click at [238, 486] on div "STANDARD" at bounding box center [256, 481] width 287 height 16
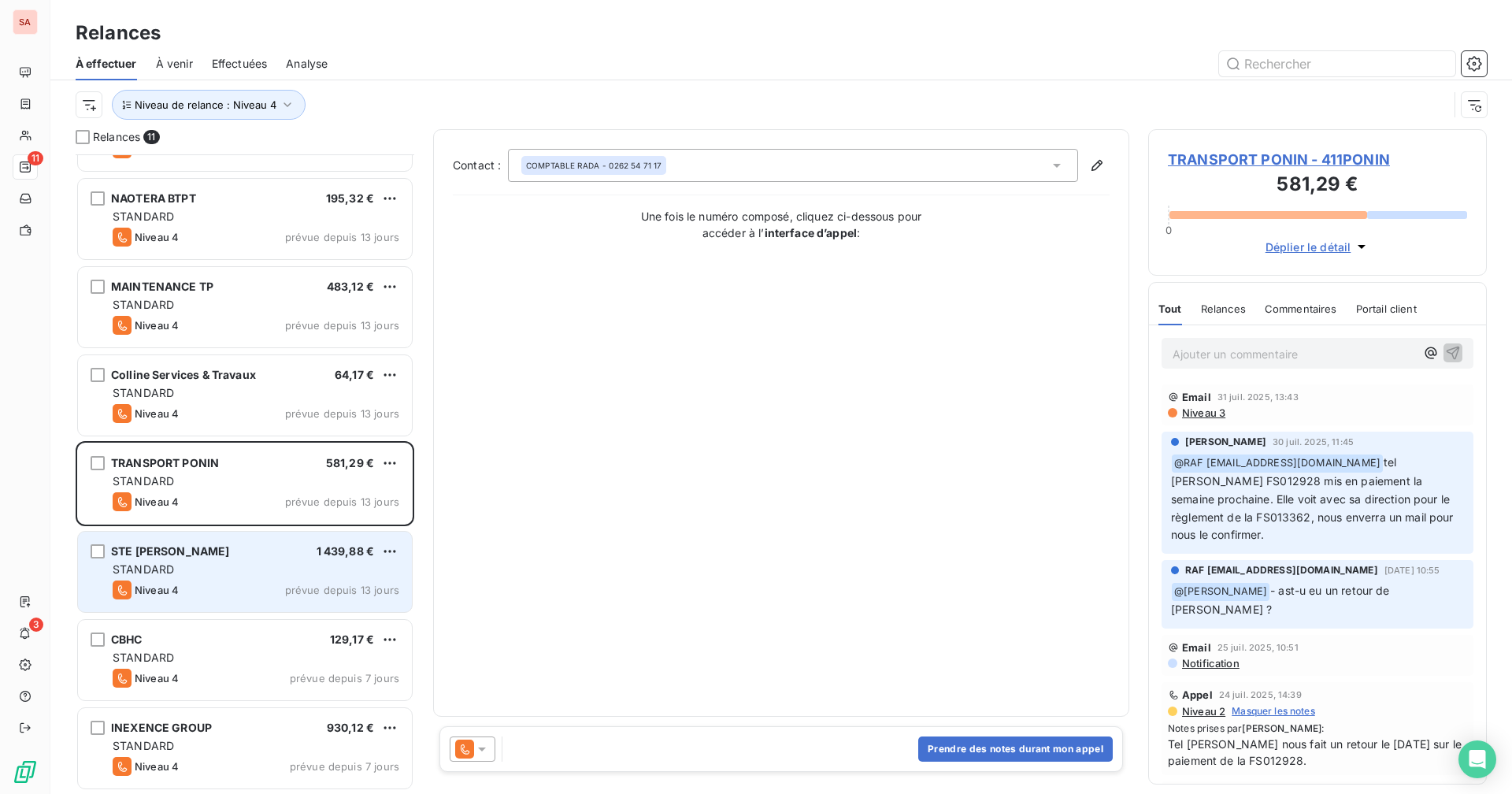
click at [224, 595] on div "Niveau 4 prévue depuis 13 jours" at bounding box center [256, 589] width 287 height 19
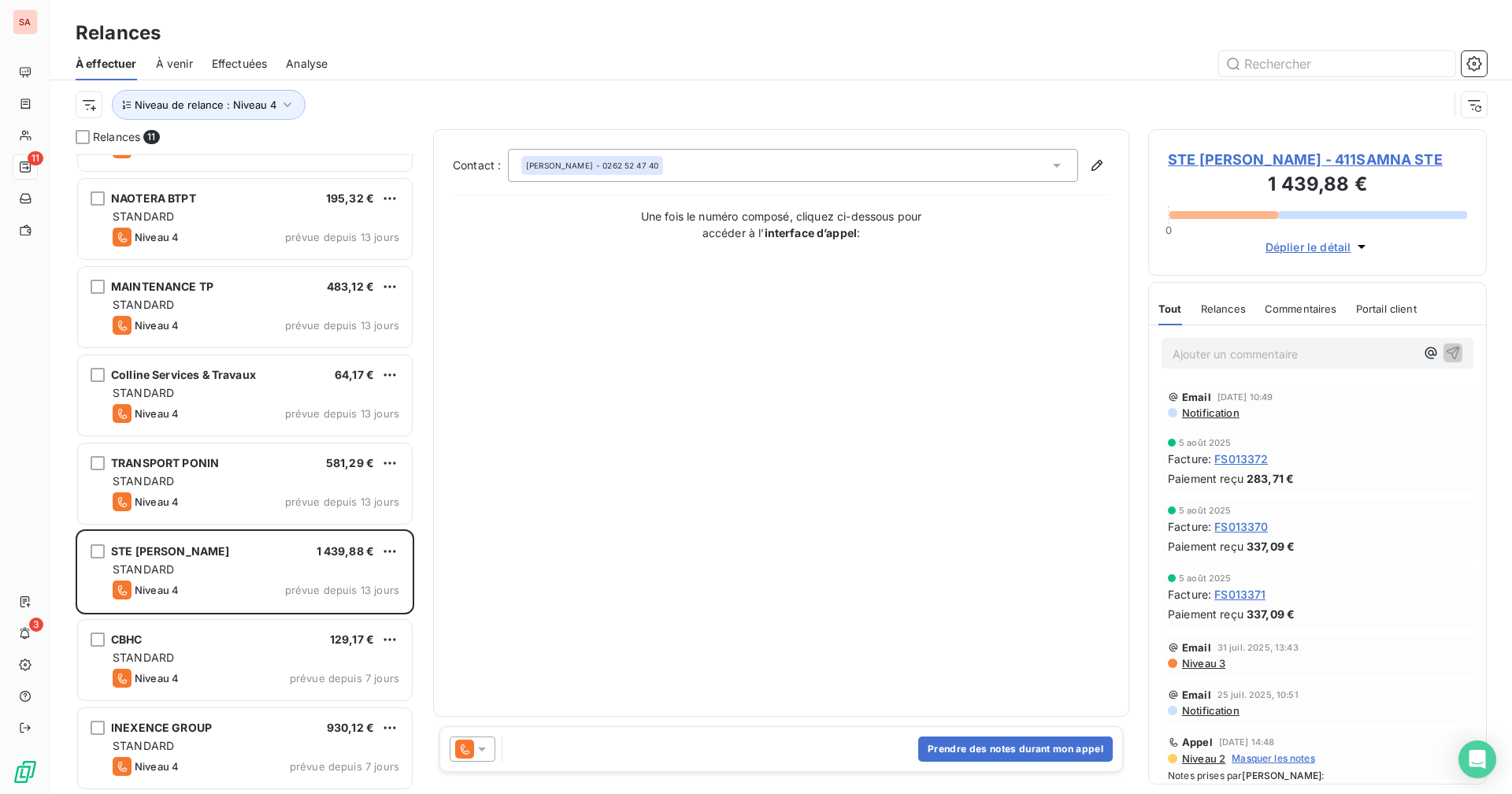
click at [1275, 154] on span "STE SAMNA SARL - 411SAMNA STE" at bounding box center [1317, 160] width 299 height 21
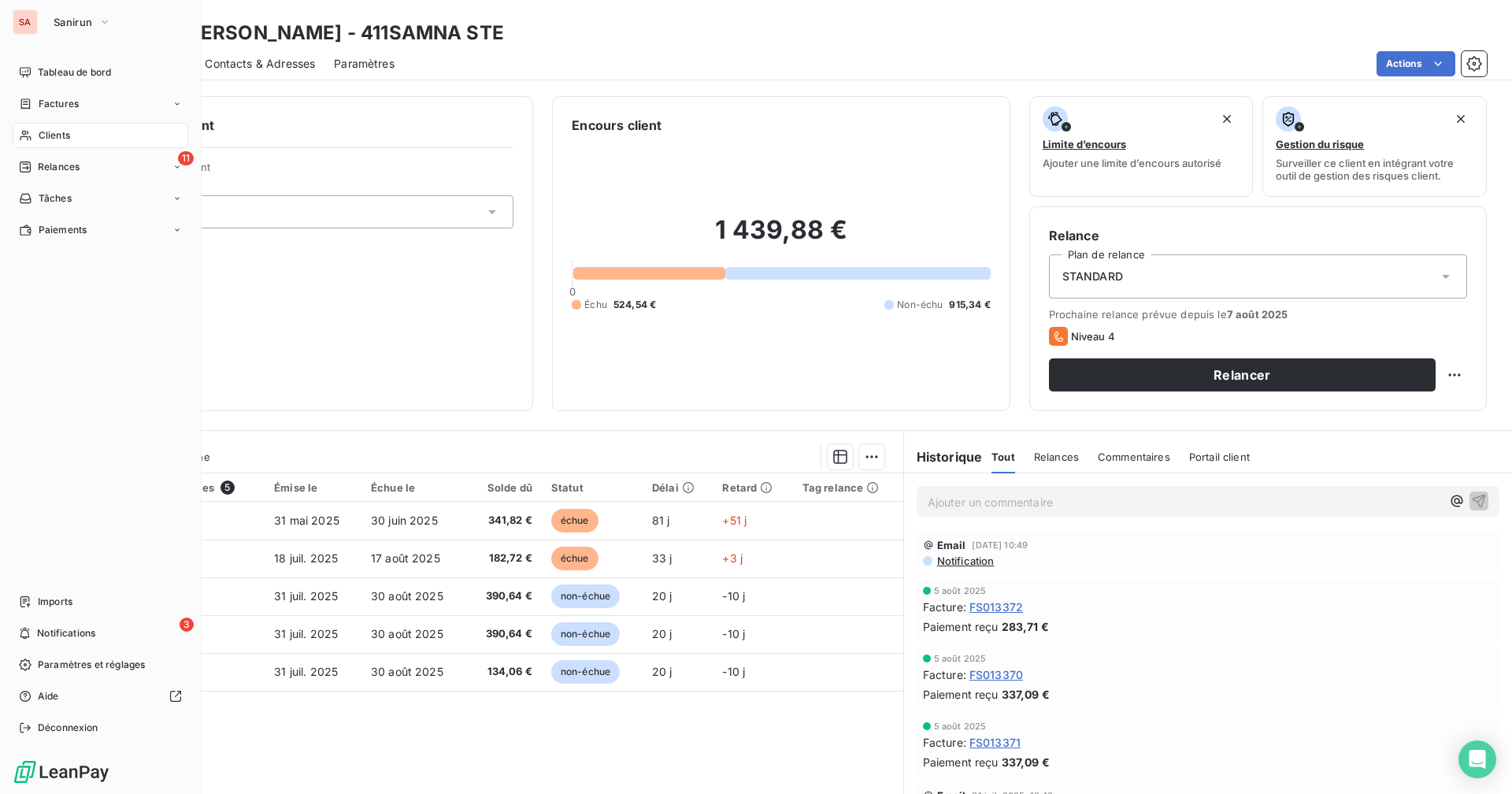
click at [67, 166] on span "Relances" at bounding box center [58, 167] width 42 height 14
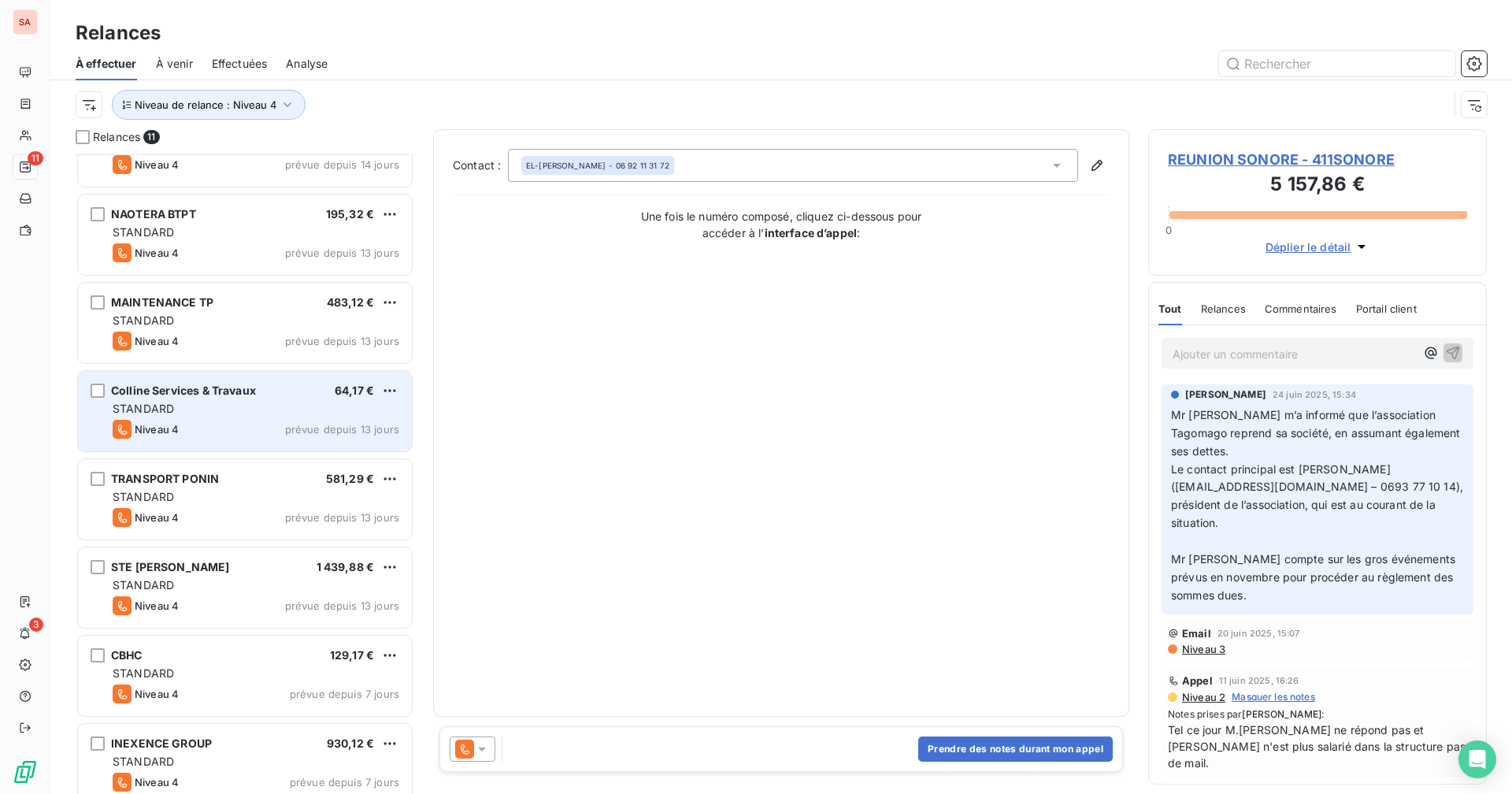
scroll to position [331, 0]
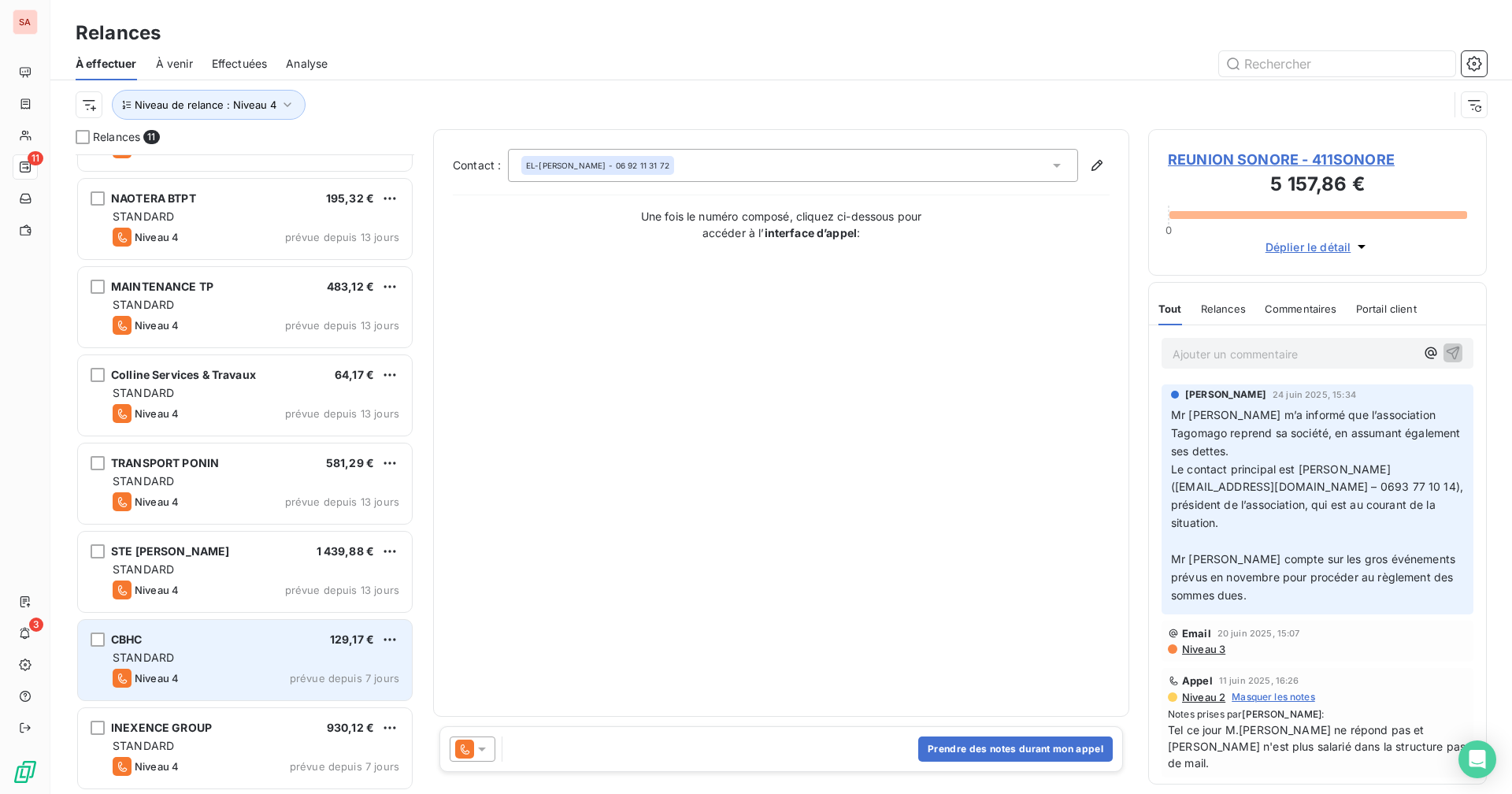
click at [236, 668] on div "CBHC 129,17 € STANDARD Niveau 4 prévue depuis 7 jours" at bounding box center [244, 659] width 334 height 81
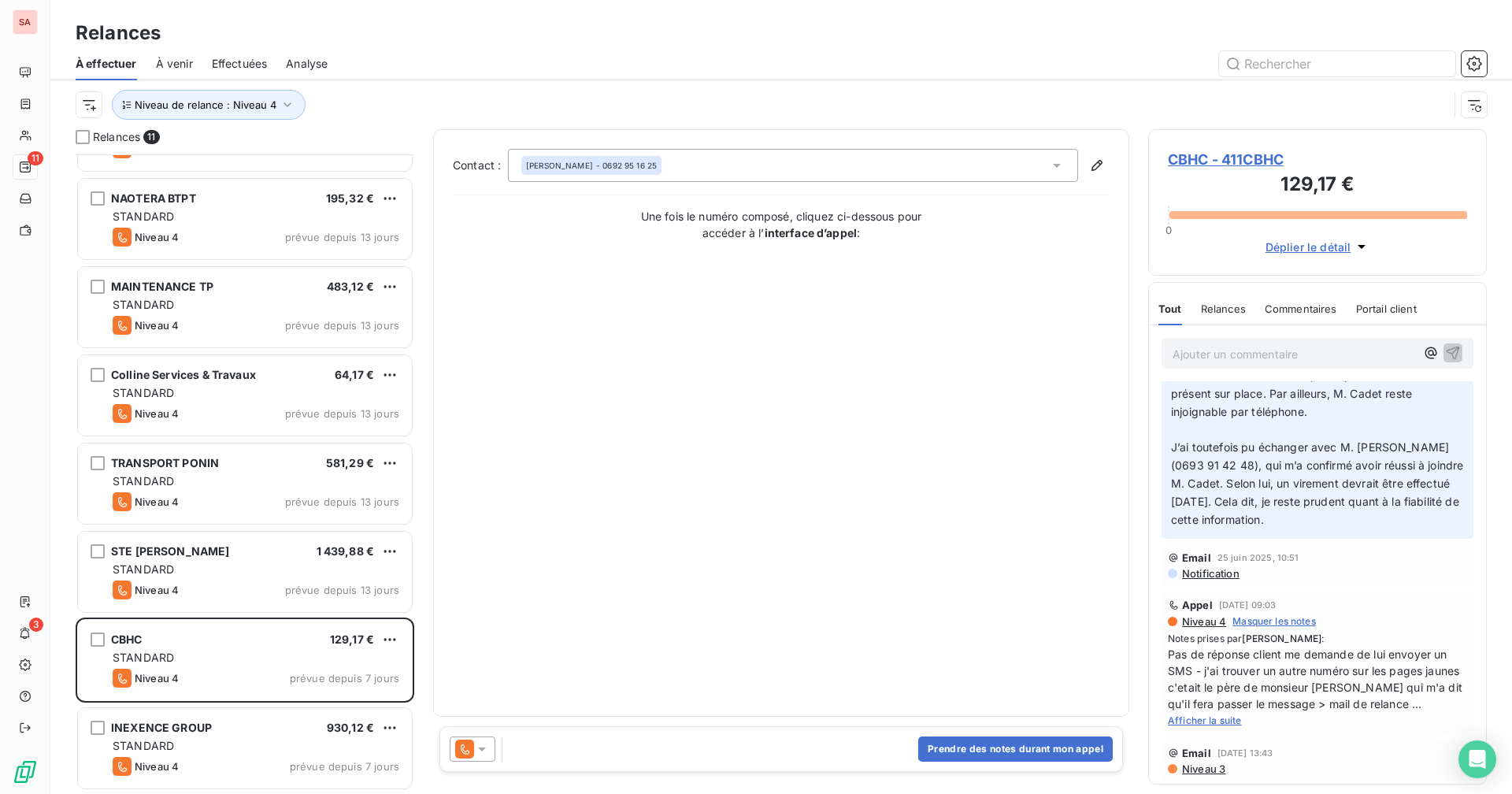
scroll to position [237, 0]
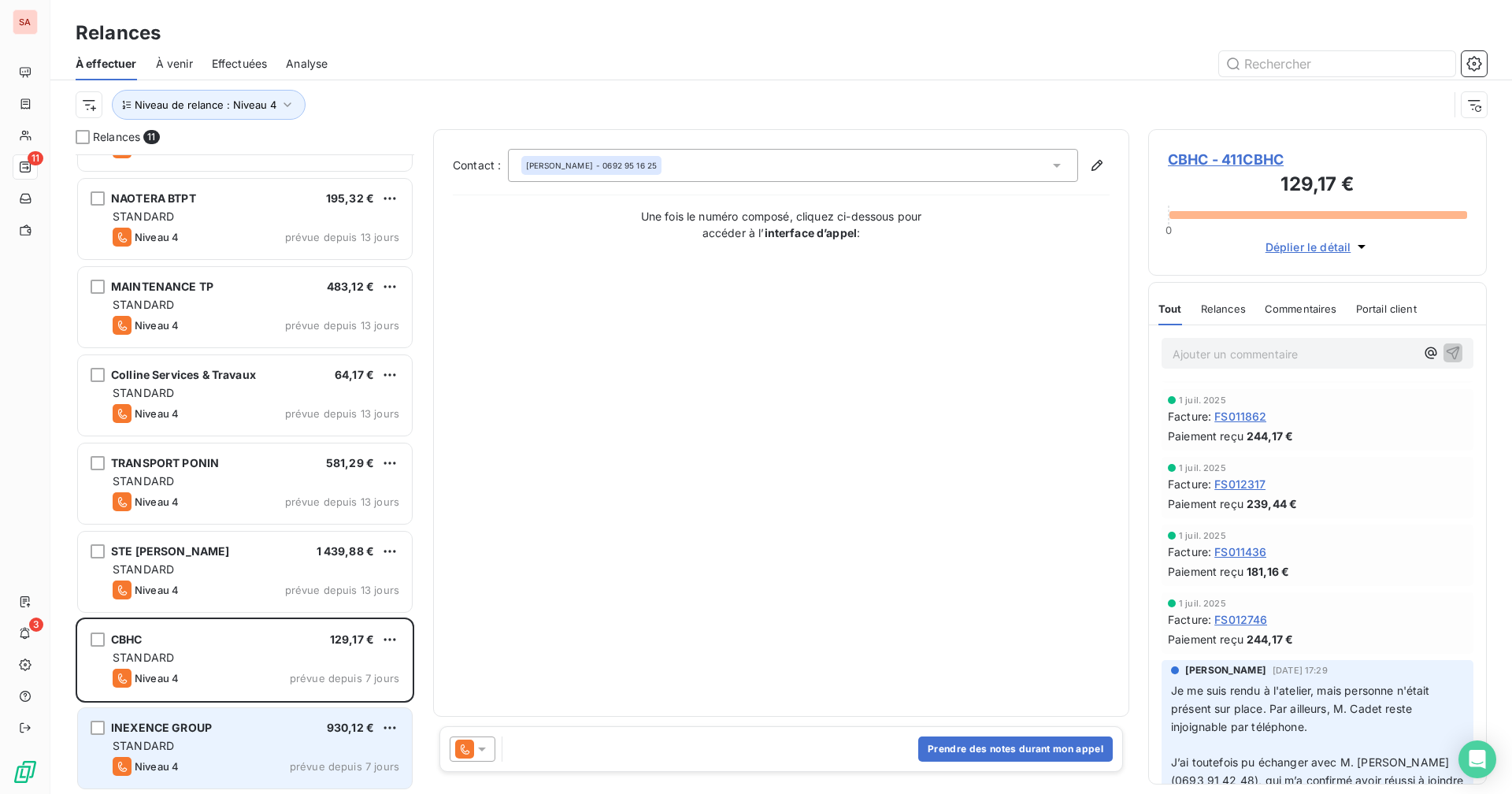
click at [222, 731] on div "INEXENCE GROUP 930,12 €" at bounding box center [256, 728] width 287 height 14
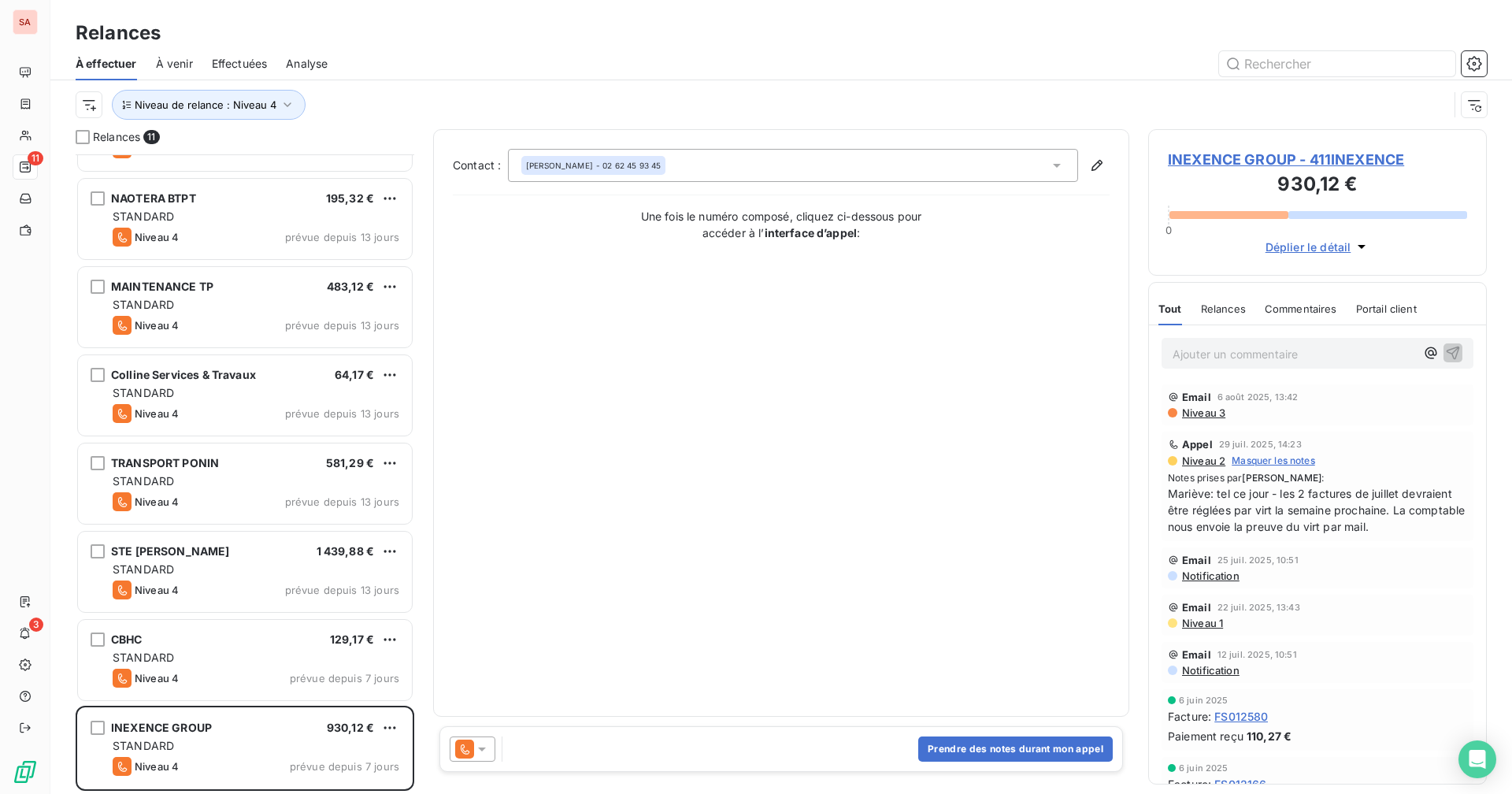
click at [1259, 166] on span "INEXENCE GROUP - 411INEXENCE" at bounding box center [1317, 160] width 299 height 21
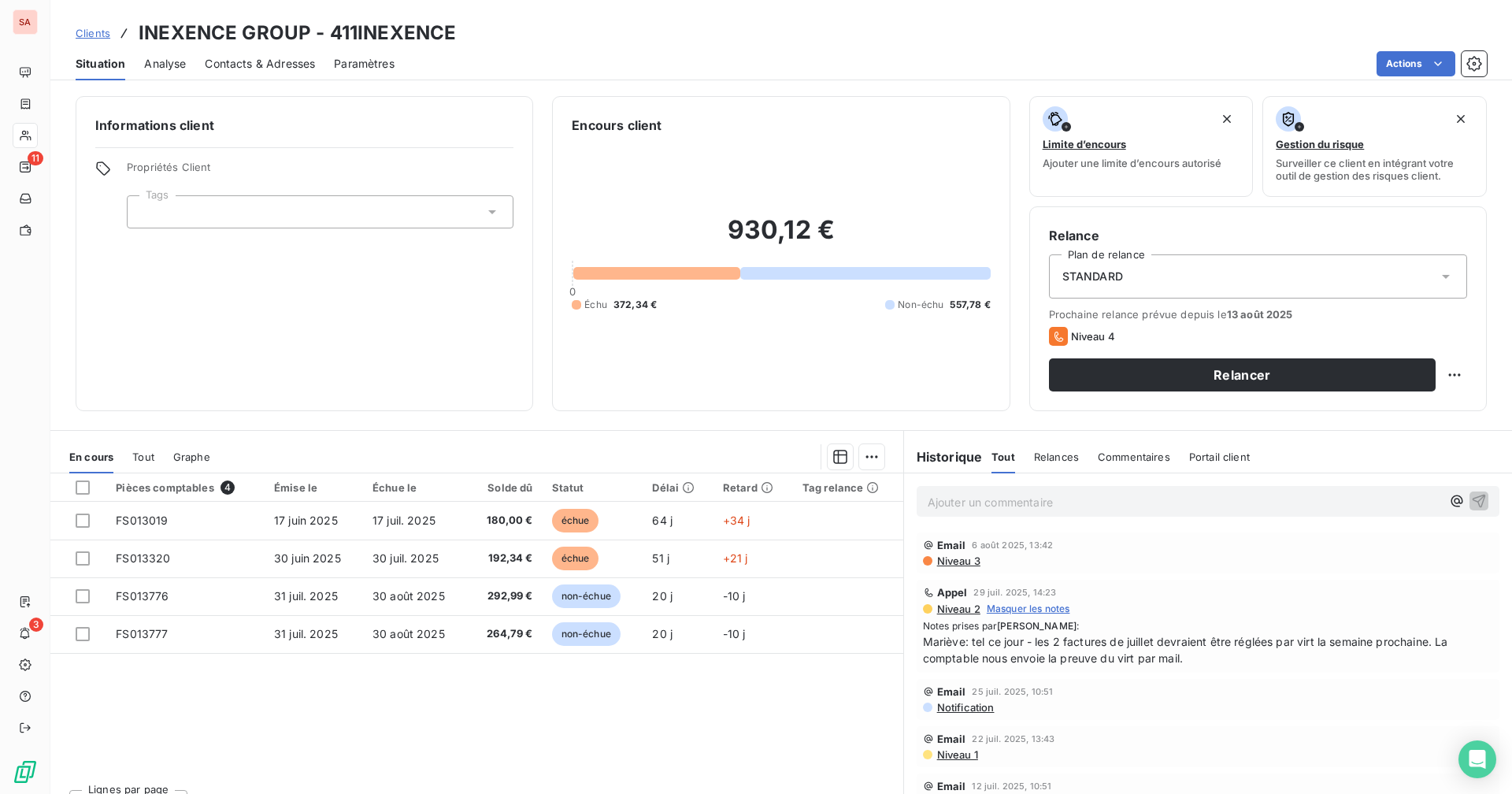
click at [281, 72] on div "Contacts & Adresses" at bounding box center [260, 63] width 110 height 33
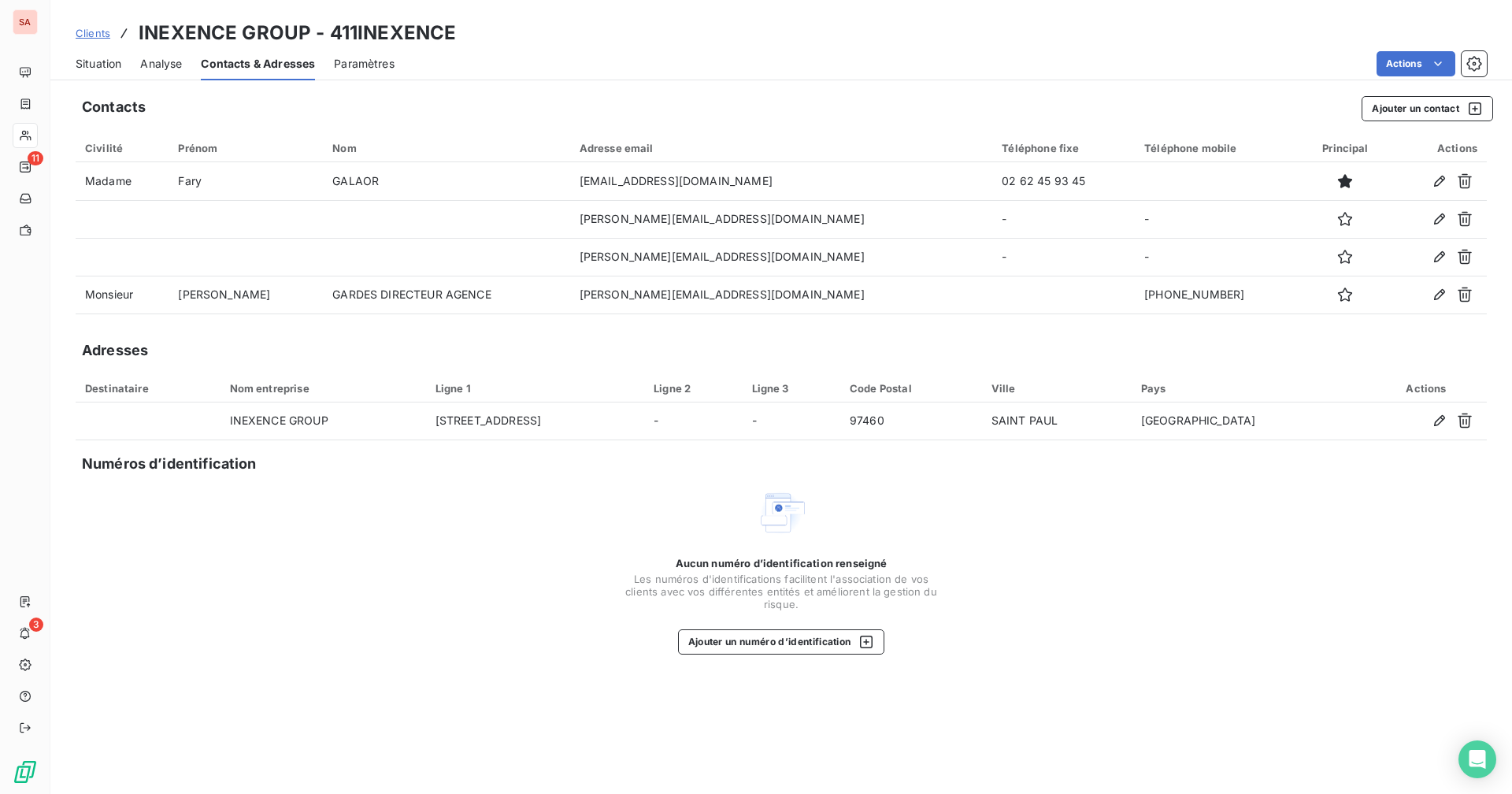
click at [115, 73] on div "Situation" at bounding box center [98, 63] width 46 height 33
